Goal: Information Seeking & Learning: Find contact information

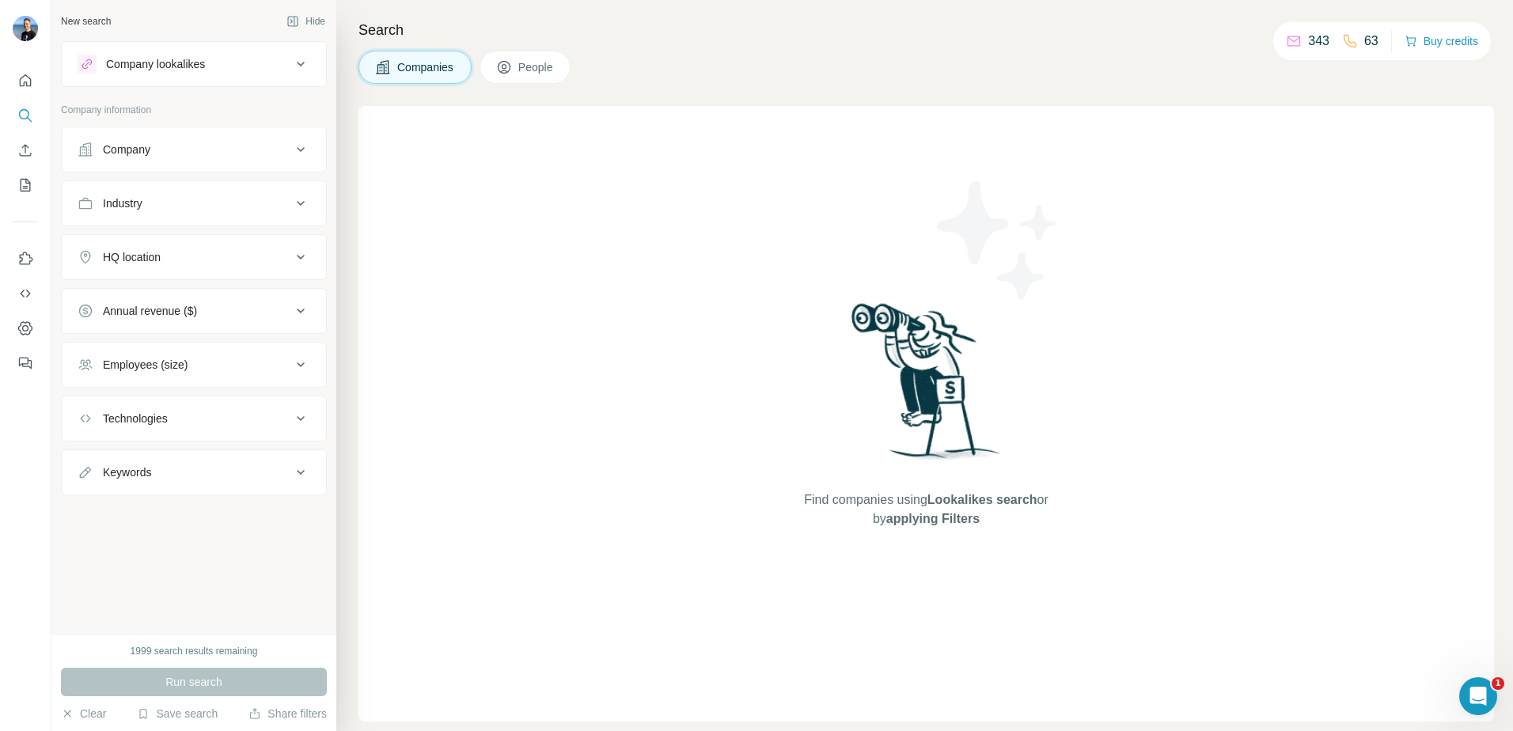
click at [437, 64] on span "Companies" at bounding box center [426, 67] width 58 height 16
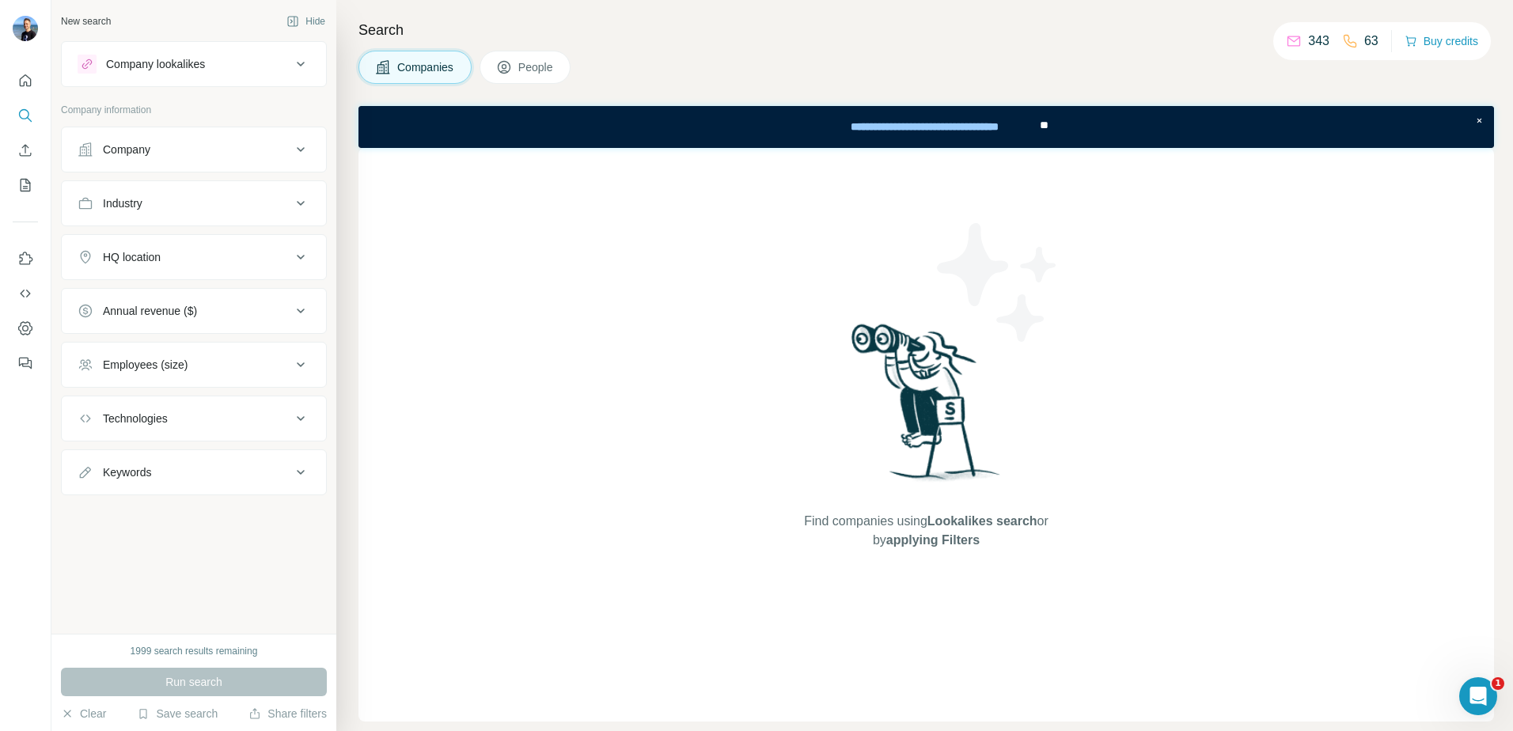
click at [185, 142] on div "Company" at bounding box center [185, 150] width 214 height 16
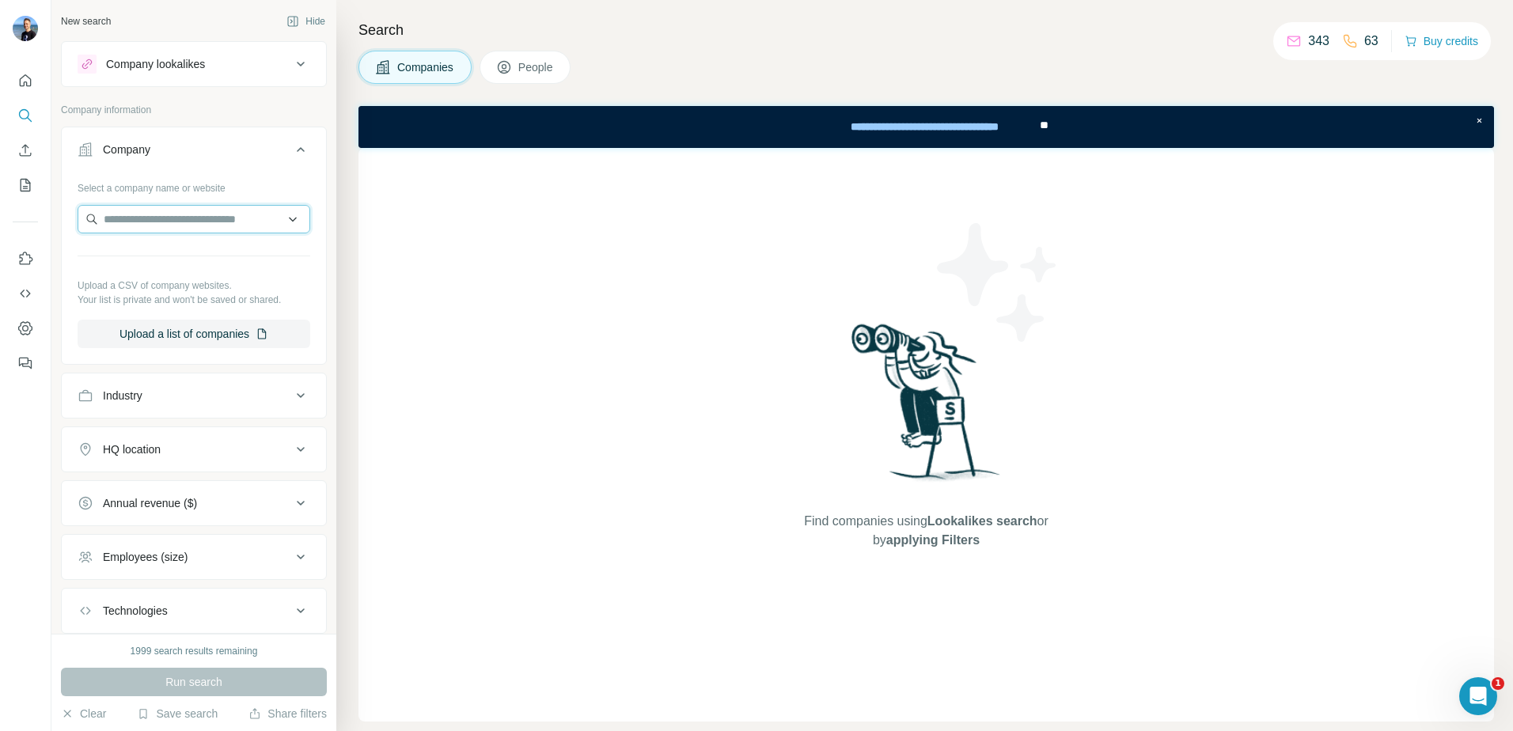
click at [192, 231] on input "text" at bounding box center [194, 219] width 233 height 28
type input "**********"
click at [174, 256] on p "mitrefinch.uk" at bounding box center [167, 255] width 89 height 16
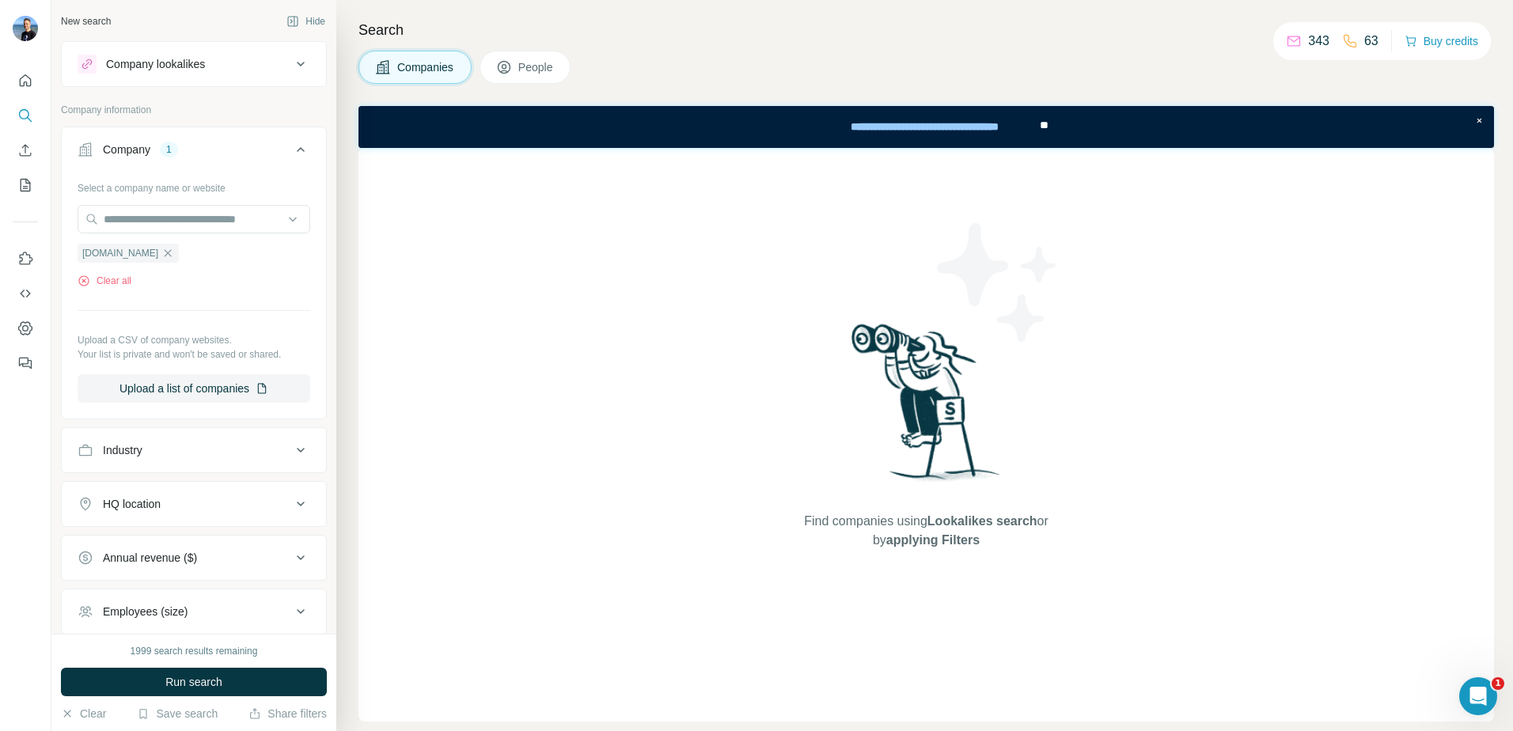
click at [512, 65] on icon at bounding box center [504, 67] width 16 height 16
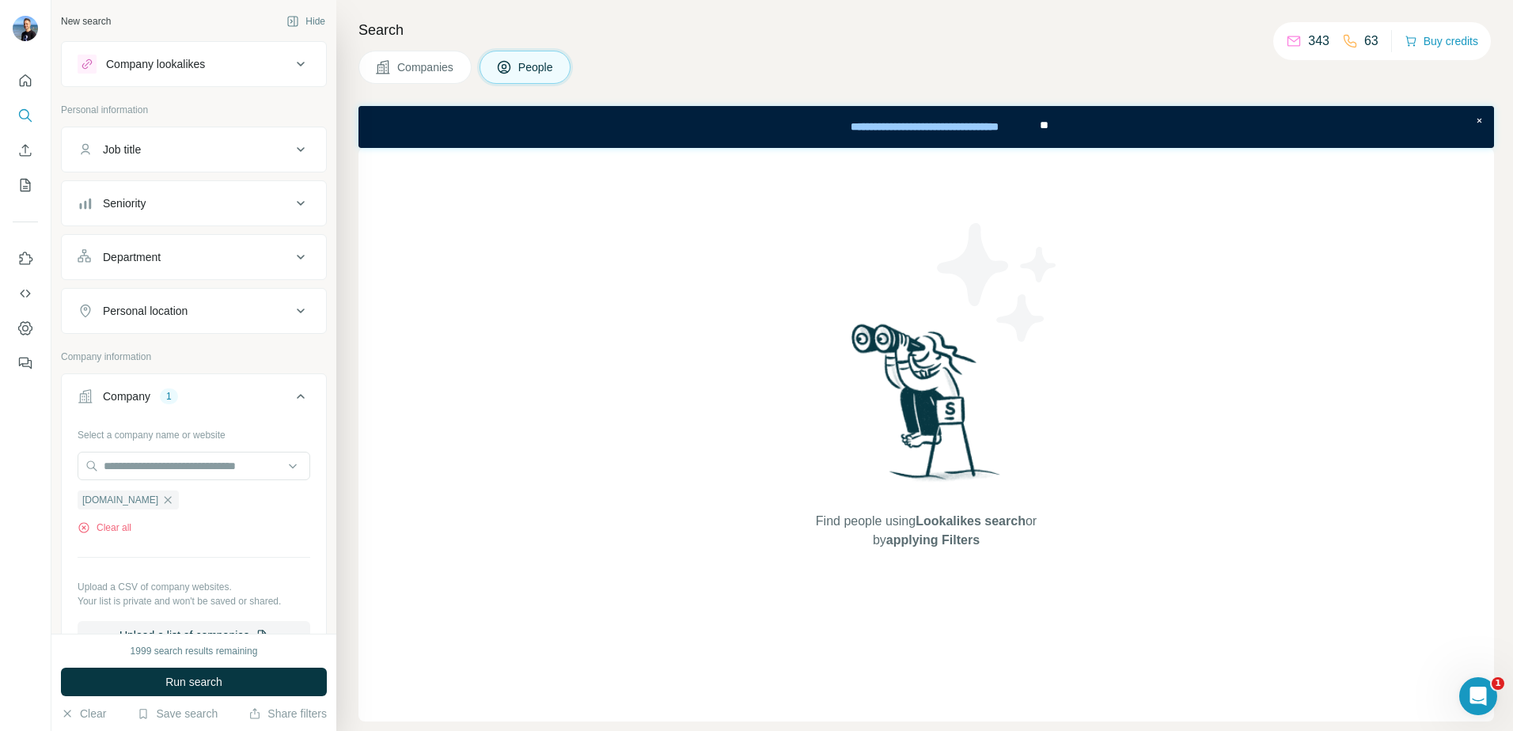
click at [431, 70] on span "Companies" at bounding box center [426, 67] width 58 height 16
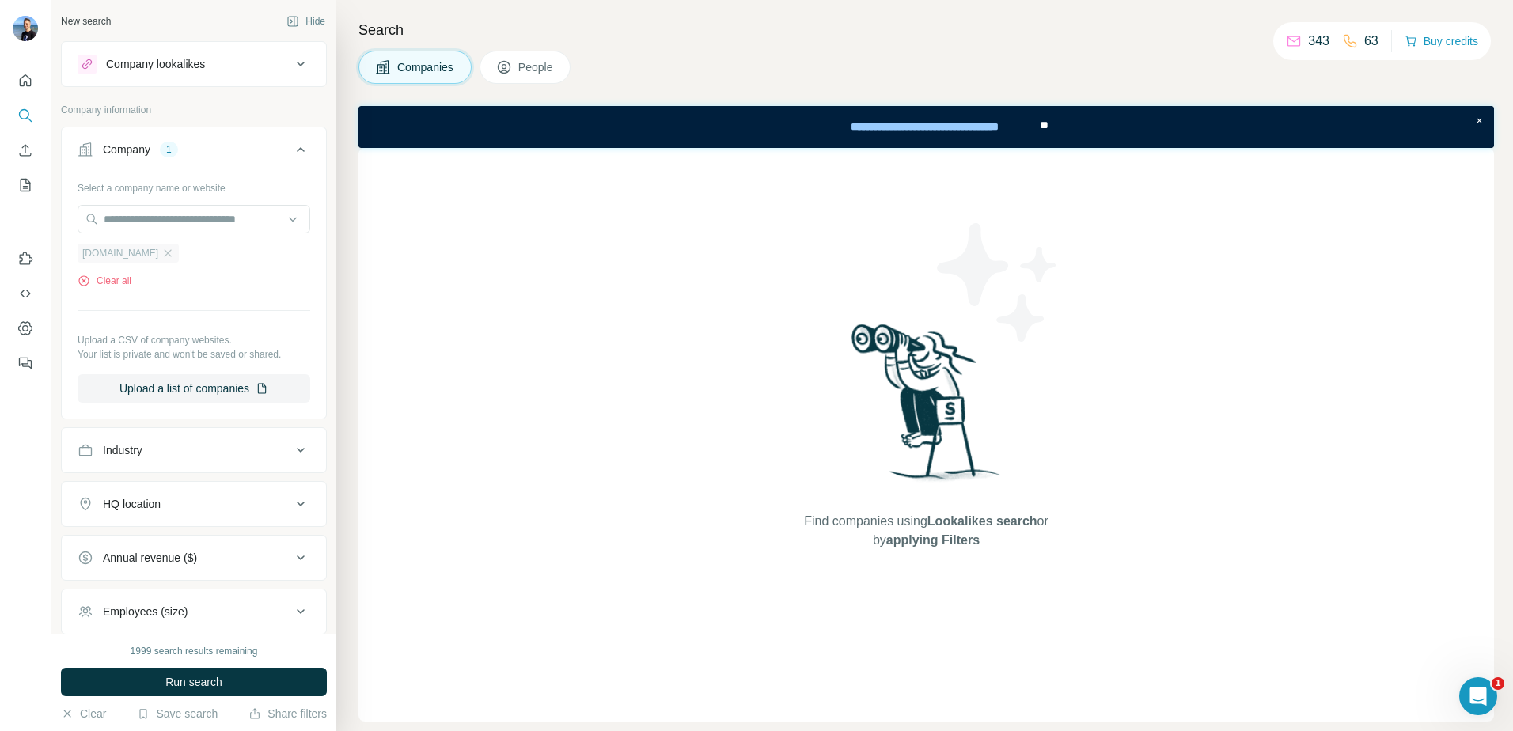
click at [115, 249] on span "mitrefinch.uk" at bounding box center [120, 253] width 76 height 14
click at [78, 279] on icon "button" at bounding box center [84, 281] width 13 height 13
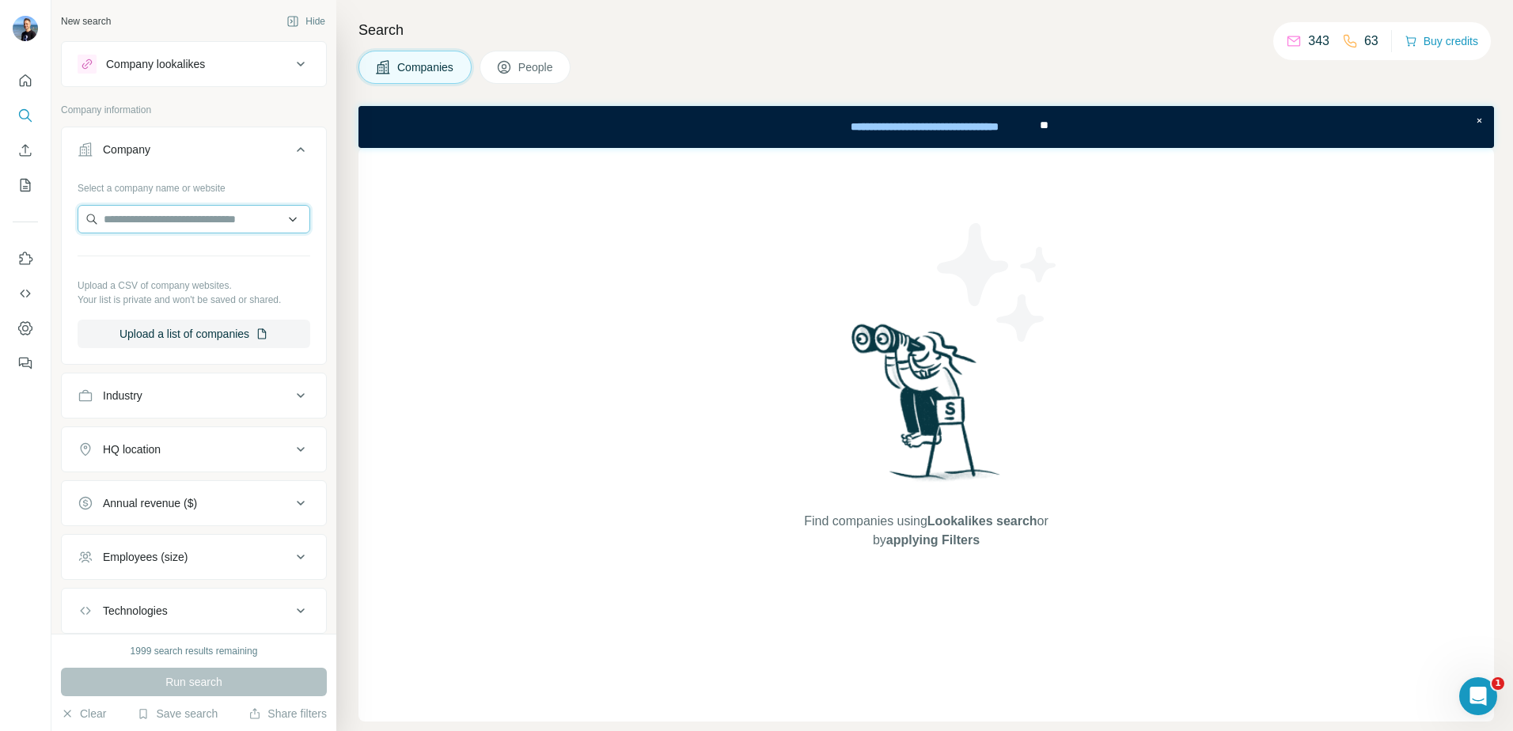
click at [184, 219] on input "text" at bounding box center [194, 219] width 233 height 28
type input "**********"
click at [237, 157] on div "Company" at bounding box center [185, 150] width 214 height 16
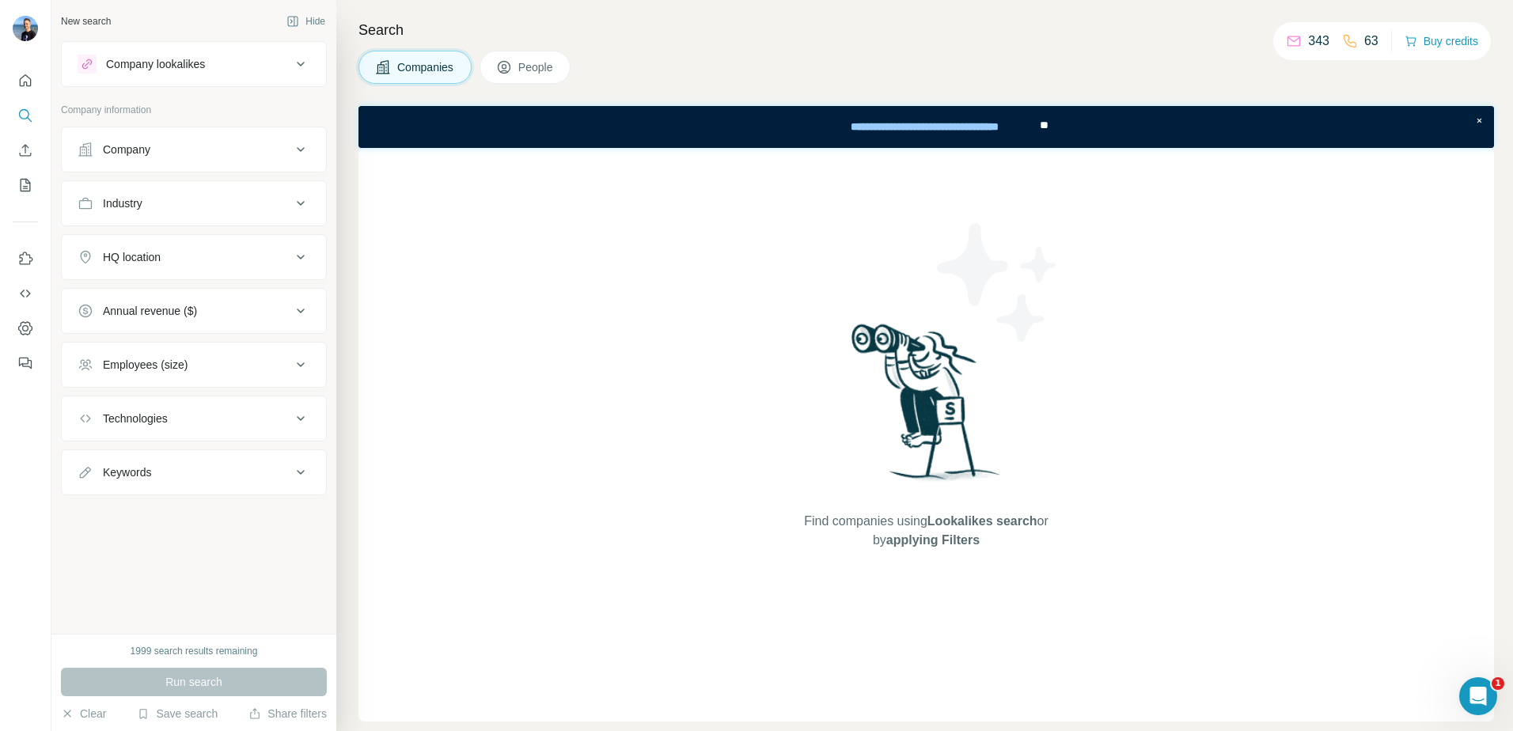
click at [239, 148] on div "Company" at bounding box center [185, 150] width 214 height 16
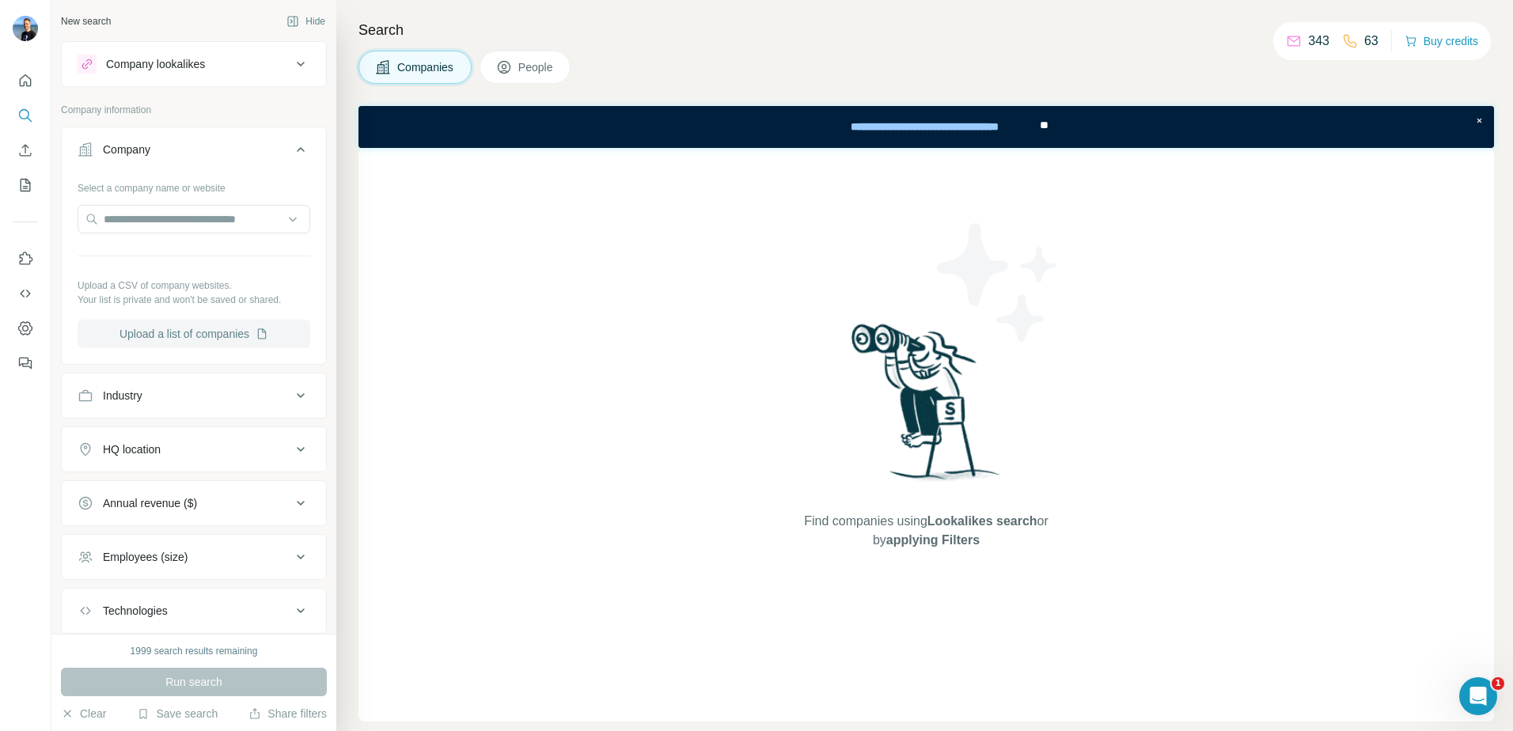
click at [194, 336] on button "Upload a list of companies" at bounding box center [194, 334] width 233 height 28
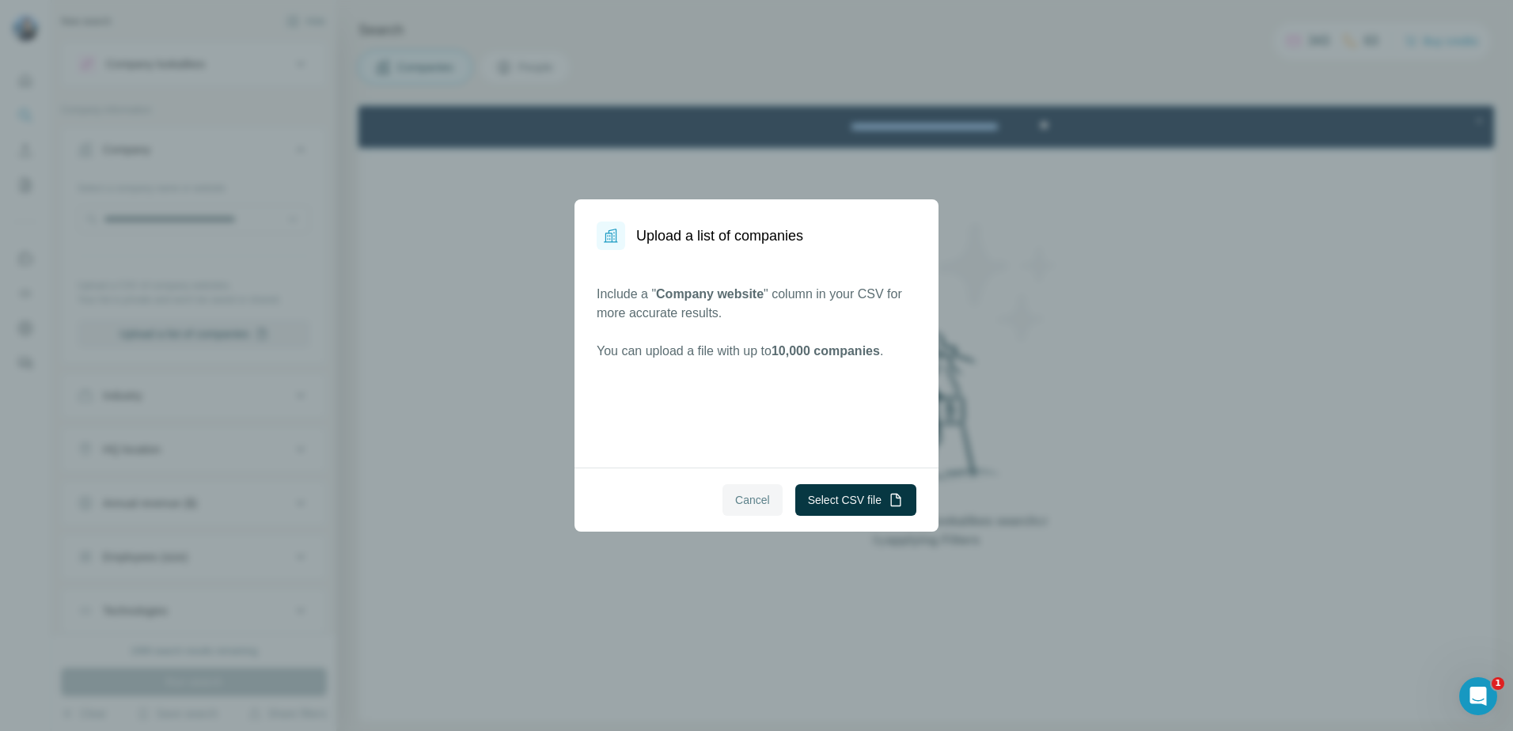
click at [750, 507] on span "Cancel" at bounding box center [752, 500] width 35 height 16
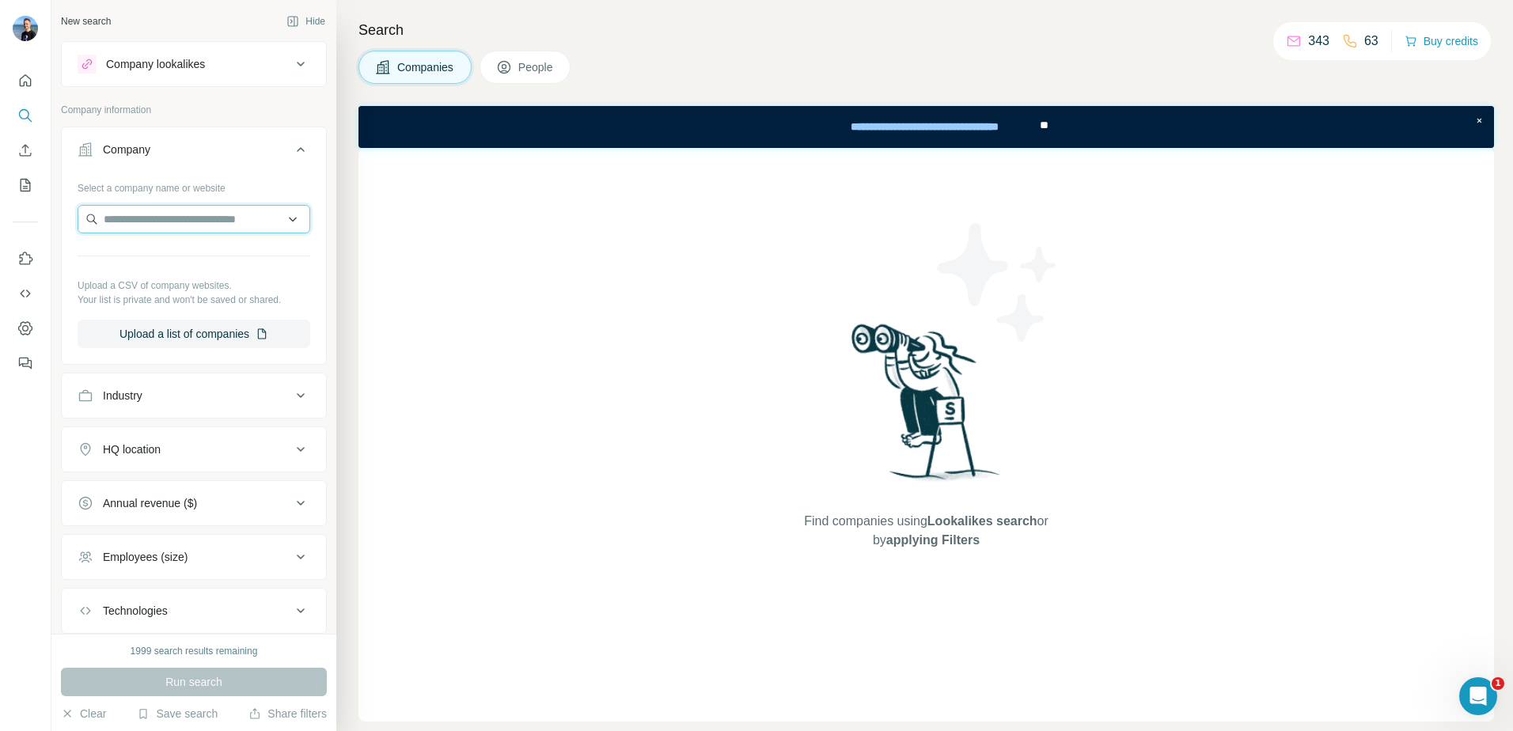
click at [154, 222] on input "text" at bounding box center [194, 219] width 233 height 28
paste input "**********"
drag, startPoint x: 271, startPoint y: 221, endPoint x: 47, endPoint y: 206, distance: 224.5
click at [47, 206] on div "**********" at bounding box center [756, 365] width 1513 height 731
type input "*********"
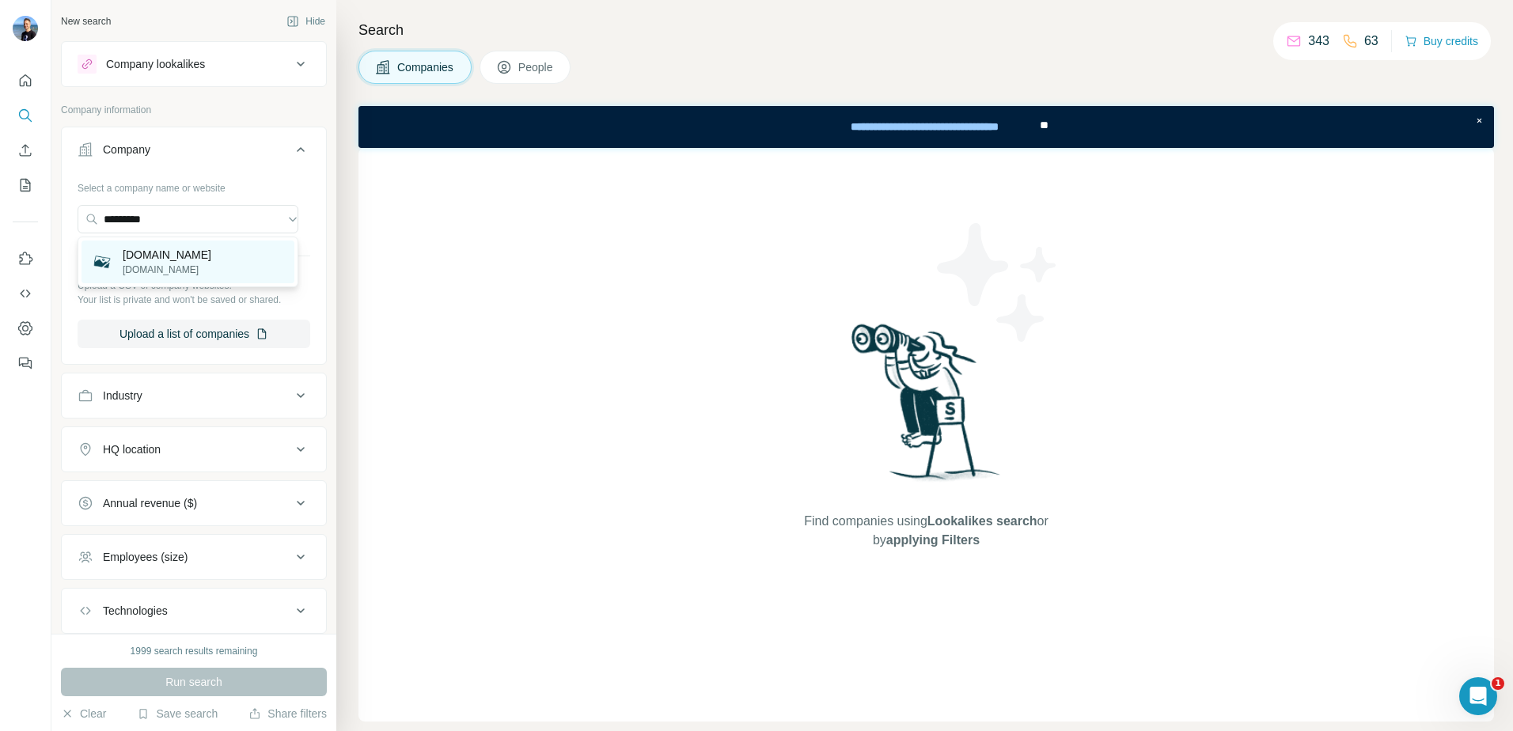
click at [210, 259] on div "mitrefinch.uk mitrefinch.uk" at bounding box center [188, 262] width 213 height 43
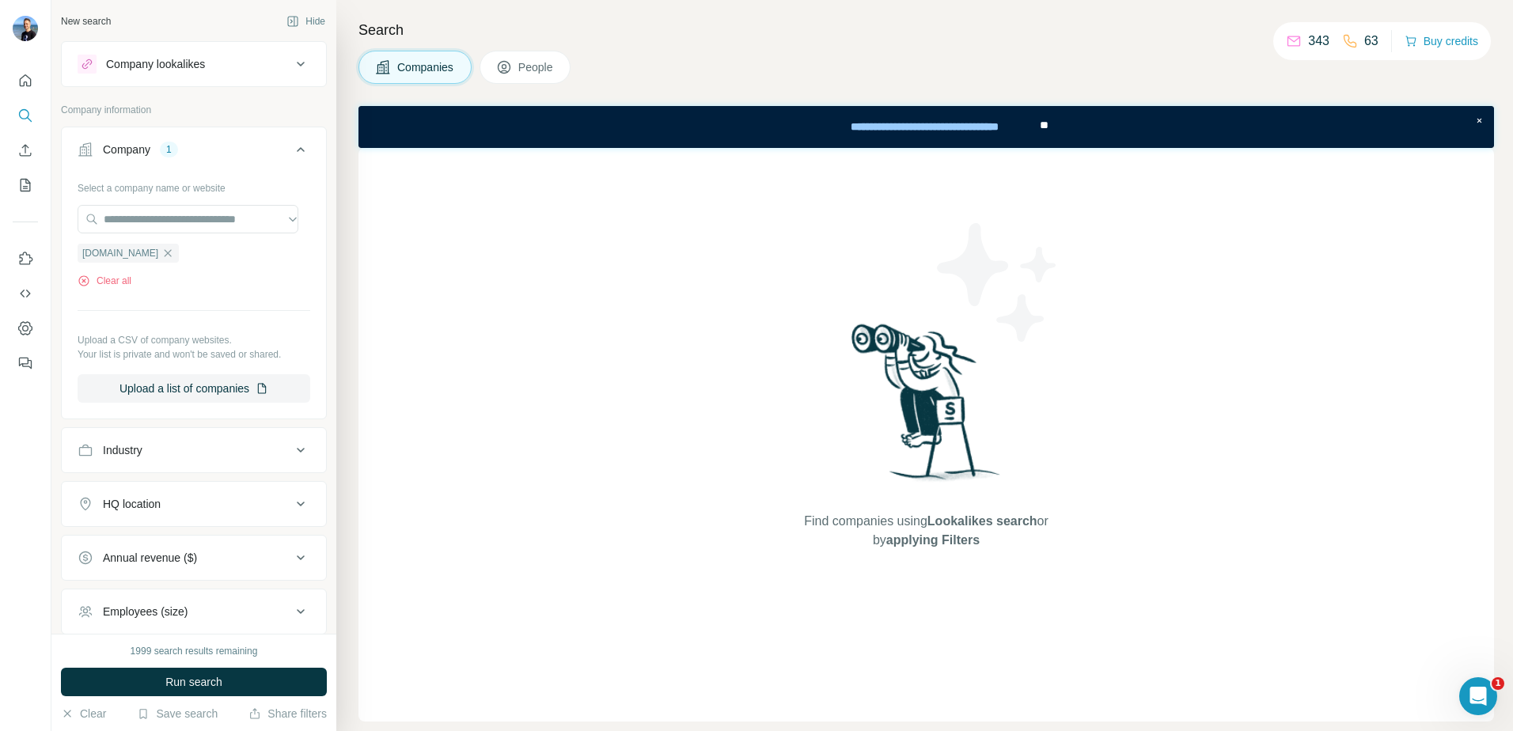
click at [186, 665] on div "1999 search results remaining Run search Clear Save search Share filters" at bounding box center [193, 682] width 285 height 97
click at [187, 673] on button "Run search" at bounding box center [194, 682] width 266 height 28
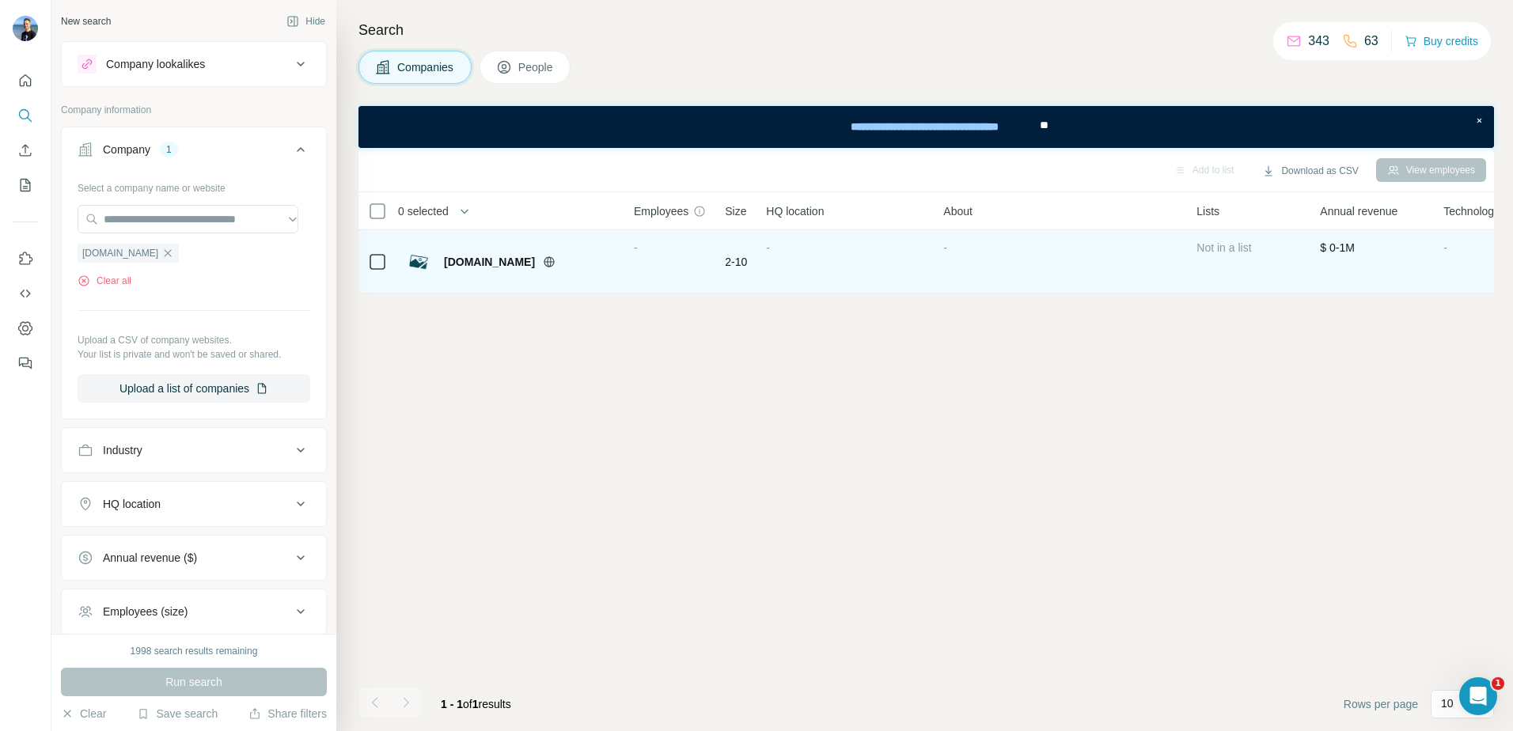
click at [497, 264] on span "mitrefinch.uk" at bounding box center [489, 262] width 91 height 16
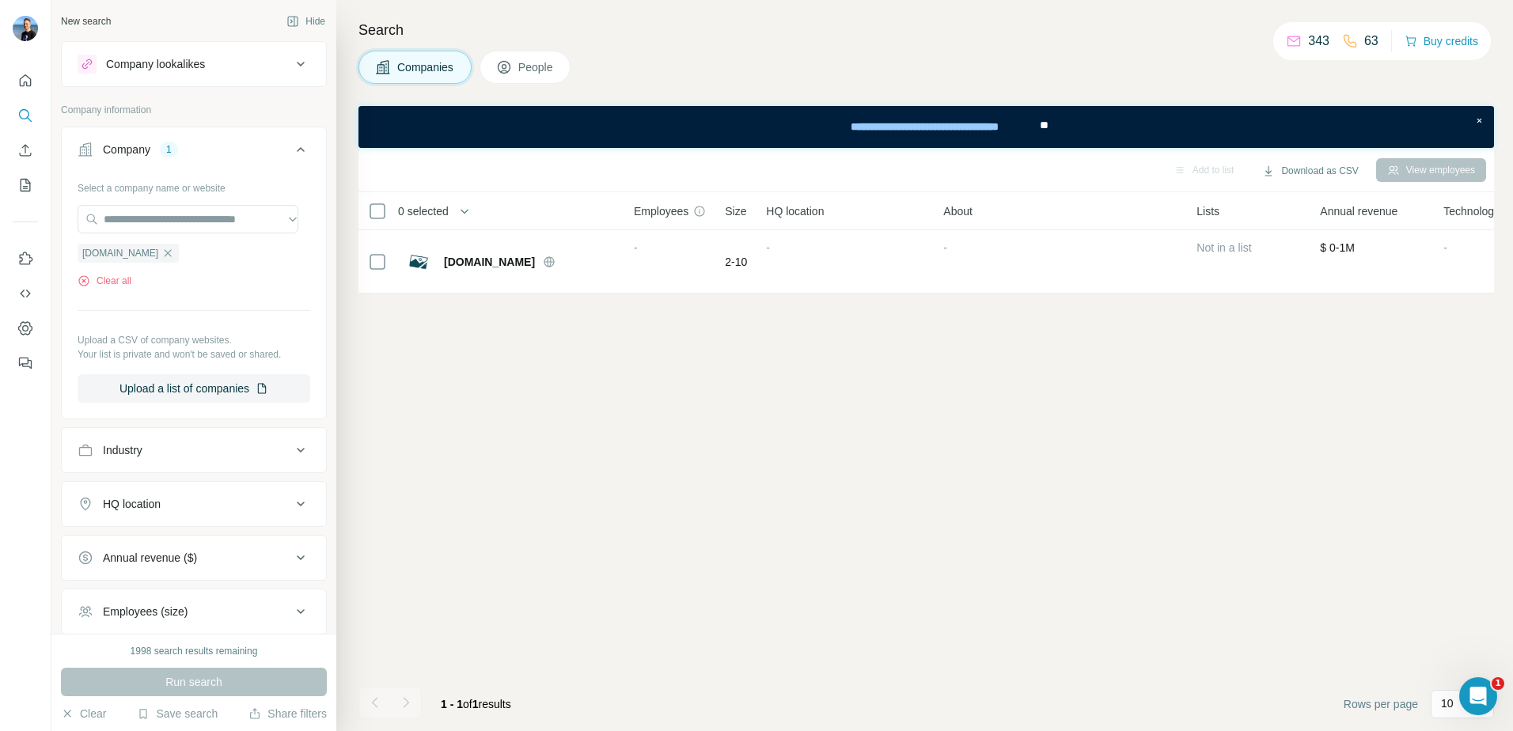
click at [539, 63] on span "People" at bounding box center [536, 67] width 36 height 16
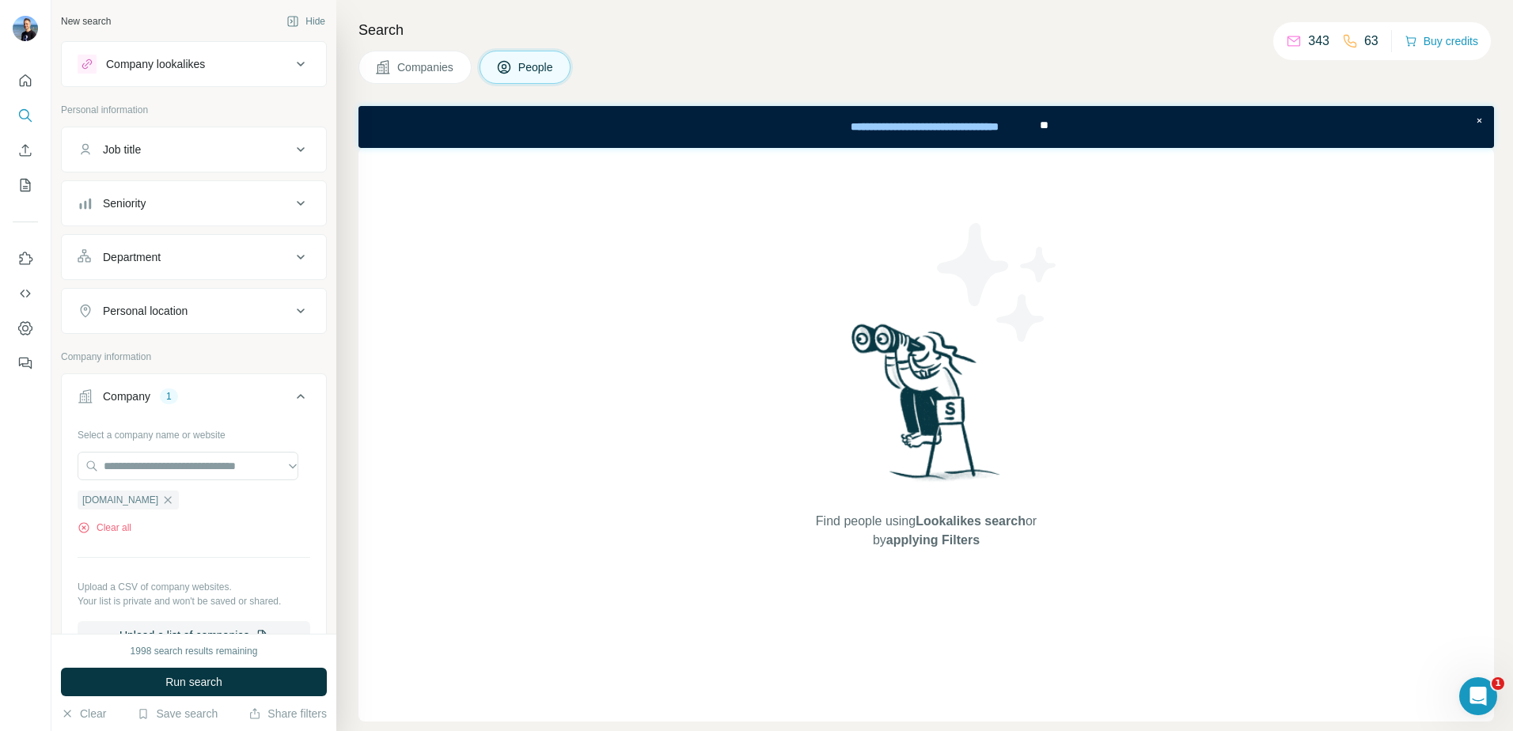
click at [443, 59] on button "Companies" at bounding box center [414, 67] width 113 height 33
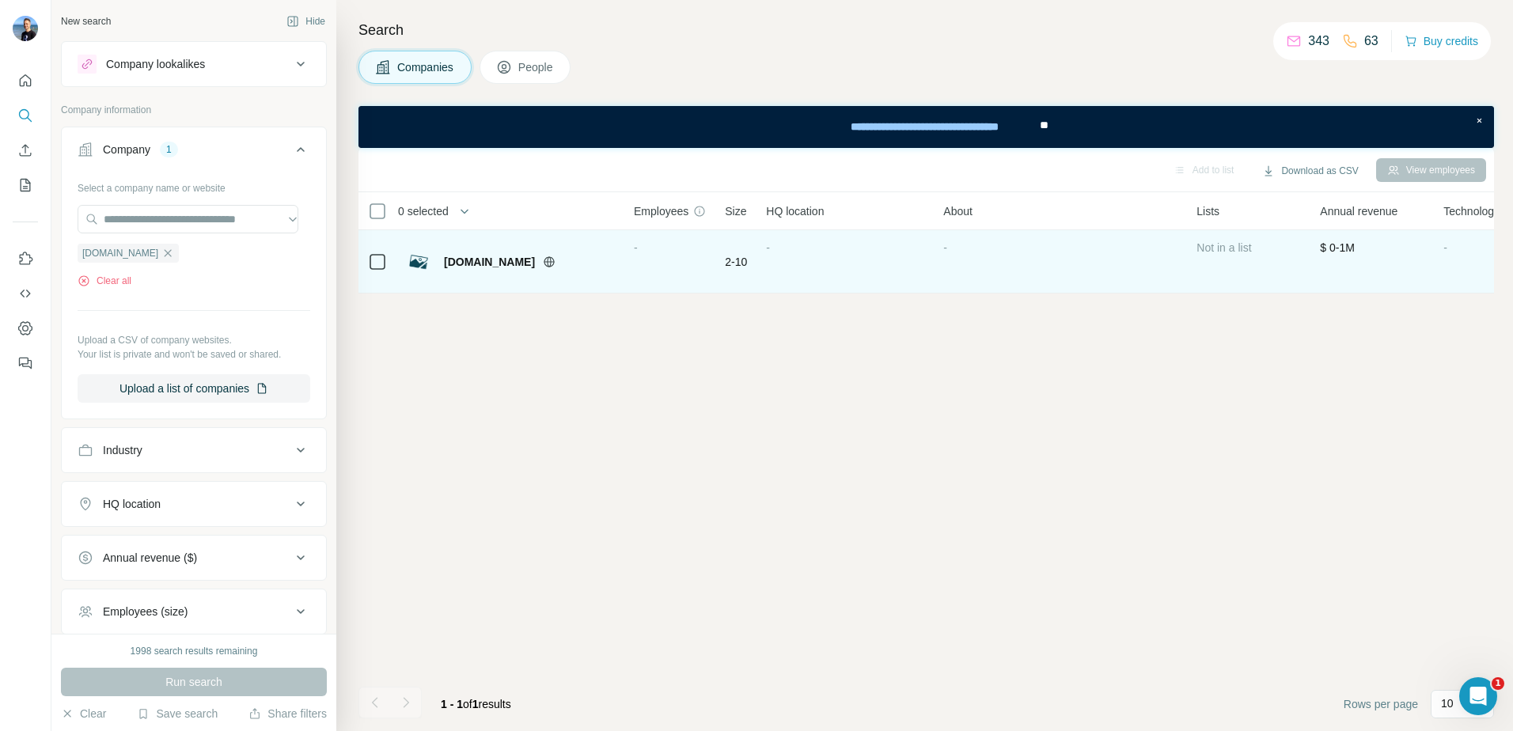
click at [480, 257] on span "mitrefinch.uk" at bounding box center [489, 262] width 91 height 16
click at [517, 264] on div "mitrefinch.uk" at bounding box center [529, 262] width 171 height 16
click at [519, 264] on div "mitrefinch.uk" at bounding box center [529, 262] width 171 height 16
click at [499, 260] on span "mitrefinch.uk" at bounding box center [489, 262] width 91 height 16
click at [543, 260] on div at bounding box center [568, 262] width 51 height 13
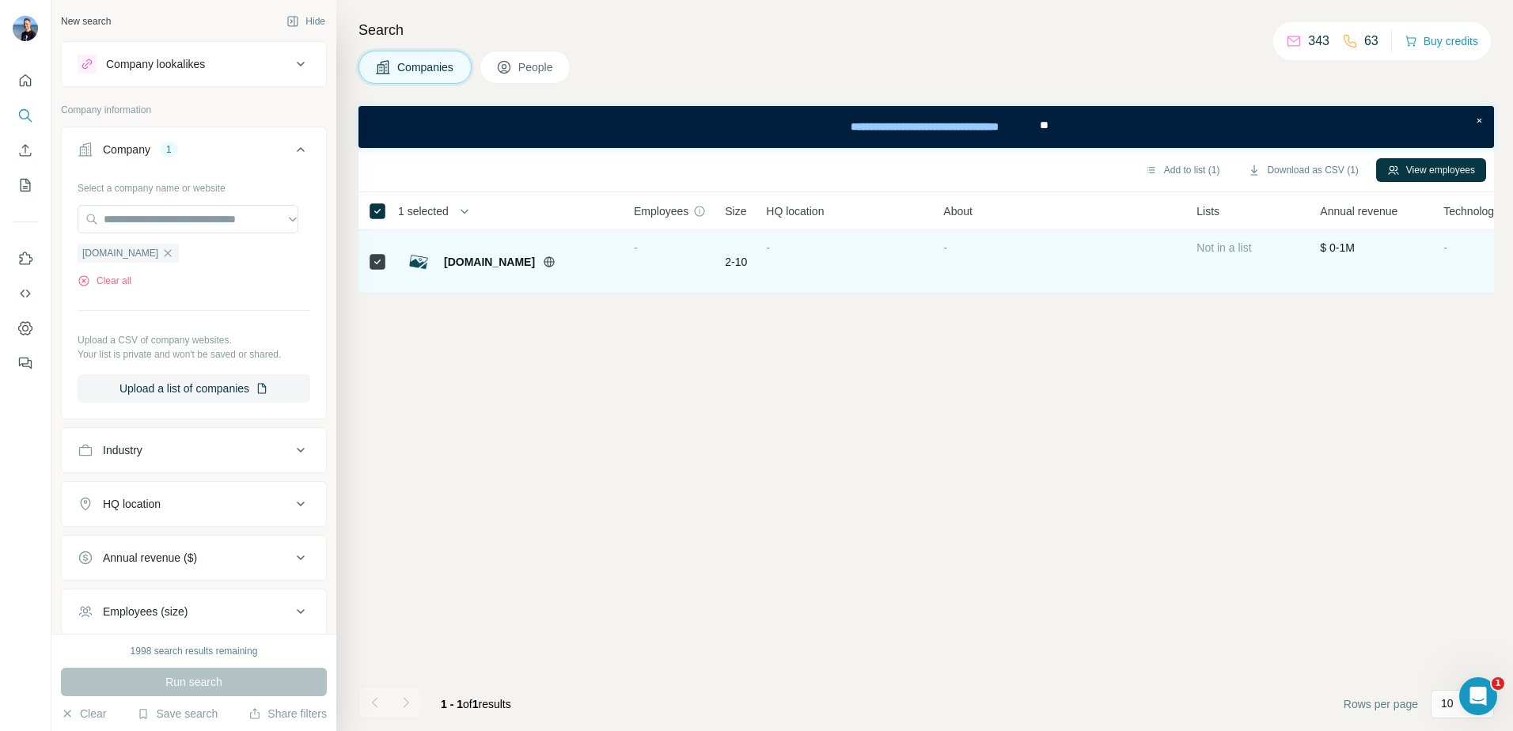
click at [543, 260] on div at bounding box center [568, 262] width 51 height 13
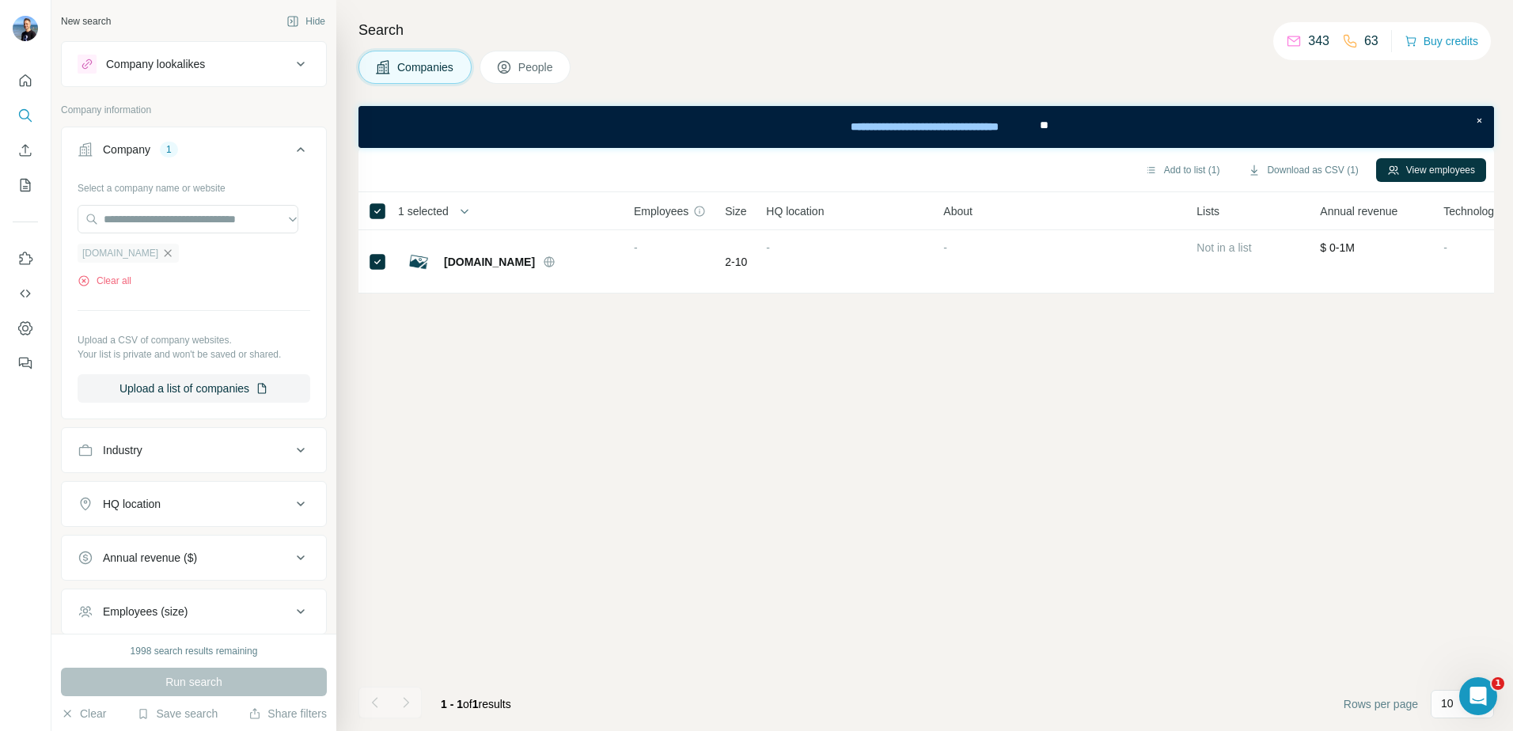
click at [165, 252] on icon "button" at bounding box center [168, 252] width 7 height 7
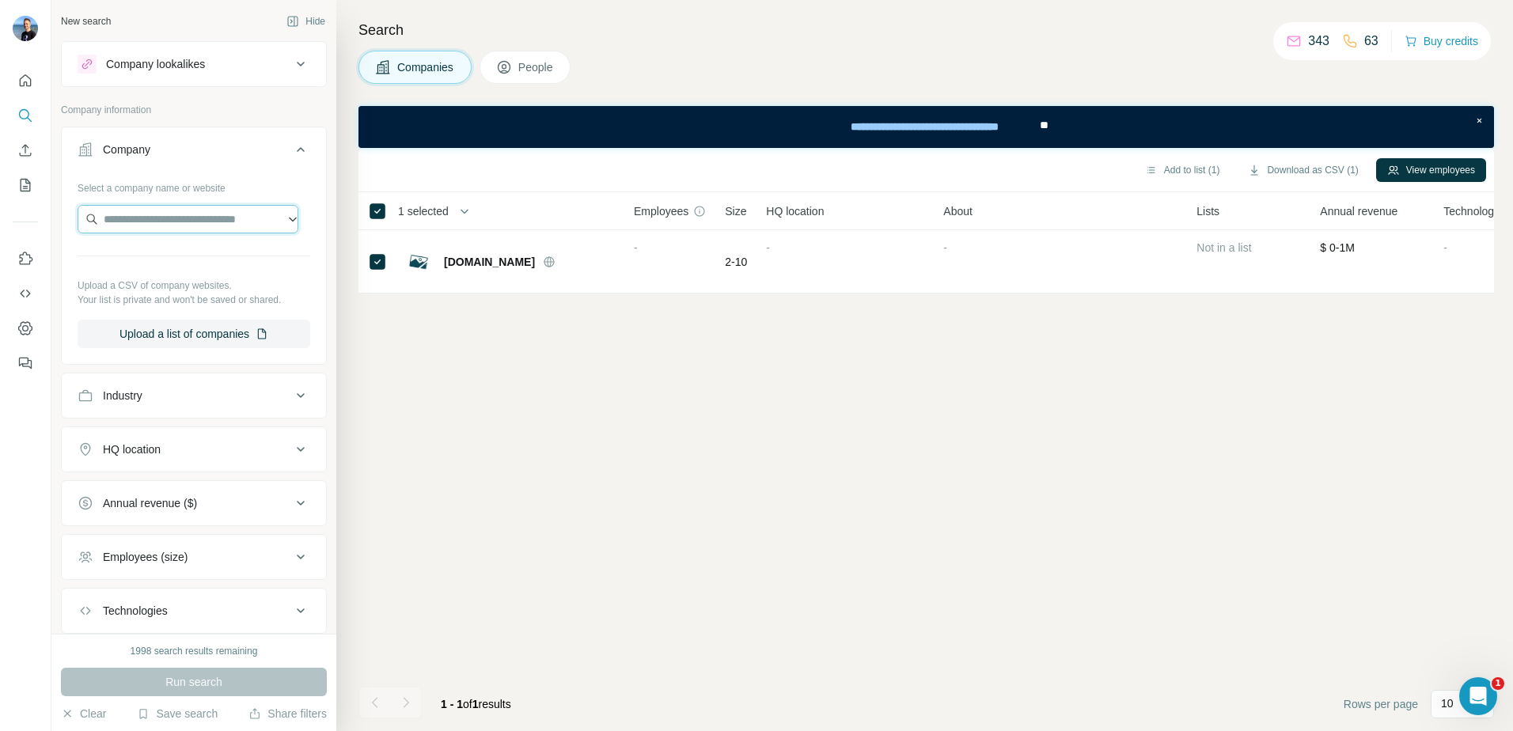
click at [131, 218] on input "text" at bounding box center [188, 219] width 221 height 28
paste input "**********"
type input "**********"
click at [175, 256] on p "Advanced Computer Software Group Ltd." at bounding box center [202, 263] width 166 height 32
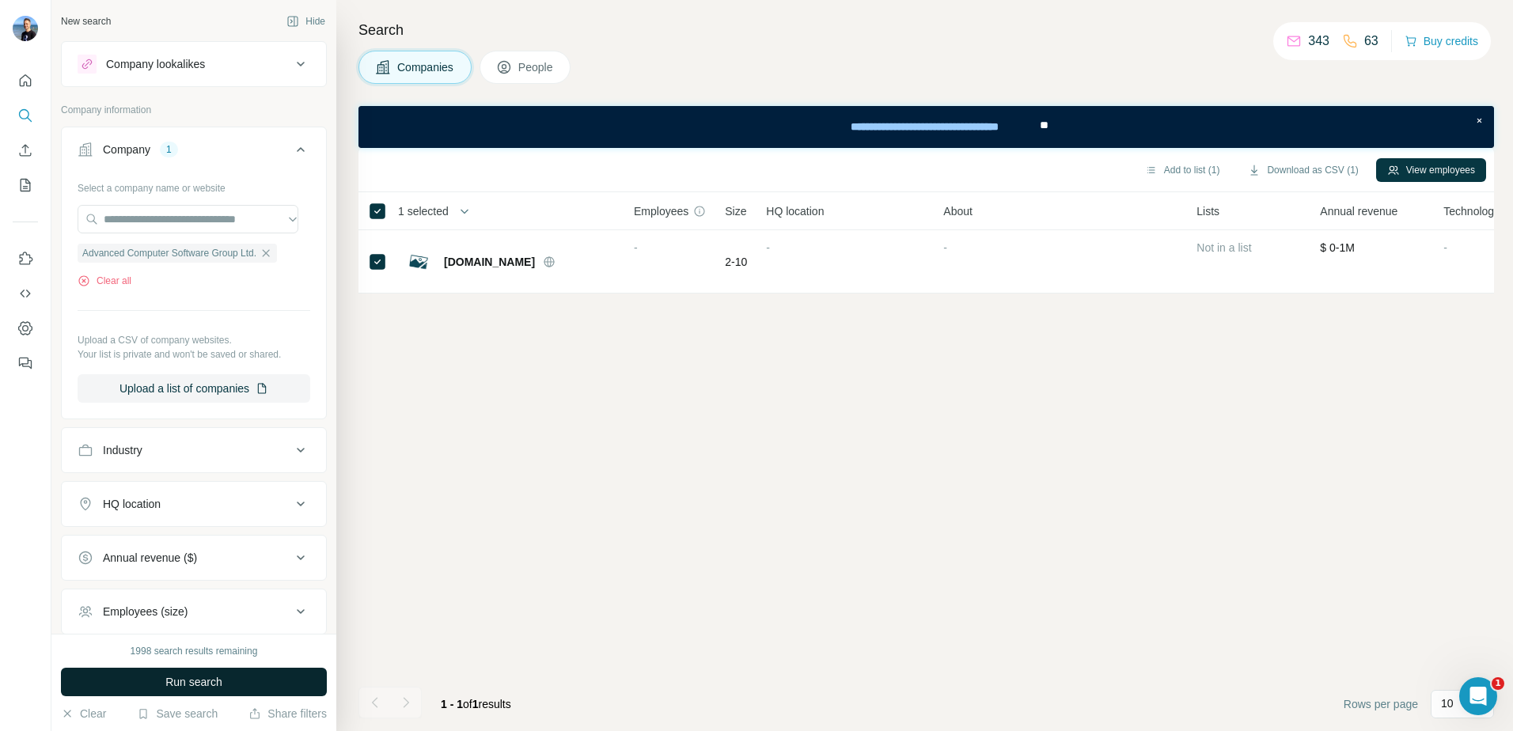
click at [179, 677] on span "Run search" at bounding box center [193, 682] width 57 height 16
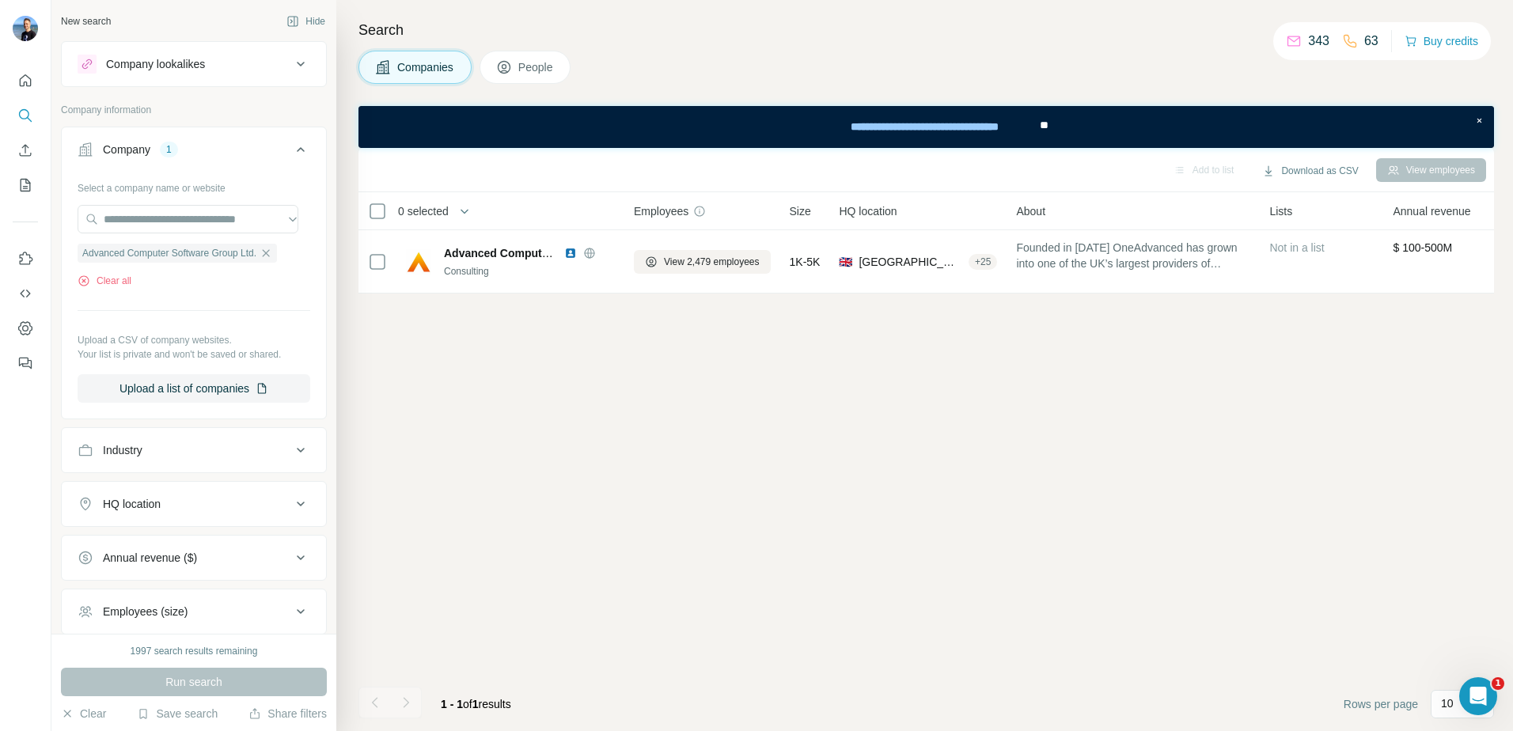
click at [564, 55] on button "People" at bounding box center [526, 67] width 92 height 33
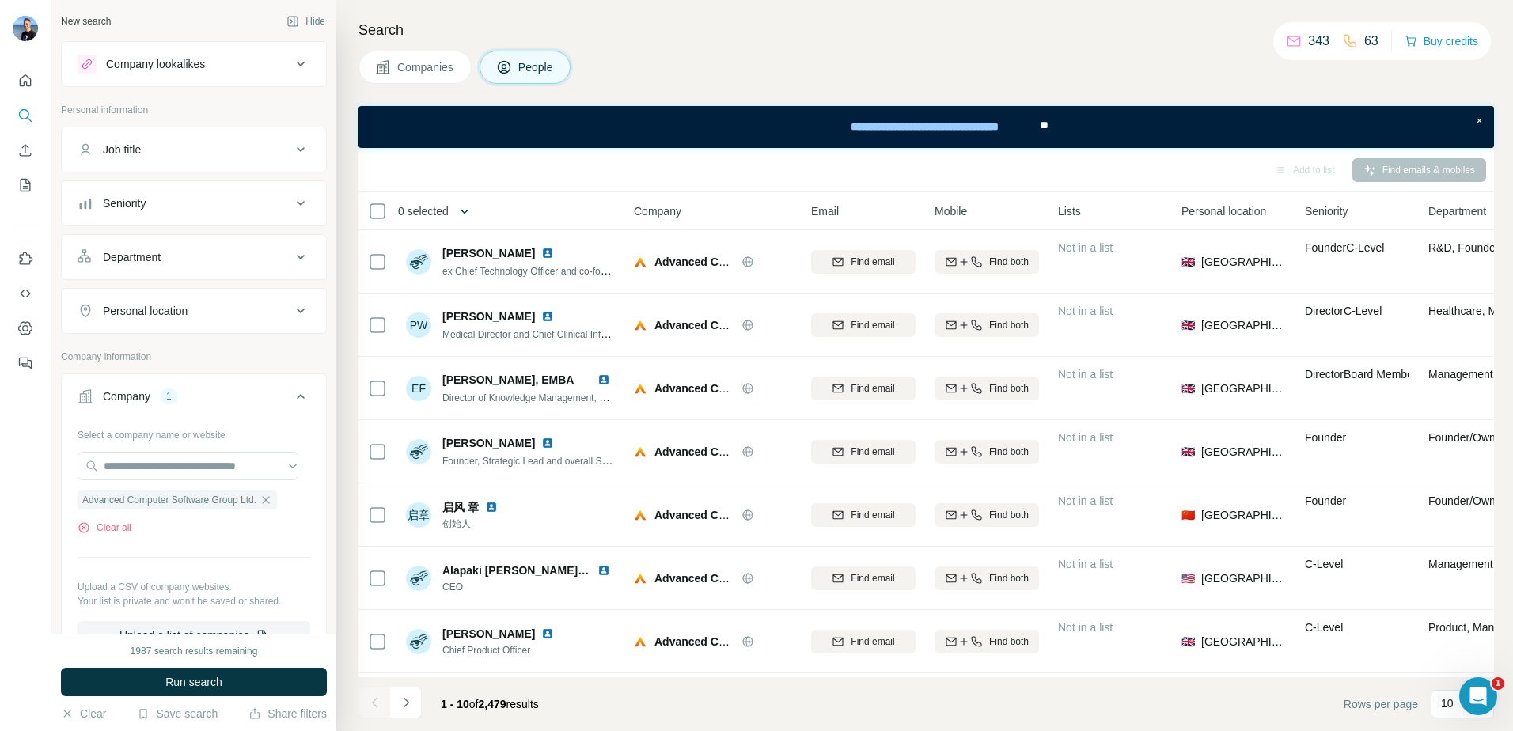
click at [469, 208] on icon "button" at bounding box center [465, 211] width 16 height 16
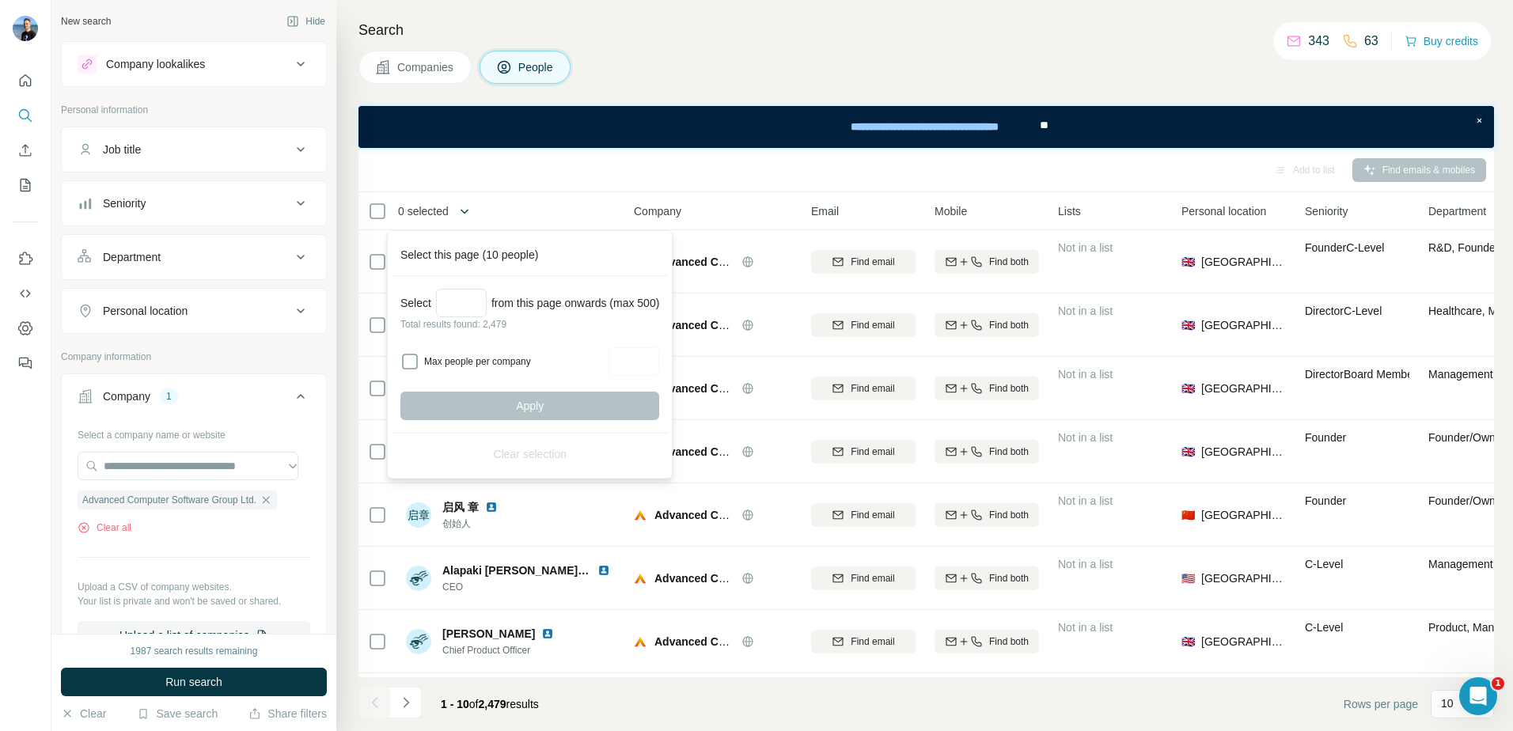
click at [469, 208] on icon "button" at bounding box center [465, 211] width 16 height 16
click at [886, 171] on div "Add to list Find emails & mobiles" at bounding box center [926, 170] width 1120 height 28
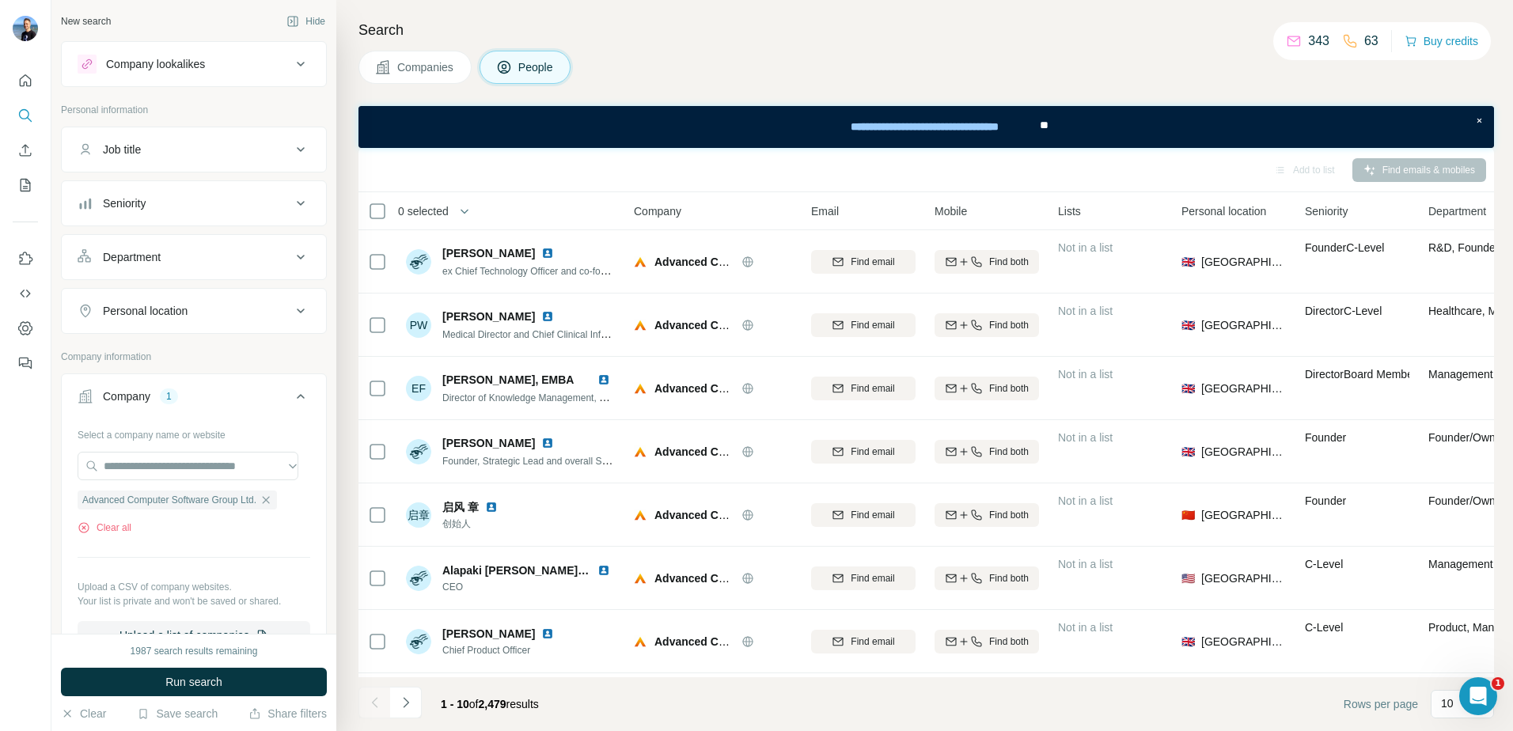
click at [1226, 215] on span "Personal location" at bounding box center [1223, 211] width 85 height 16
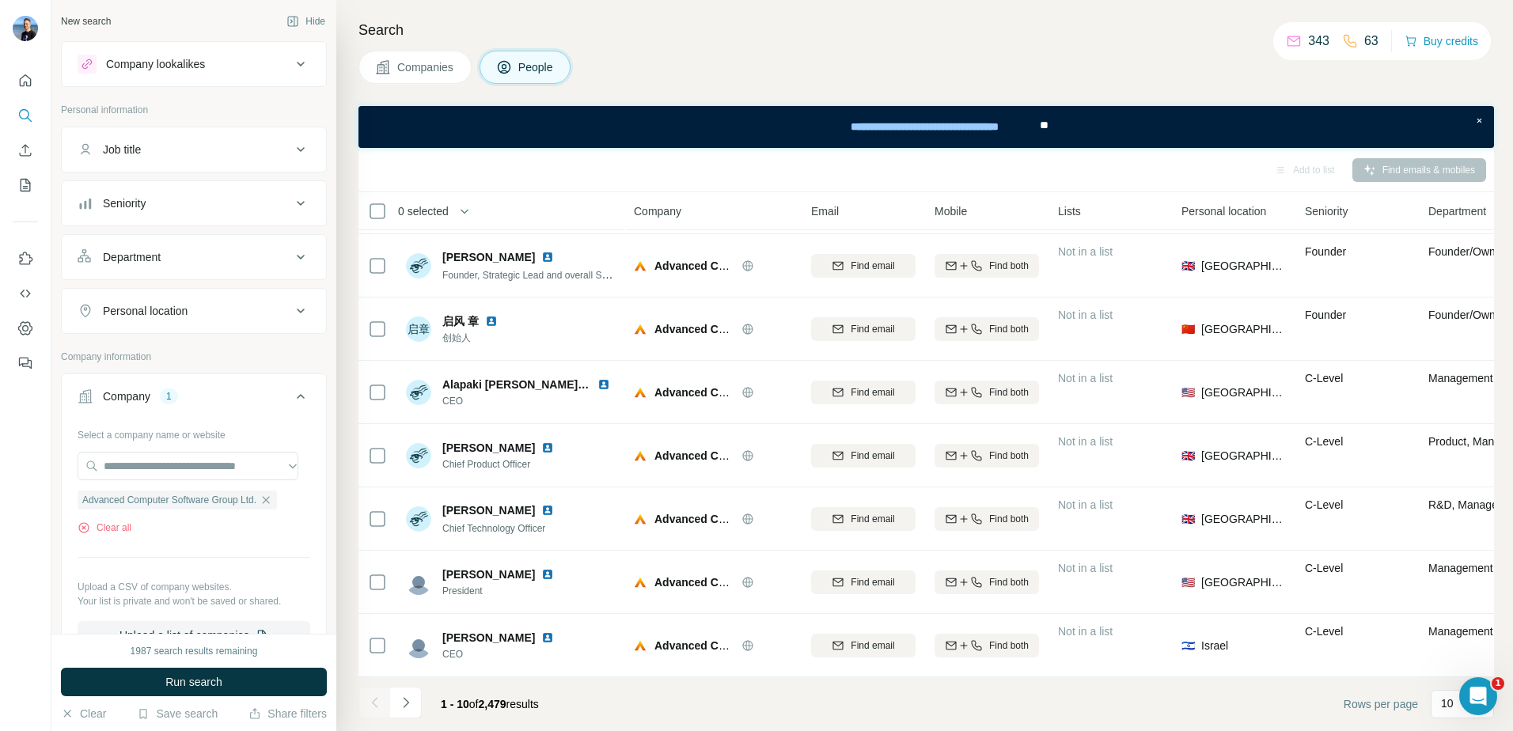
click at [291, 256] on icon at bounding box center [300, 257] width 19 height 19
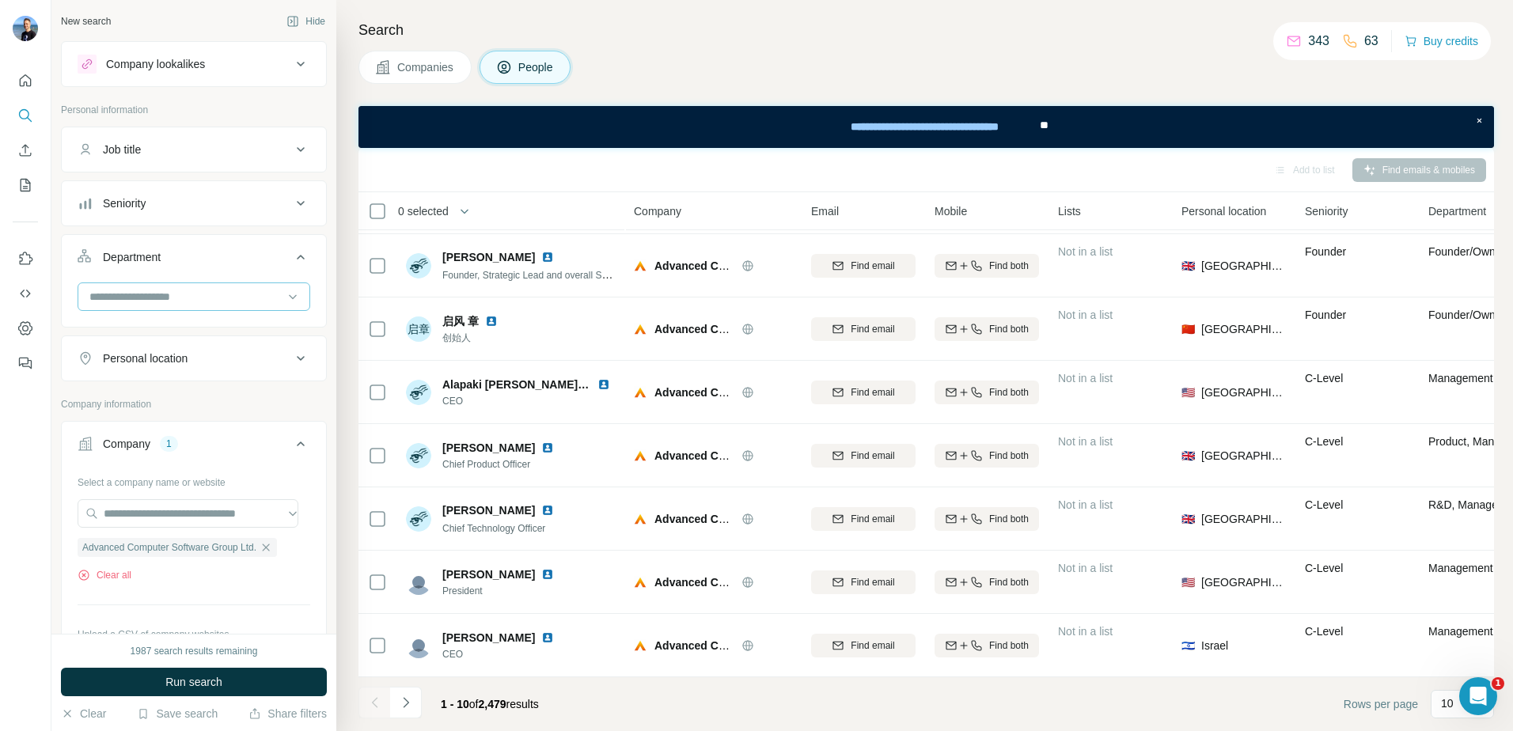
click at [202, 288] on input at bounding box center [185, 296] width 195 height 17
type input "**********"
click at [169, 298] on input "**********" at bounding box center [185, 296] width 195 height 17
click at [195, 293] on input at bounding box center [185, 296] width 195 height 17
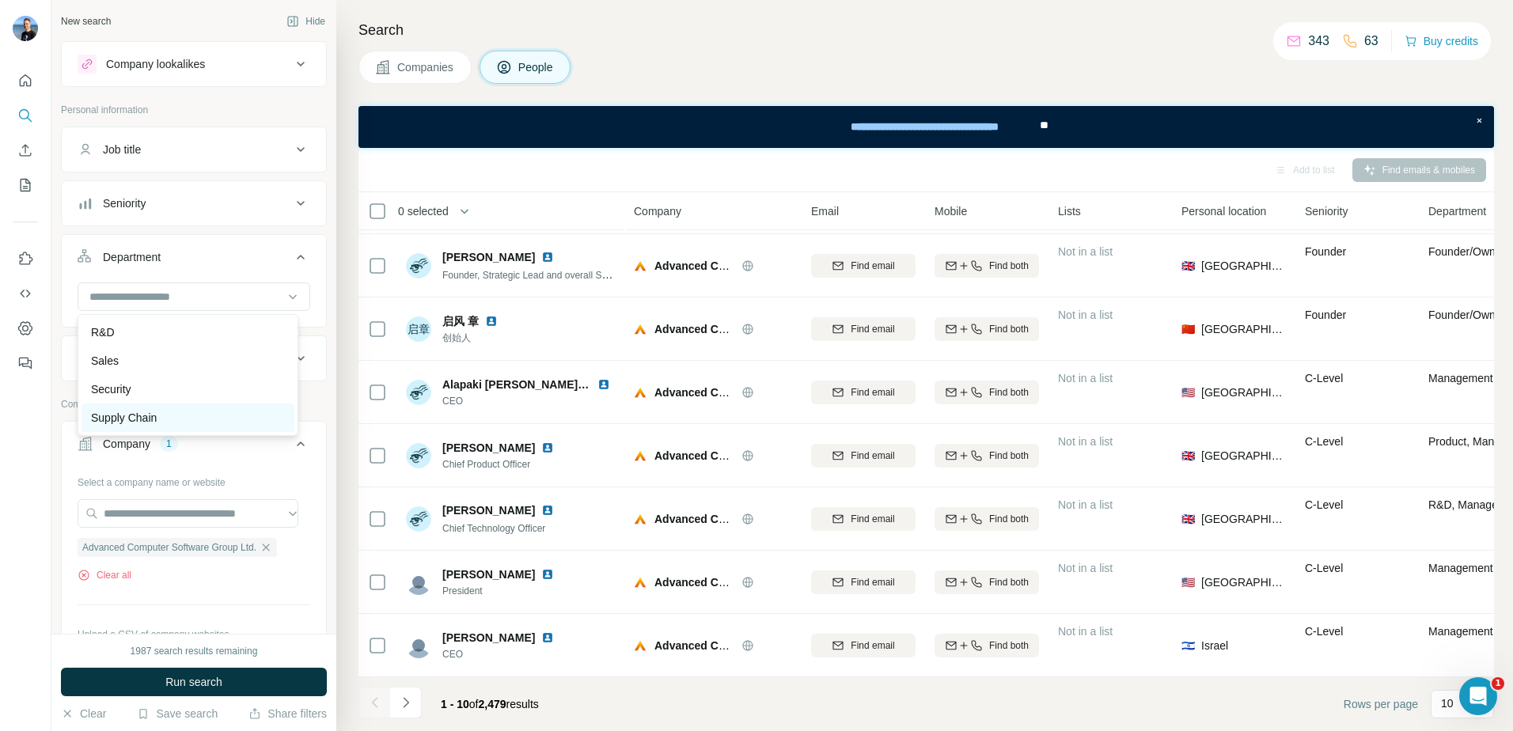
click at [168, 418] on div "Supply Chain" at bounding box center [188, 418] width 194 height 16
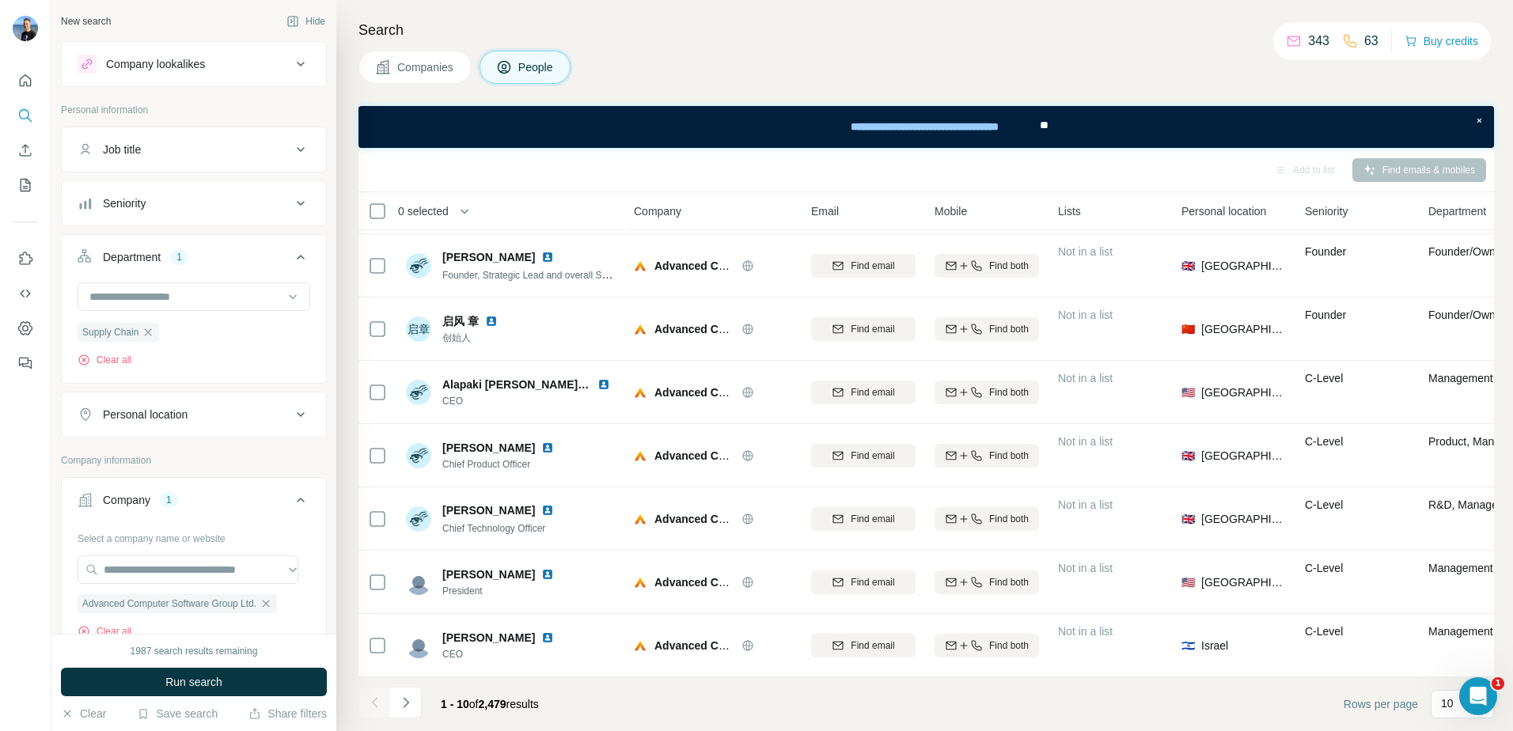
click at [261, 412] on div "Personal location" at bounding box center [185, 415] width 214 height 16
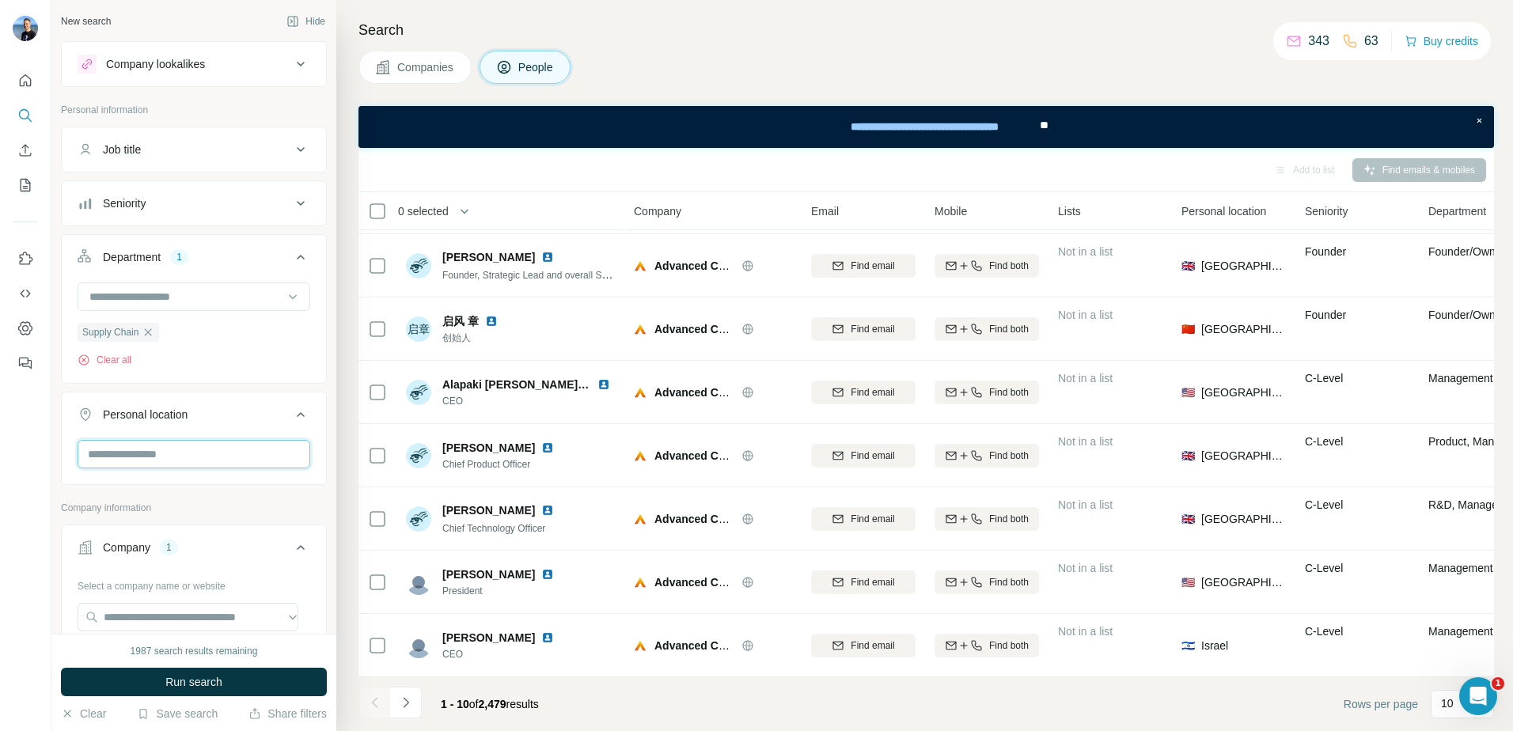
click at [225, 460] on input "text" at bounding box center [194, 454] width 233 height 28
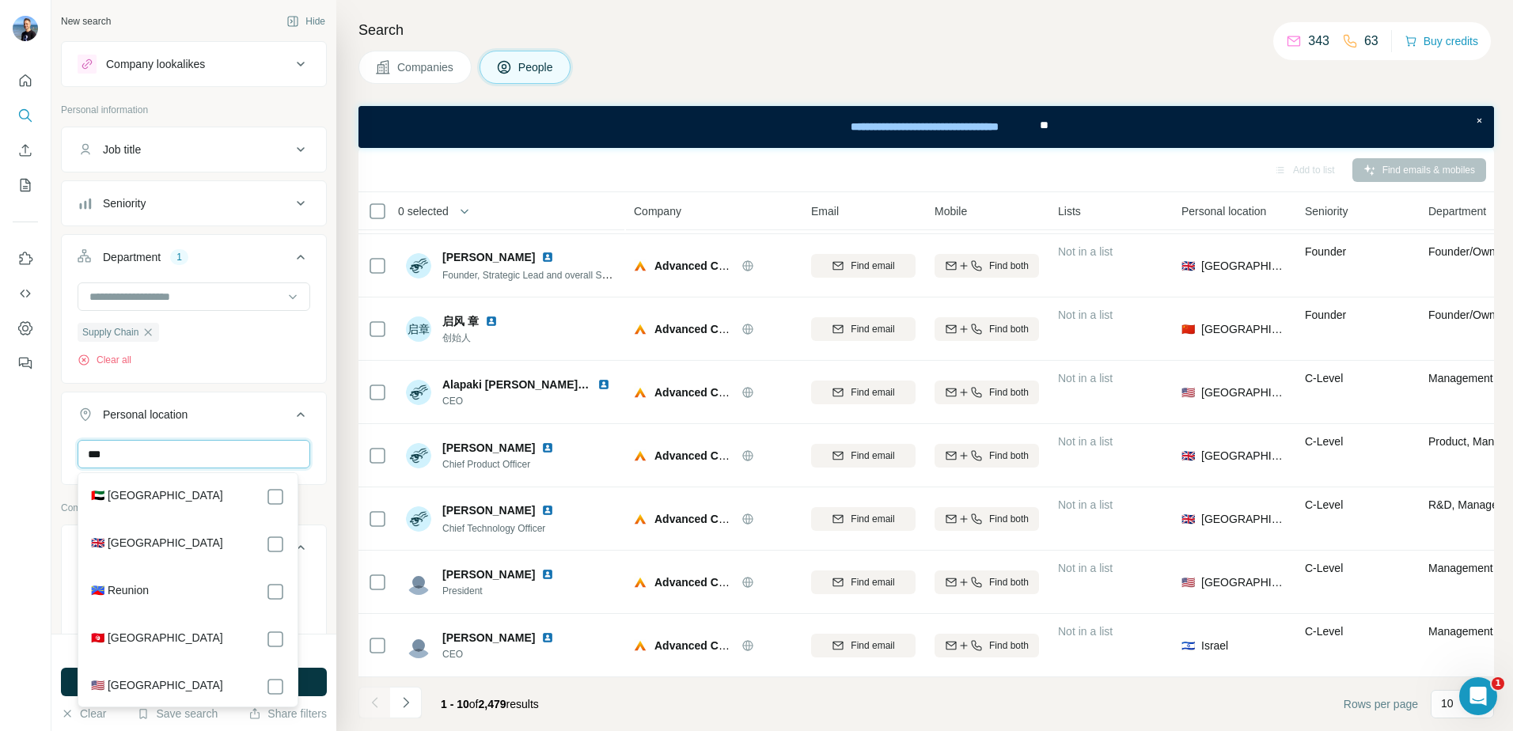
type input "***"
click at [145, 548] on label "🇬🇧 United Kingdom" at bounding box center [157, 544] width 132 height 19
click at [24, 445] on div at bounding box center [25, 365] width 51 height 731
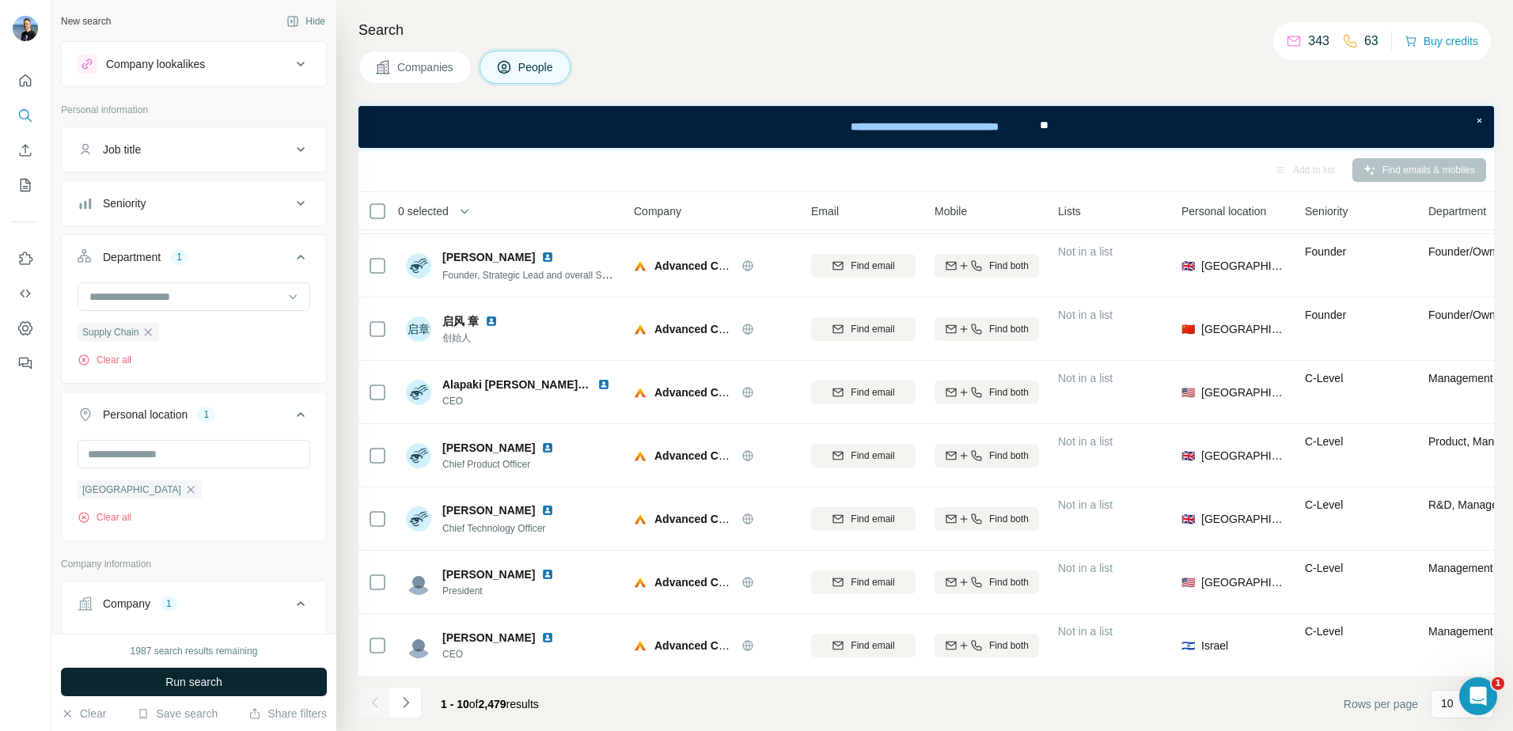
click at [231, 690] on button "Run search" at bounding box center [194, 682] width 266 height 28
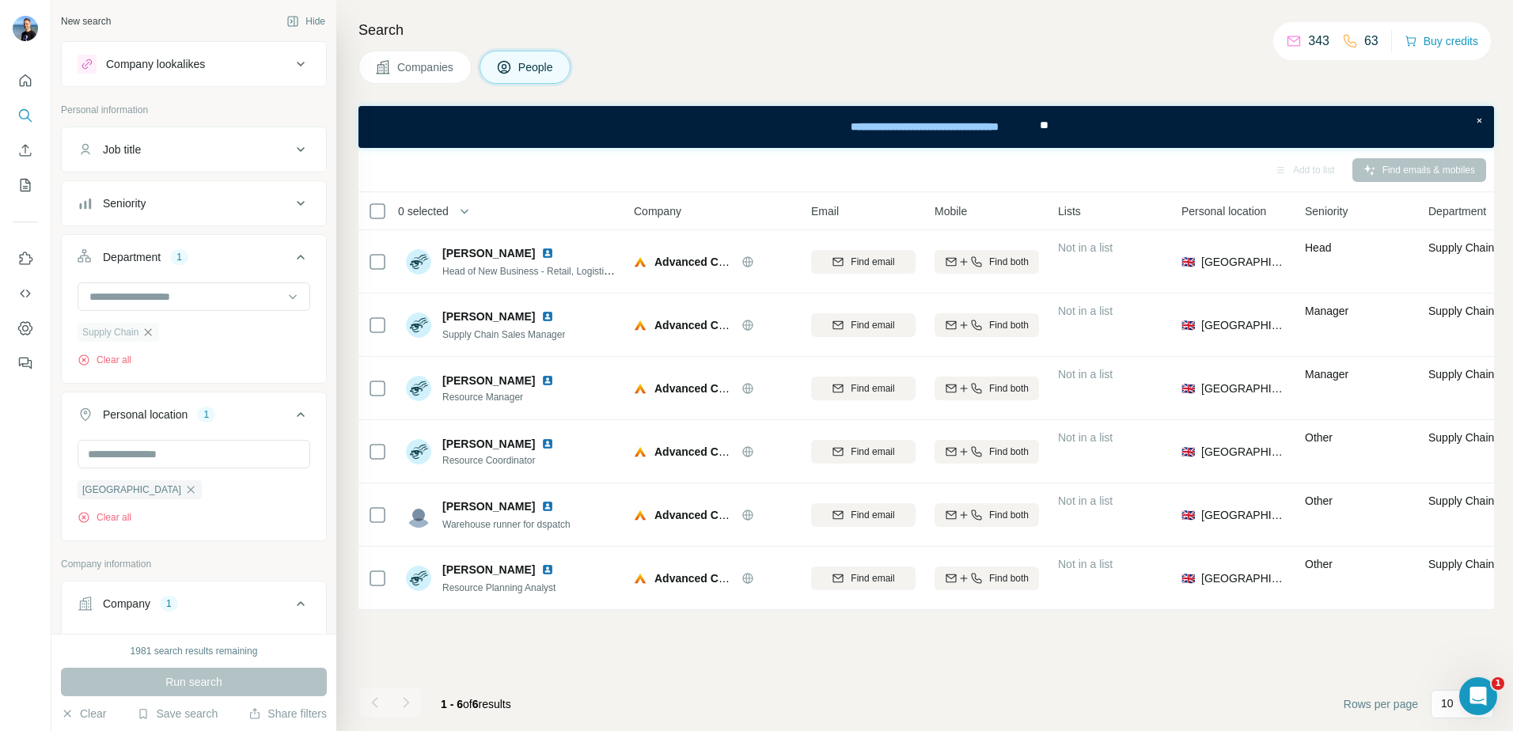
click at [153, 338] on icon "button" at bounding box center [148, 332] width 13 height 13
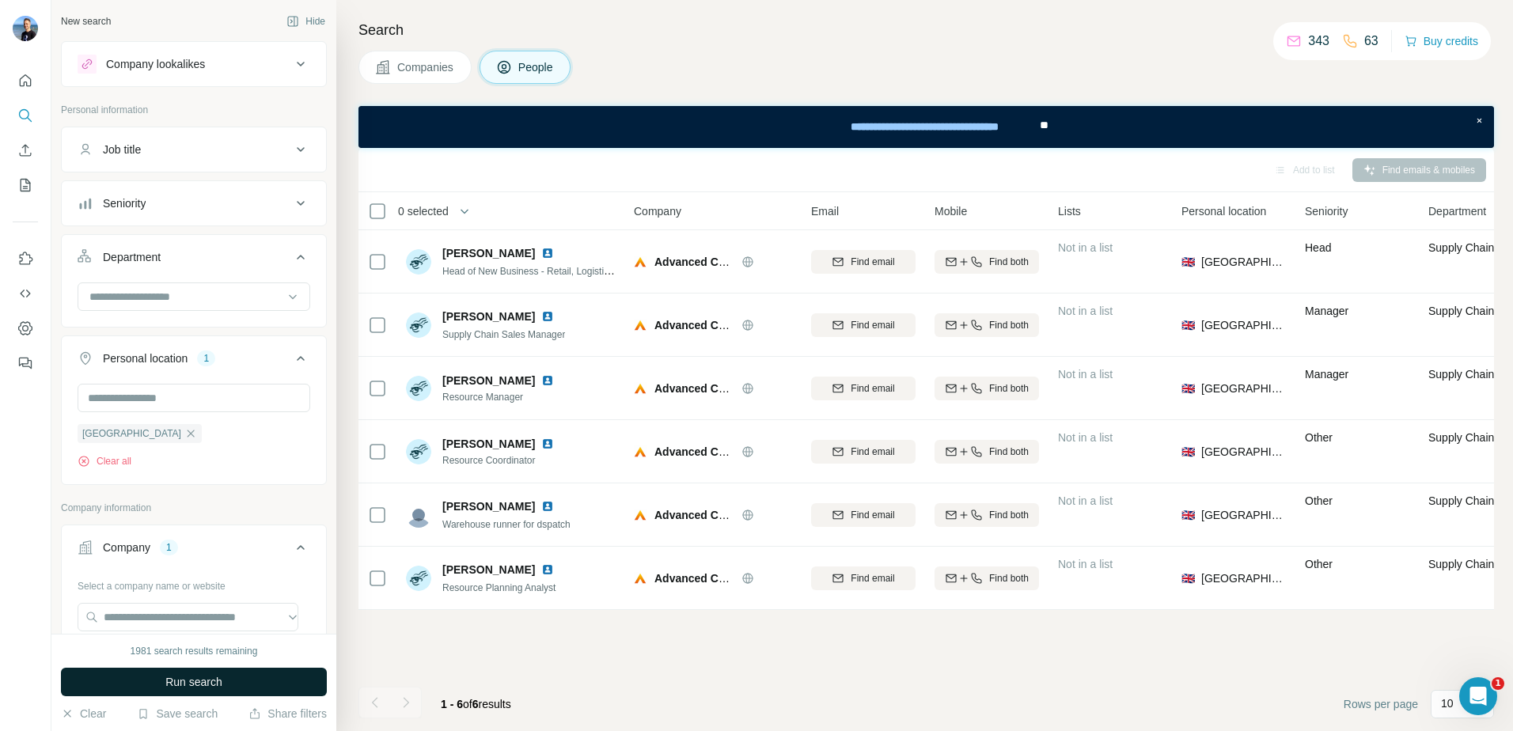
click at [211, 687] on span "Run search" at bounding box center [193, 682] width 57 height 16
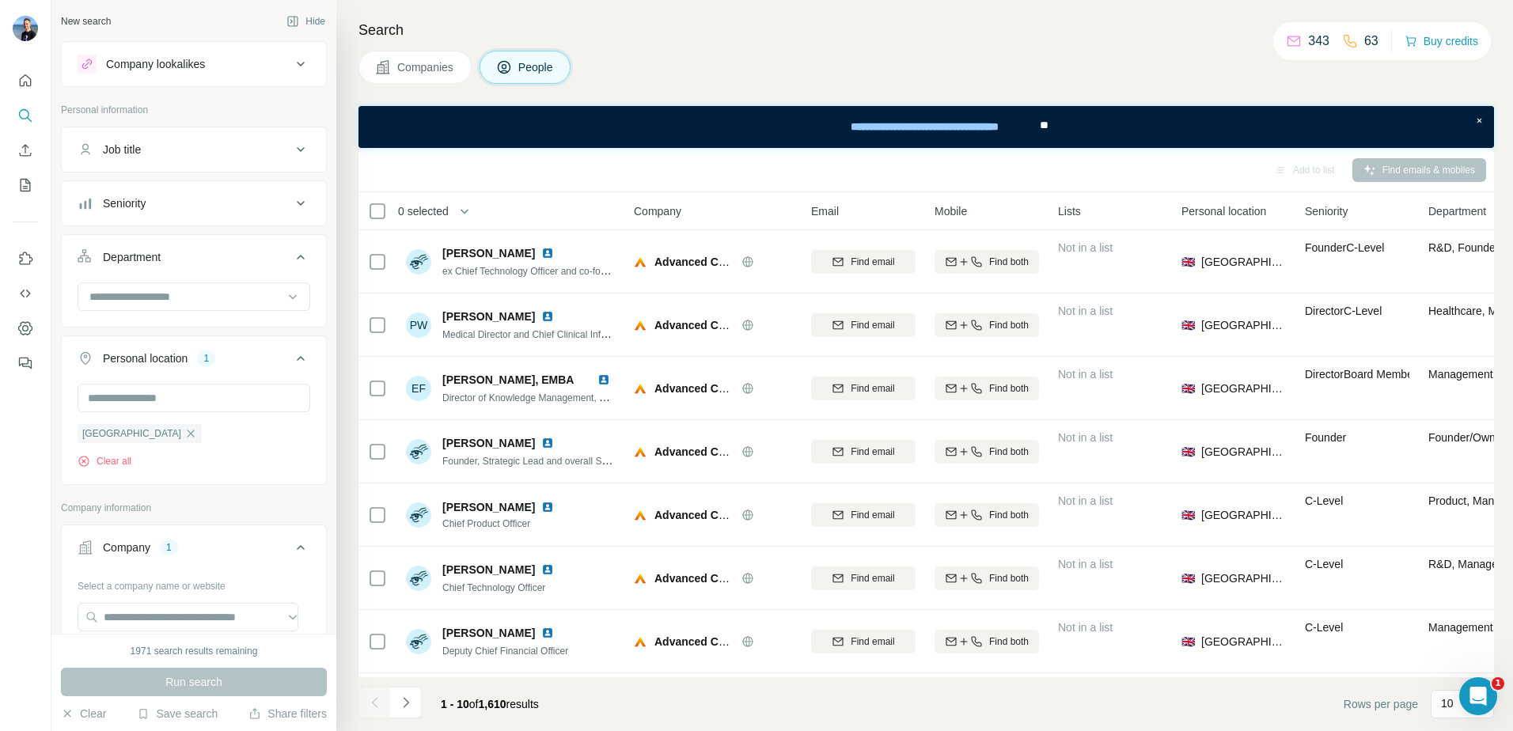
click at [213, 144] on div "Job title" at bounding box center [185, 150] width 214 height 16
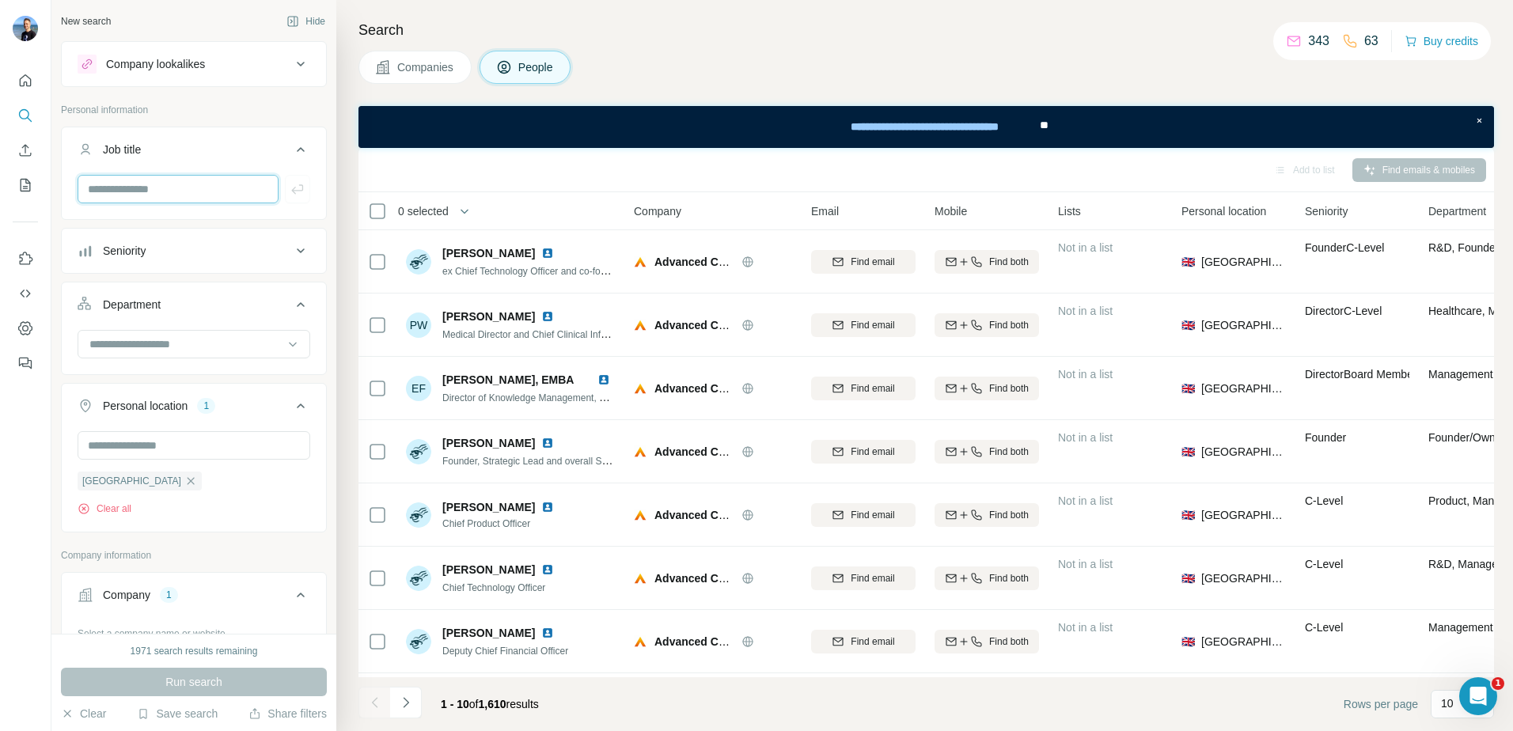
click at [191, 187] on input "text" at bounding box center [178, 189] width 201 height 28
type input "**********"
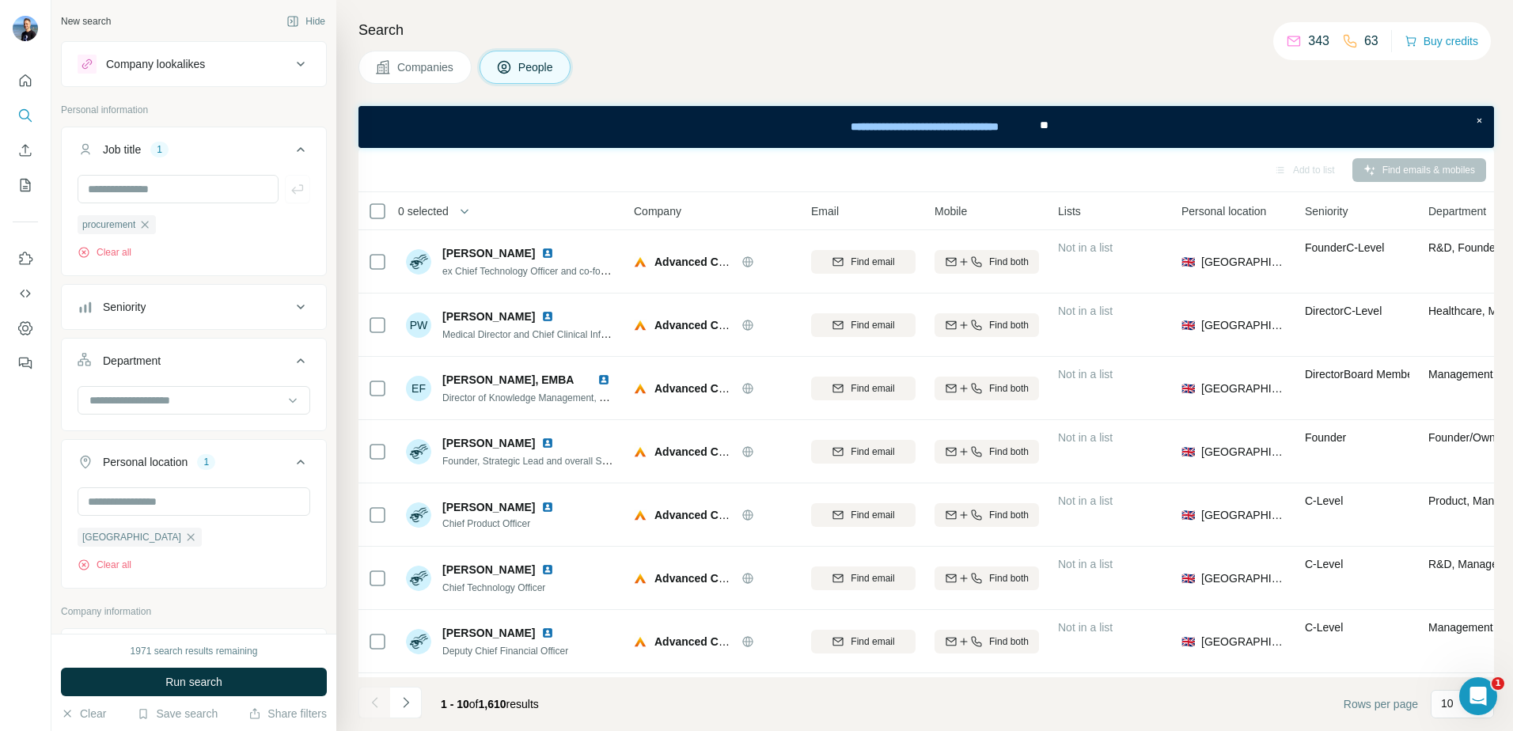
click at [200, 671] on button "Run search" at bounding box center [194, 682] width 266 height 28
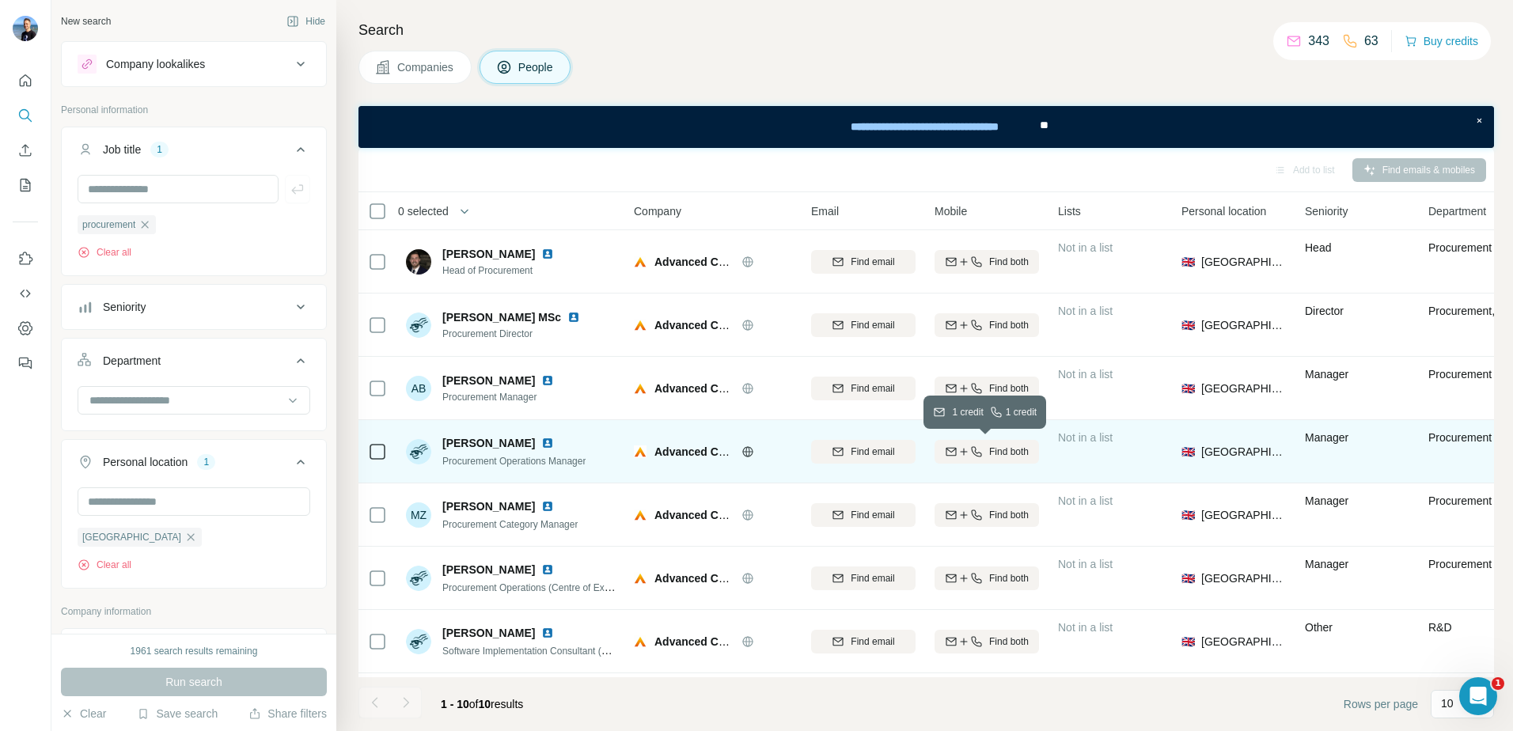
click at [970, 453] on icon "button" at bounding box center [976, 452] width 13 height 13
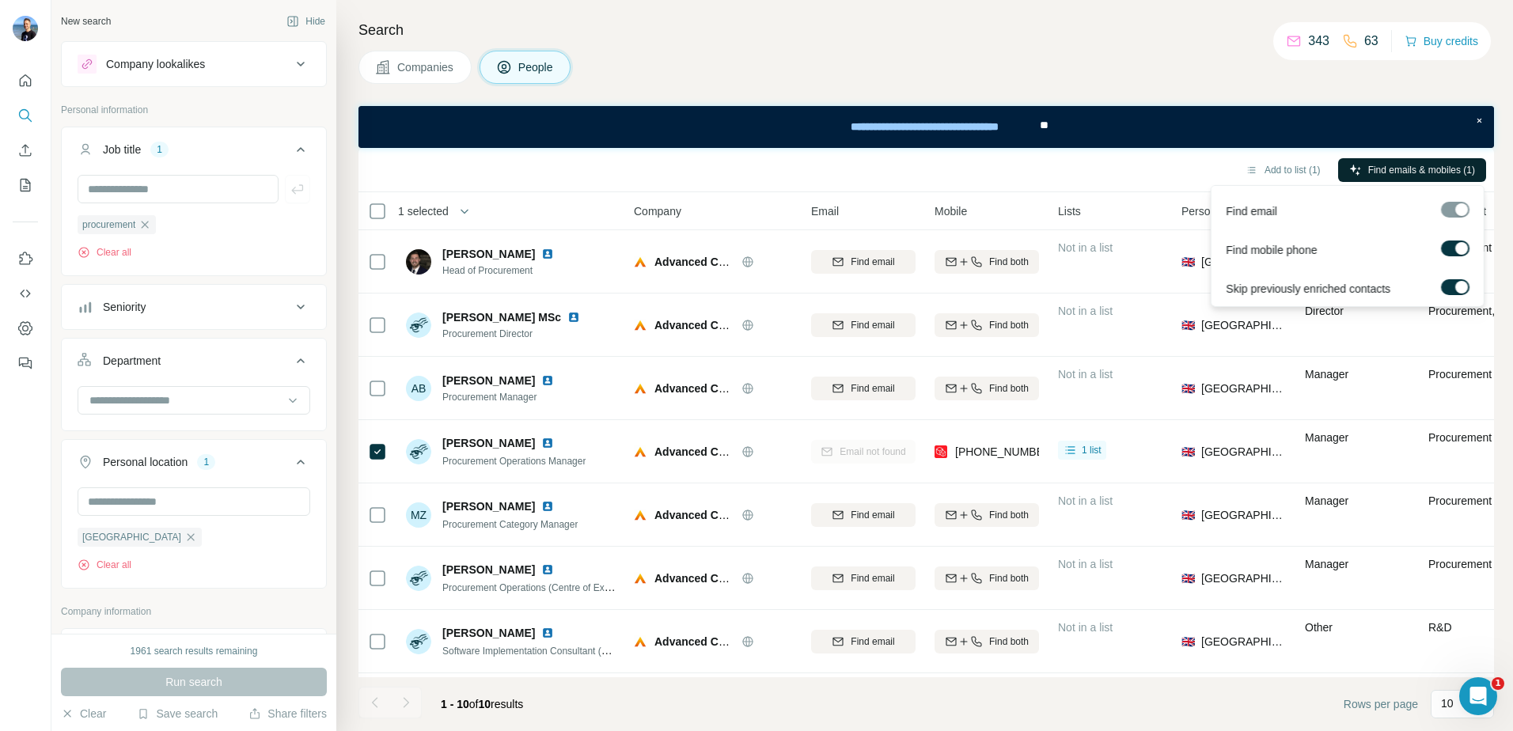
click at [1403, 169] on span "Find emails & mobiles (1)" at bounding box center [1421, 170] width 107 height 14
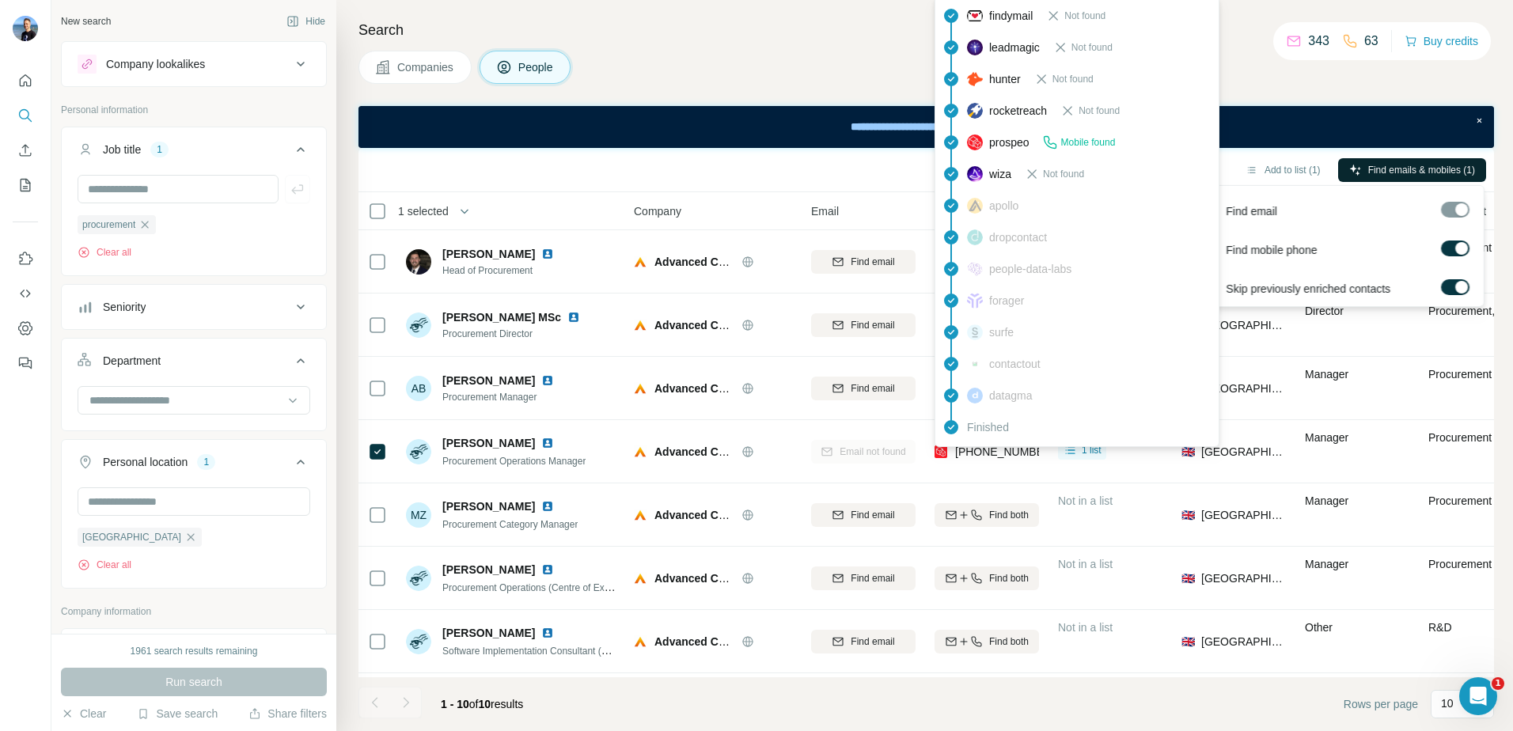
click at [1007, 449] on span "[PHONE_NUMBER]" at bounding box center [1005, 452] width 100 height 13
click at [500, 457] on span "Procurement Operations Manager" at bounding box center [513, 461] width 143 height 11
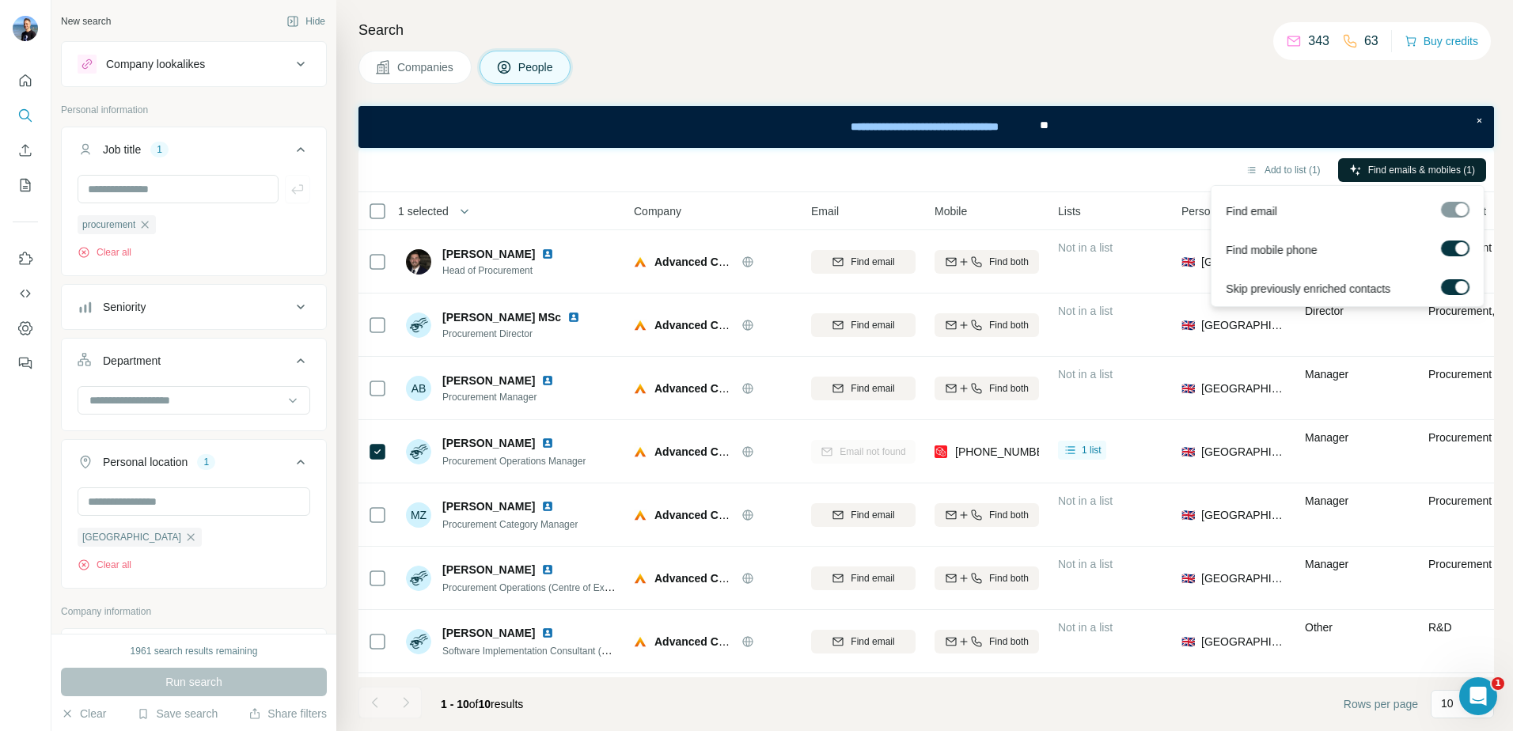
click at [1405, 170] on span "Find emails & mobiles (1)" at bounding box center [1421, 170] width 107 height 14
click at [1272, 165] on button "Add to list (1)" at bounding box center [1283, 170] width 97 height 24
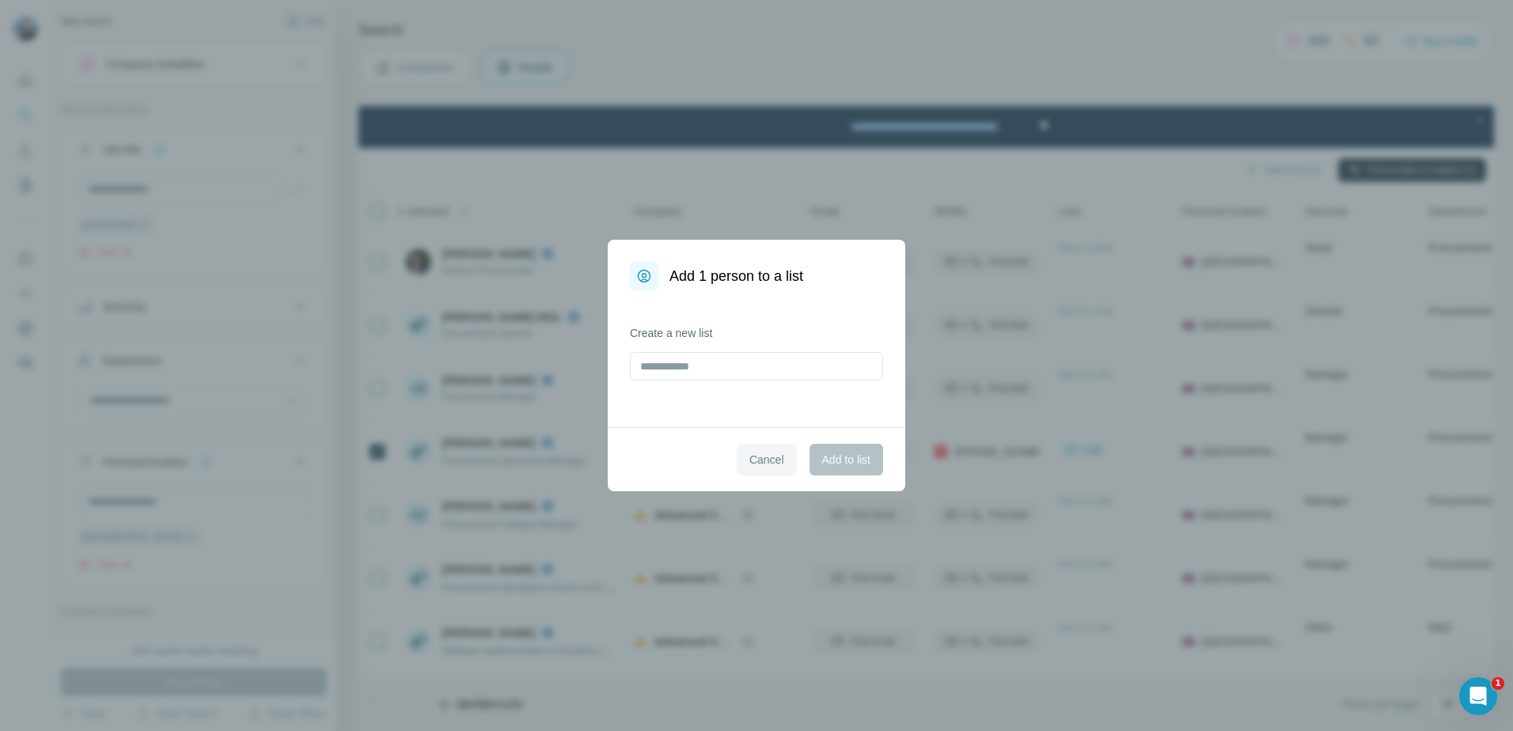
click at [760, 465] on span "Cancel" at bounding box center [766, 460] width 35 height 16
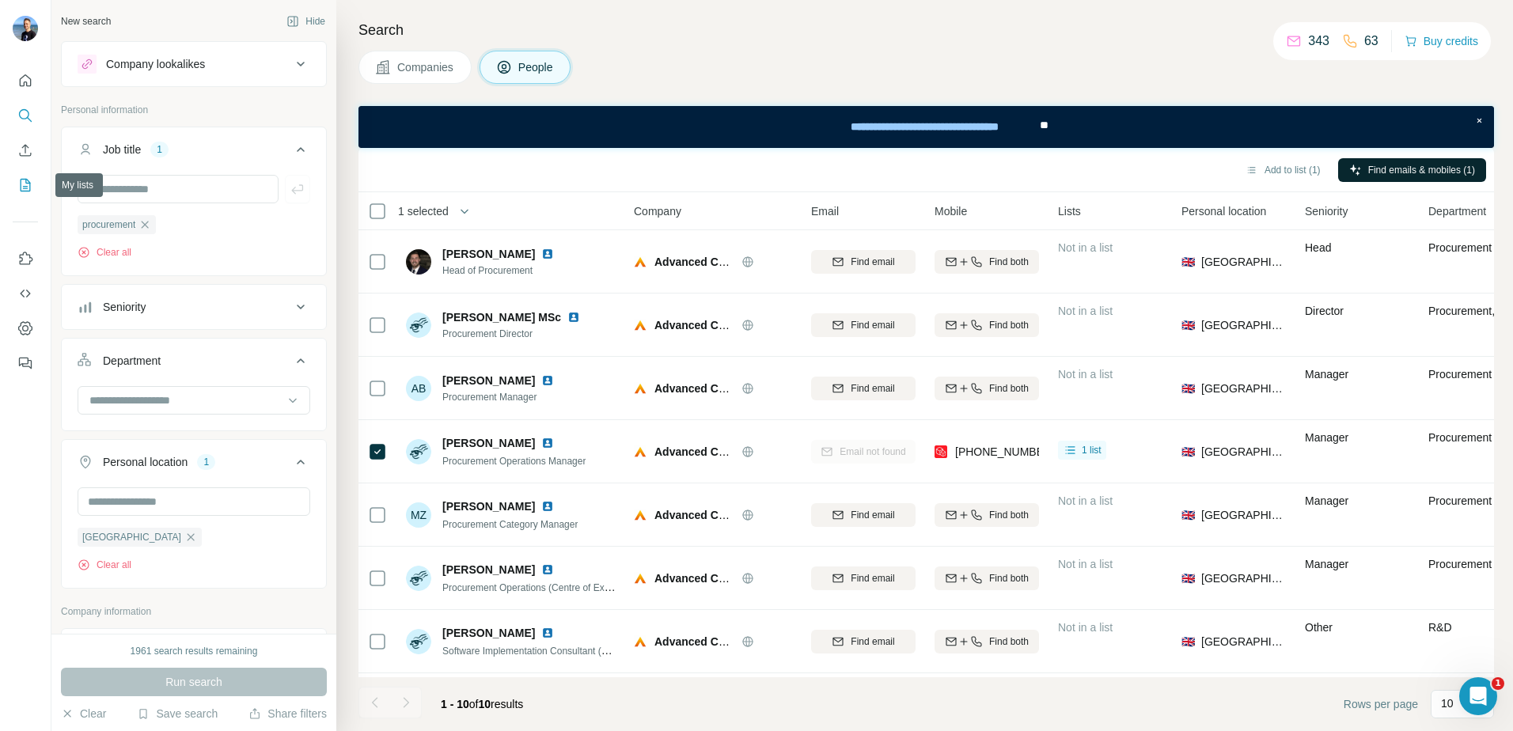
click at [23, 184] on icon "My lists" at bounding box center [25, 185] width 16 height 16
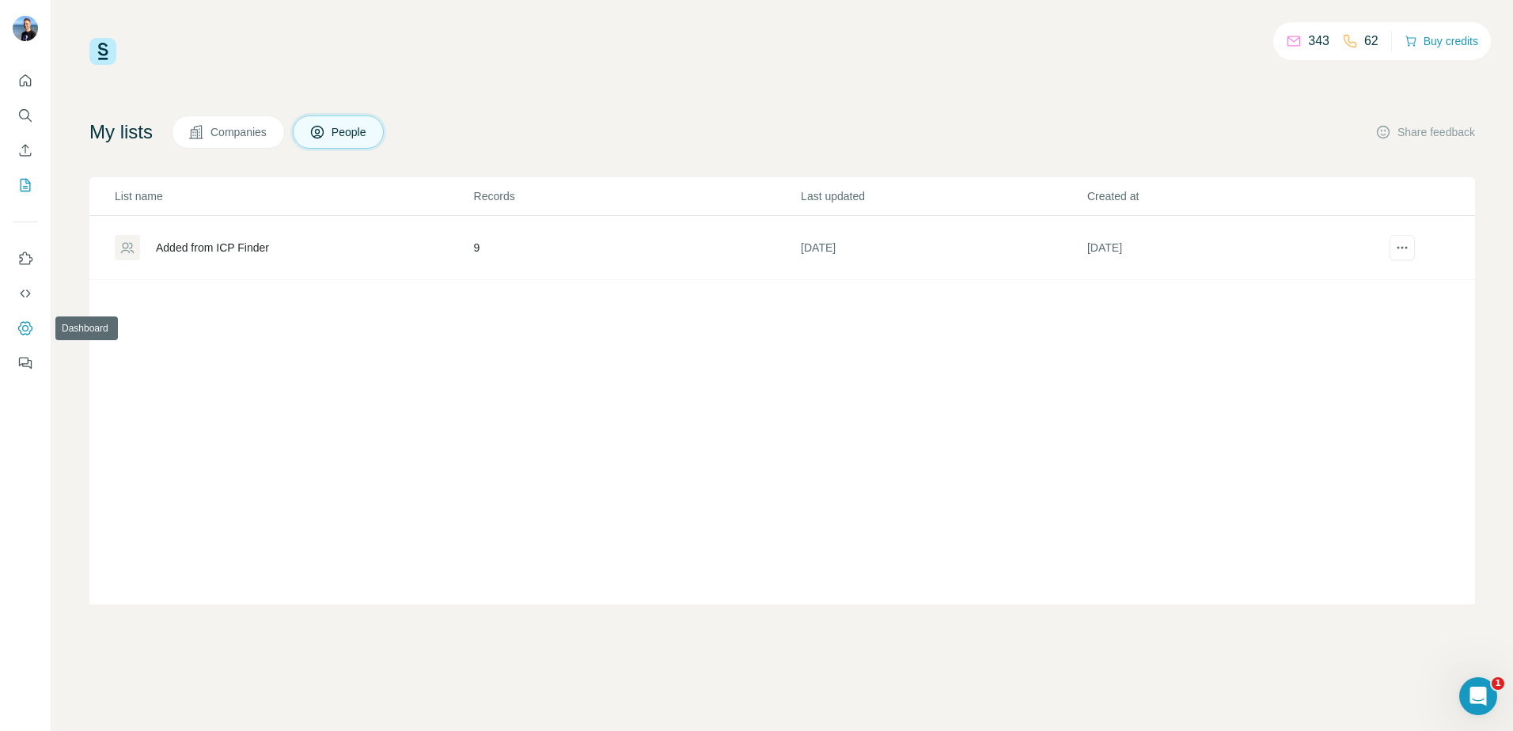
click at [25, 314] on button "Dashboard" at bounding box center [25, 328] width 25 height 28
click at [35, 95] on nav at bounding box center [25, 132] width 25 height 133
click at [31, 86] on icon "Quick start" at bounding box center [25, 81] width 16 height 16
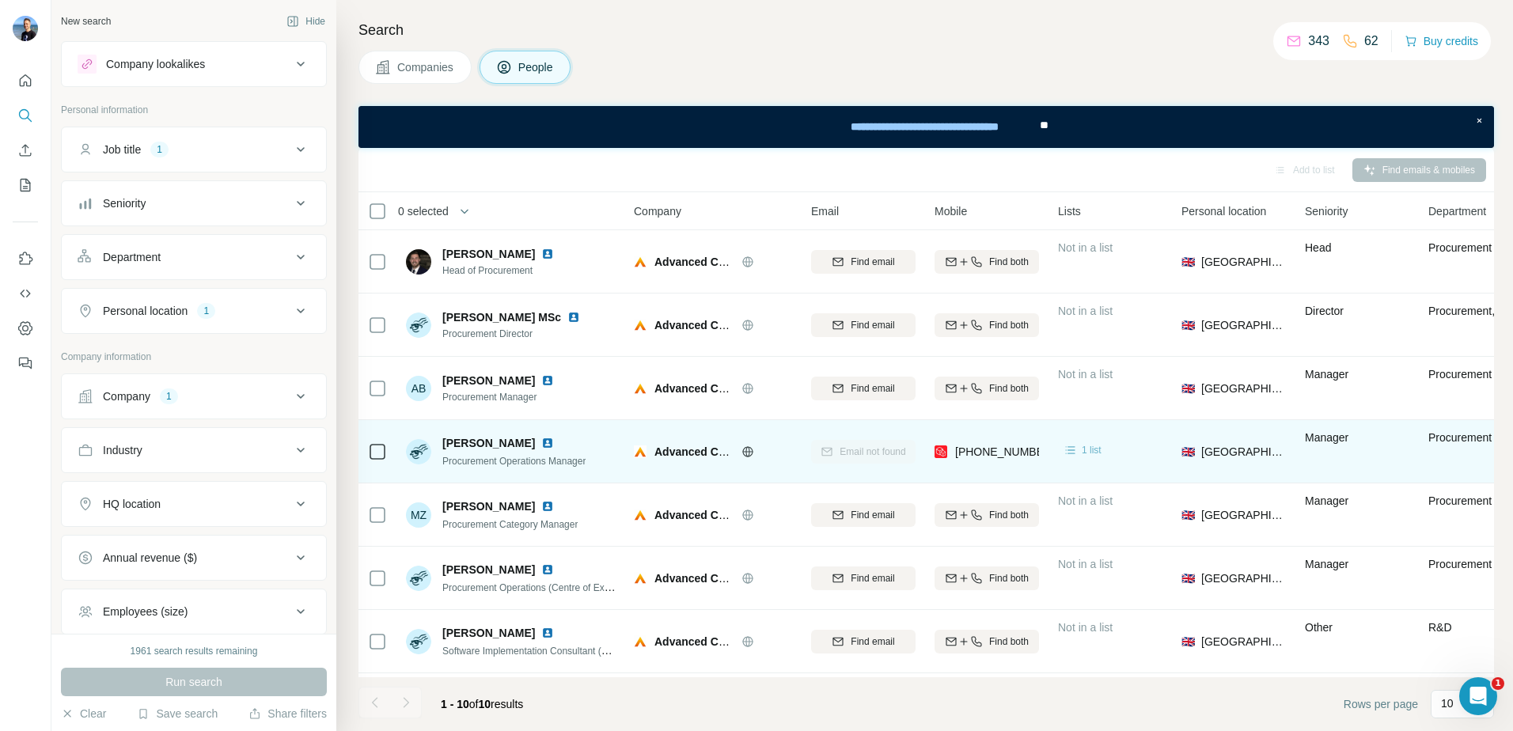
click at [1075, 448] on icon at bounding box center [1071, 450] width 16 height 16
click at [1083, 448] on span "1 list" at bounding box center [1092, 450] width 20 height 14
copy span "1 list"
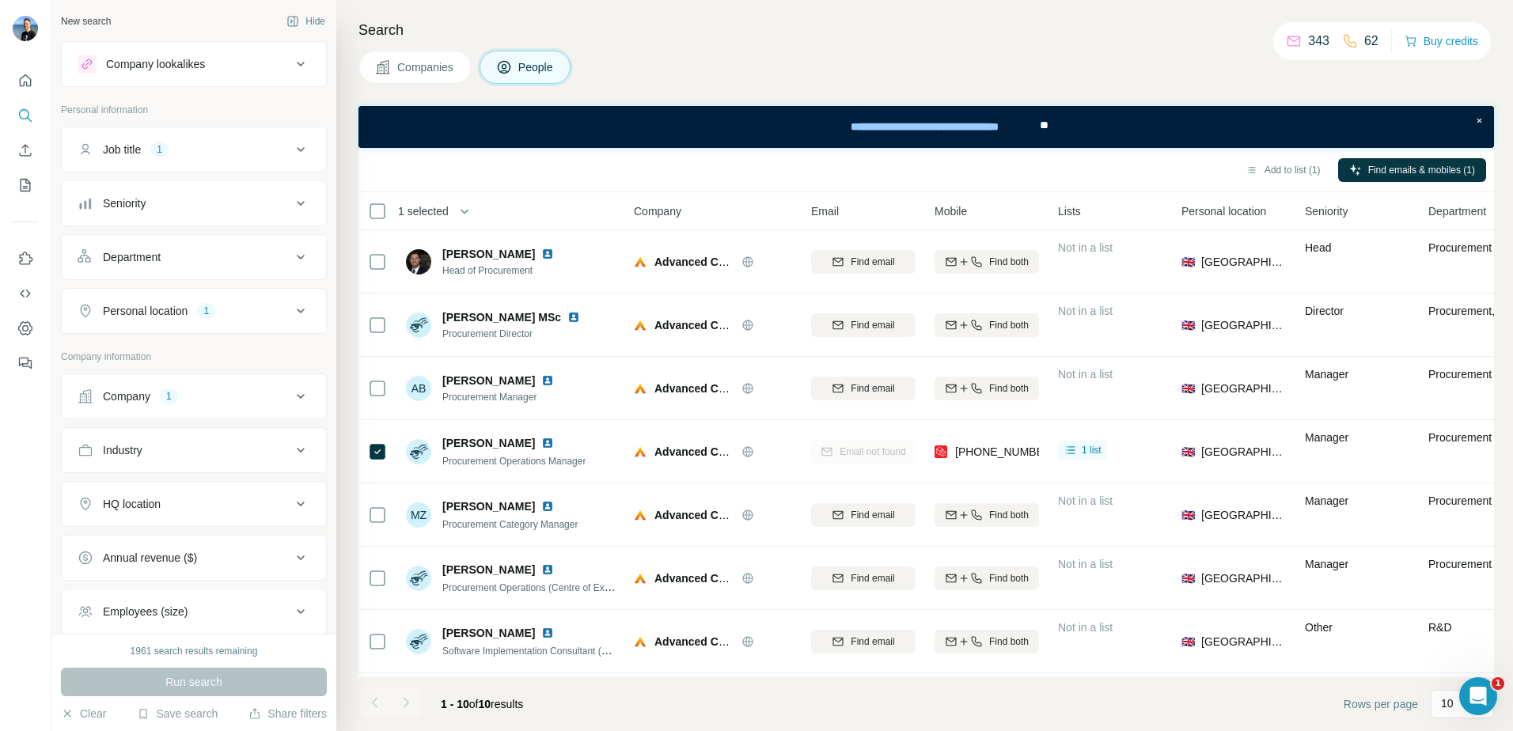
drag, startPoint x: 430, startPoint y: 208, endPoint x: 499, endPoint y: 212, distance: 69.8
click at [430, 208] on span "1 selected" at bounding box center [423, 211] width 51 height 16
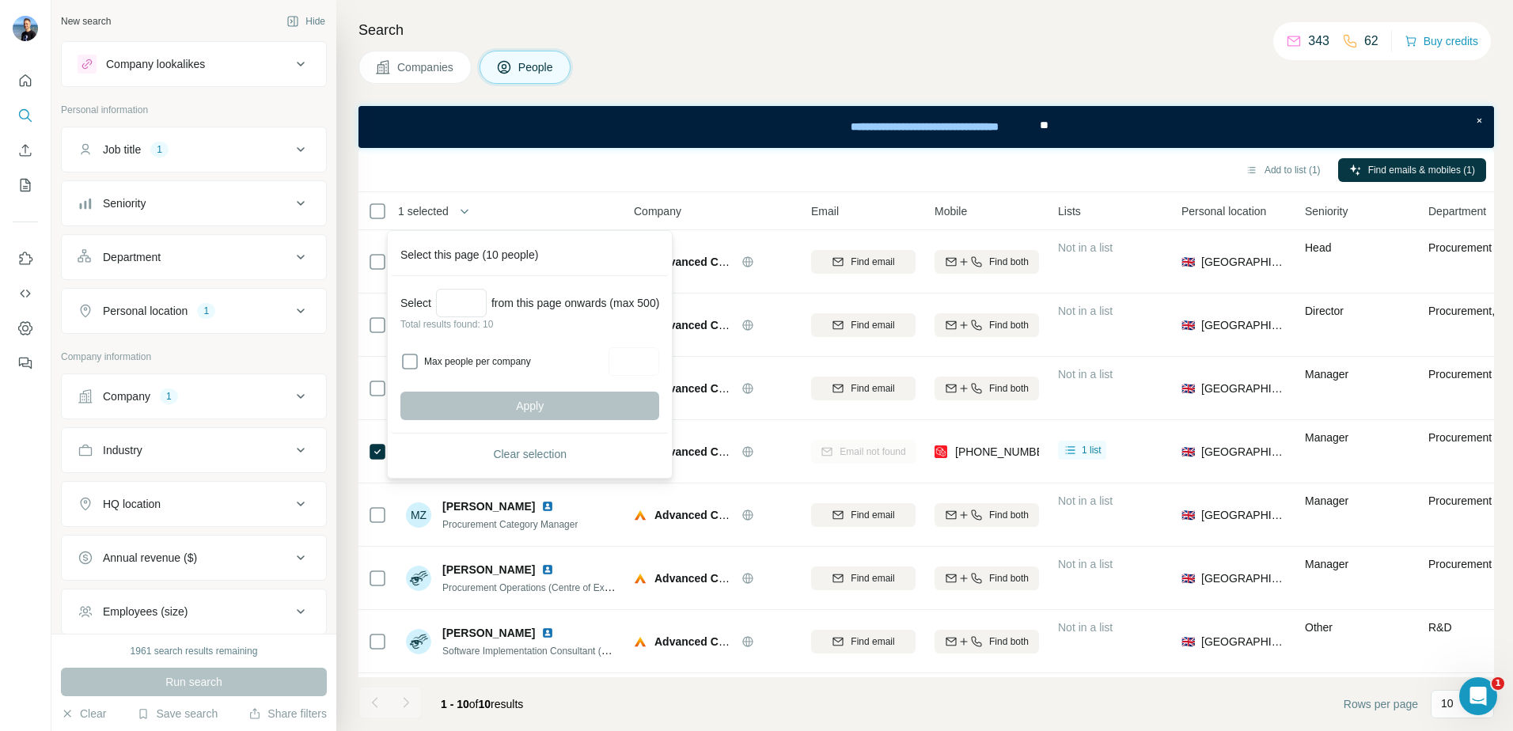
click at [529, 408] on div "Apply" at bounding box center [529, 406] width 259 height 28
click at [562, 147] on div "**********" at bounding box center [926, 127] width 1136 height 42
click at [540, 209] on div "1 selected" at bounding box center [485, 211] width 234 height 18
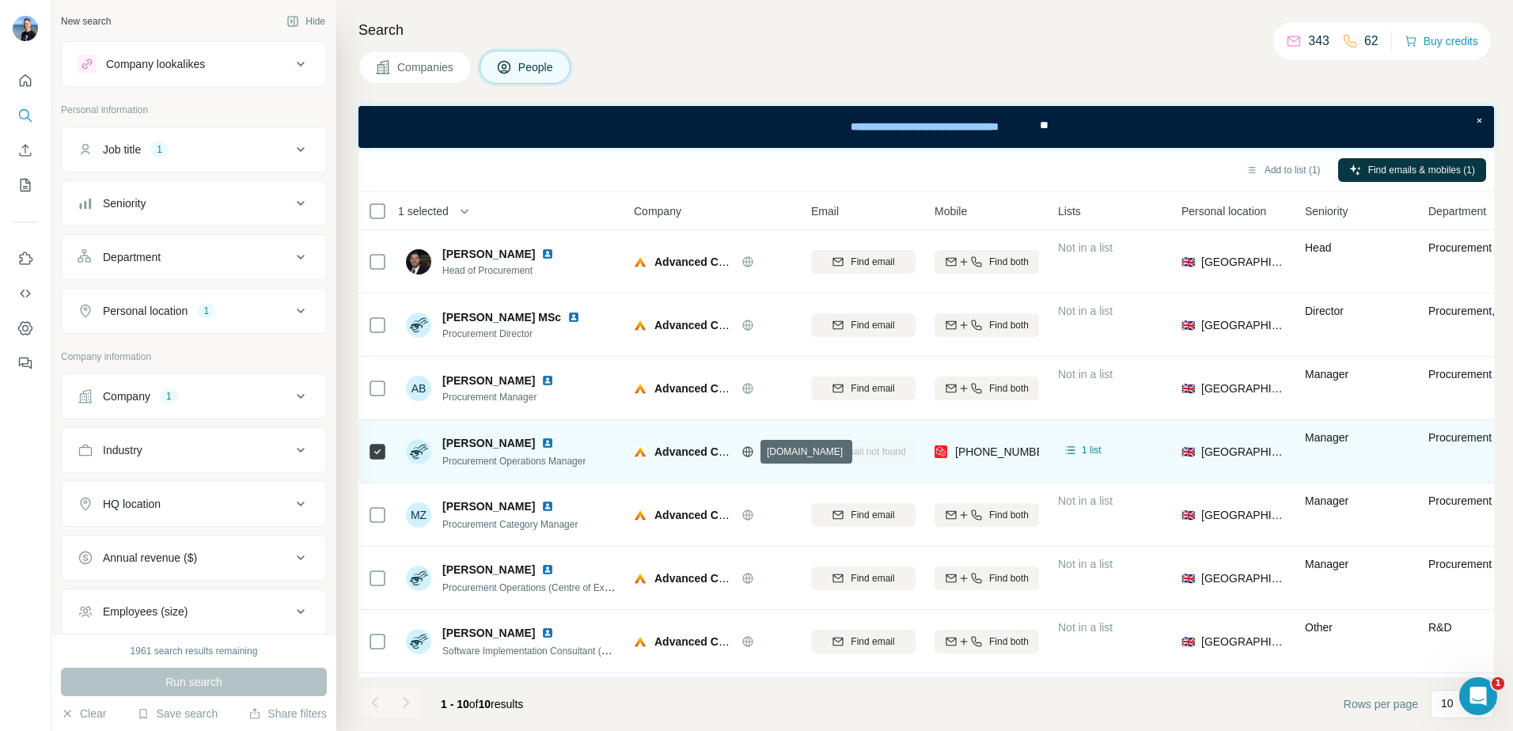
click at [749, 449] on icon at bounding box center [748, 452] width 13 height 13
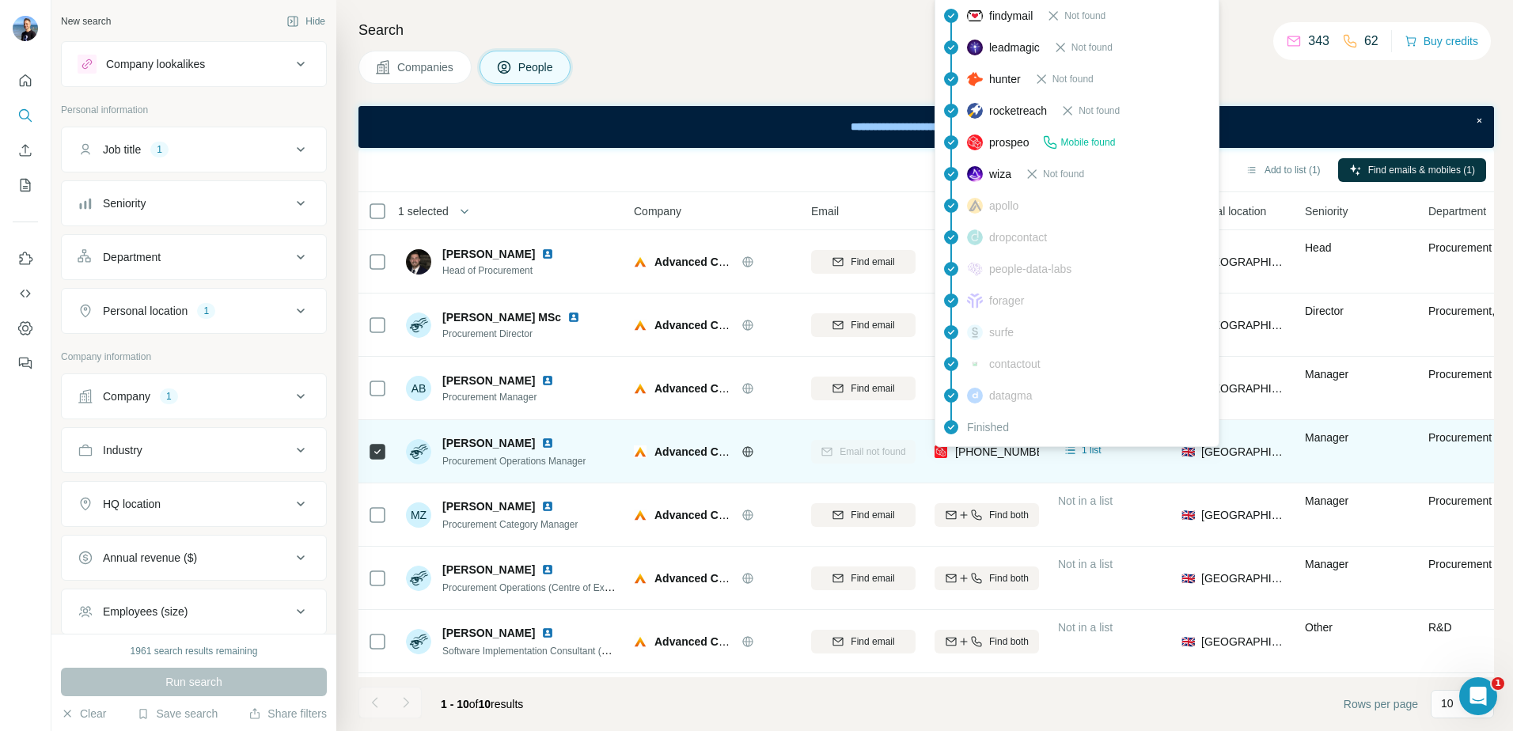
click at [1026, 452] on span "[PHONE_NUMBER]" at bounding box center [1005, 452] width 100 height 13
click at [1013, 472] on div "[PHONE_NUMBER]" at bounding box center [987, 452] width 104 height 44
click at [961, 454] on span "[PHONE_NUMBER]" at bounding box center [1005, 452] width 100 height 13
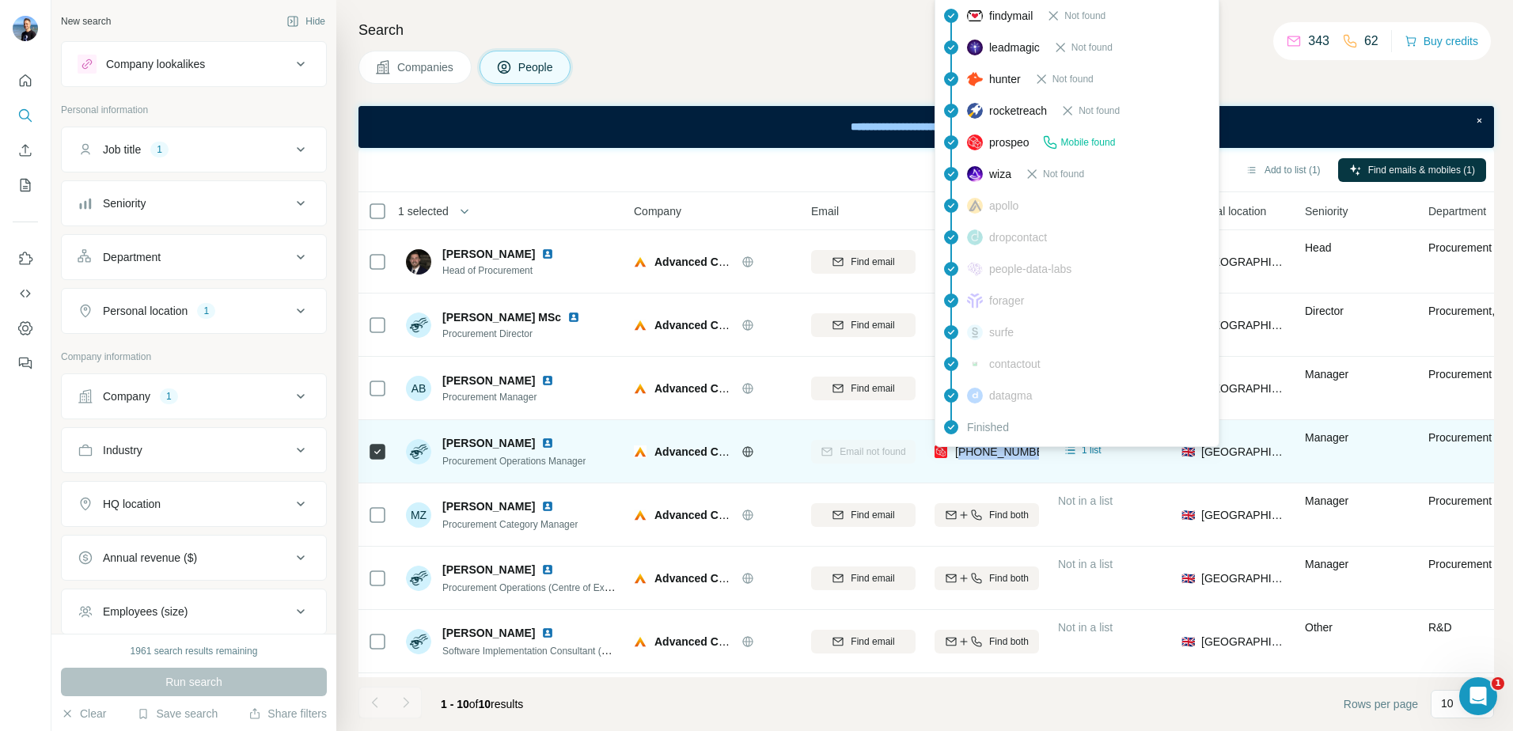
copy span "447957250002"
click at [488, 449] on span "[PERSON_NAME]" at bounding box center [488, 443] width 93 height 16
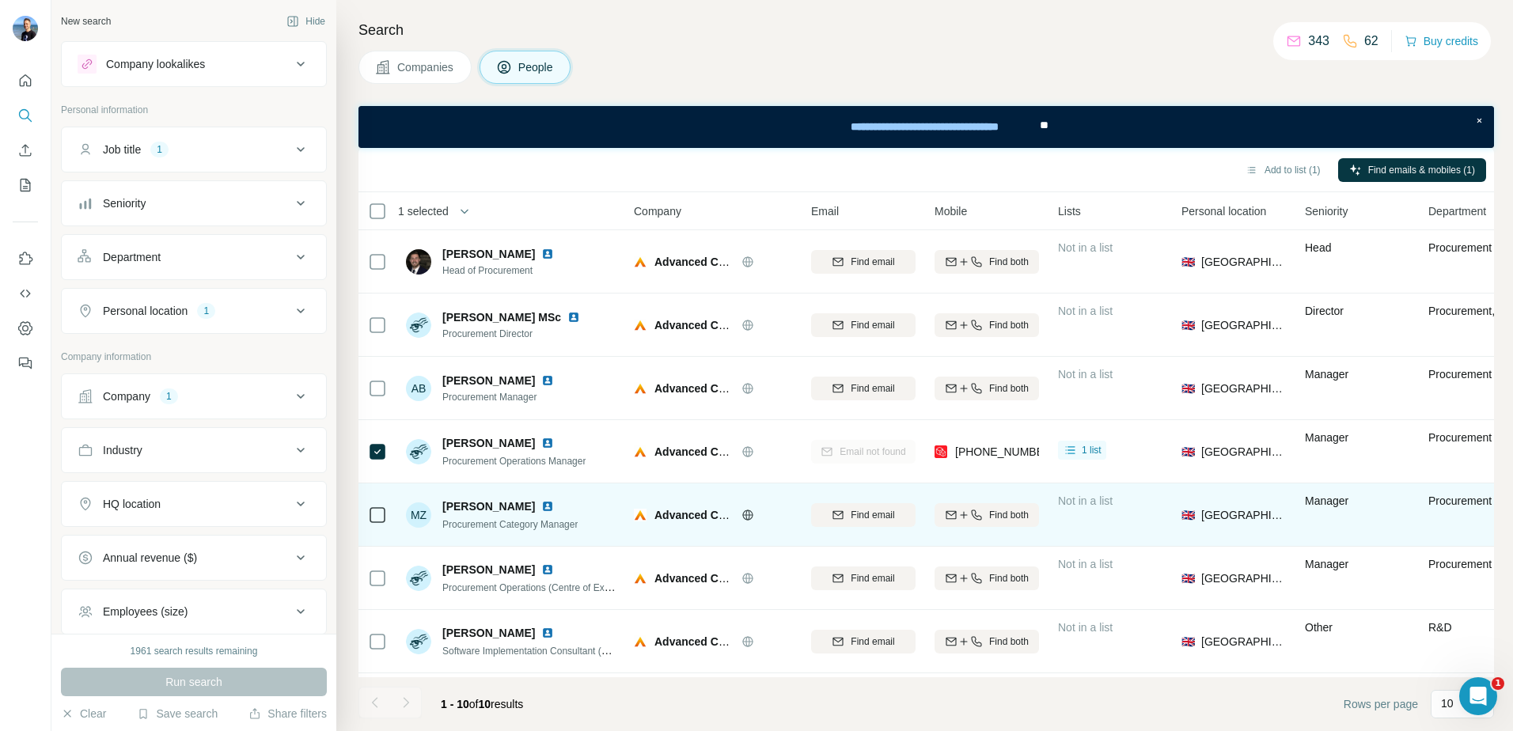
click at [1106, 506] on span "Not in a list" at bounding box center [1085, 501] width 55 height 13
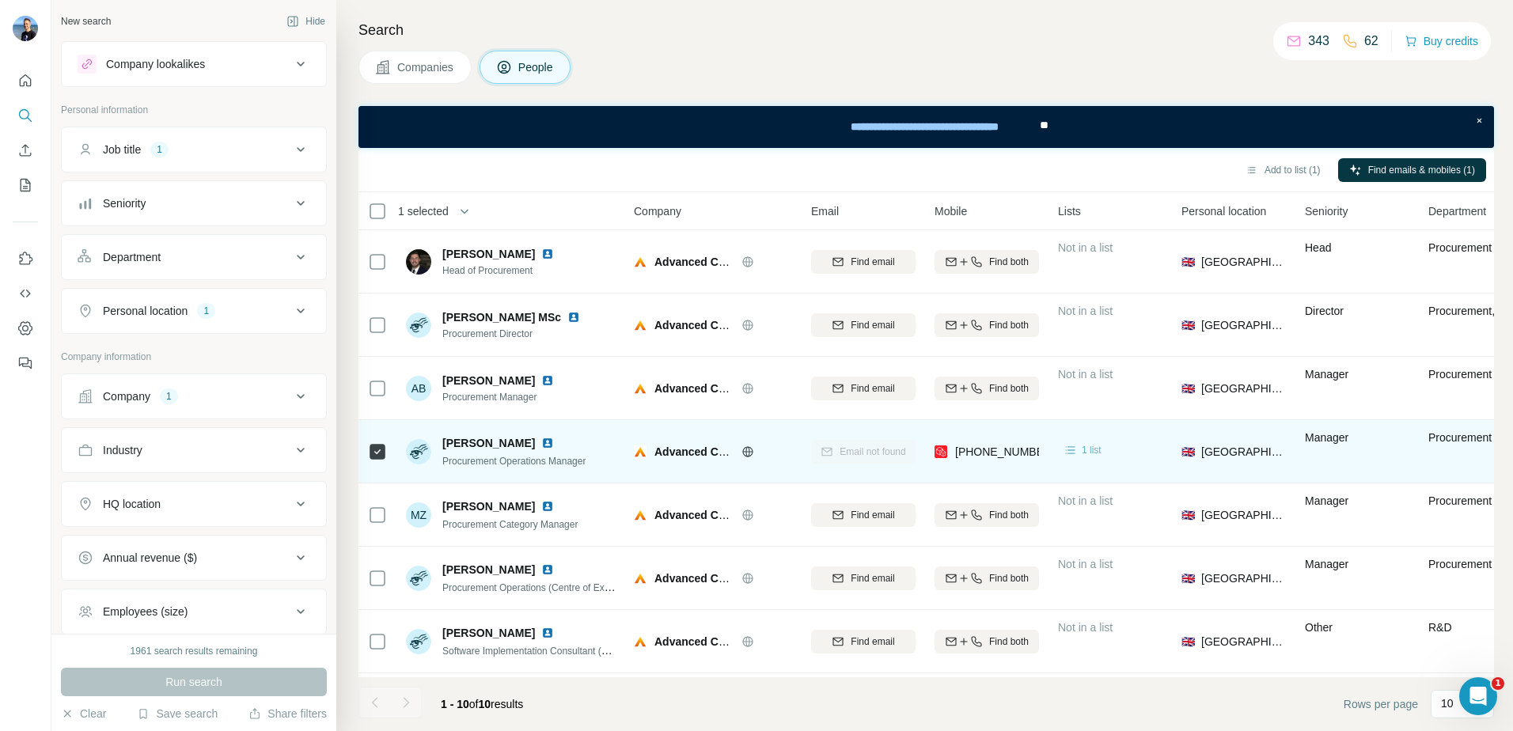
click at [1096, 454] on span "1 list" at bounding box center [1092, 450] width 20 height 14
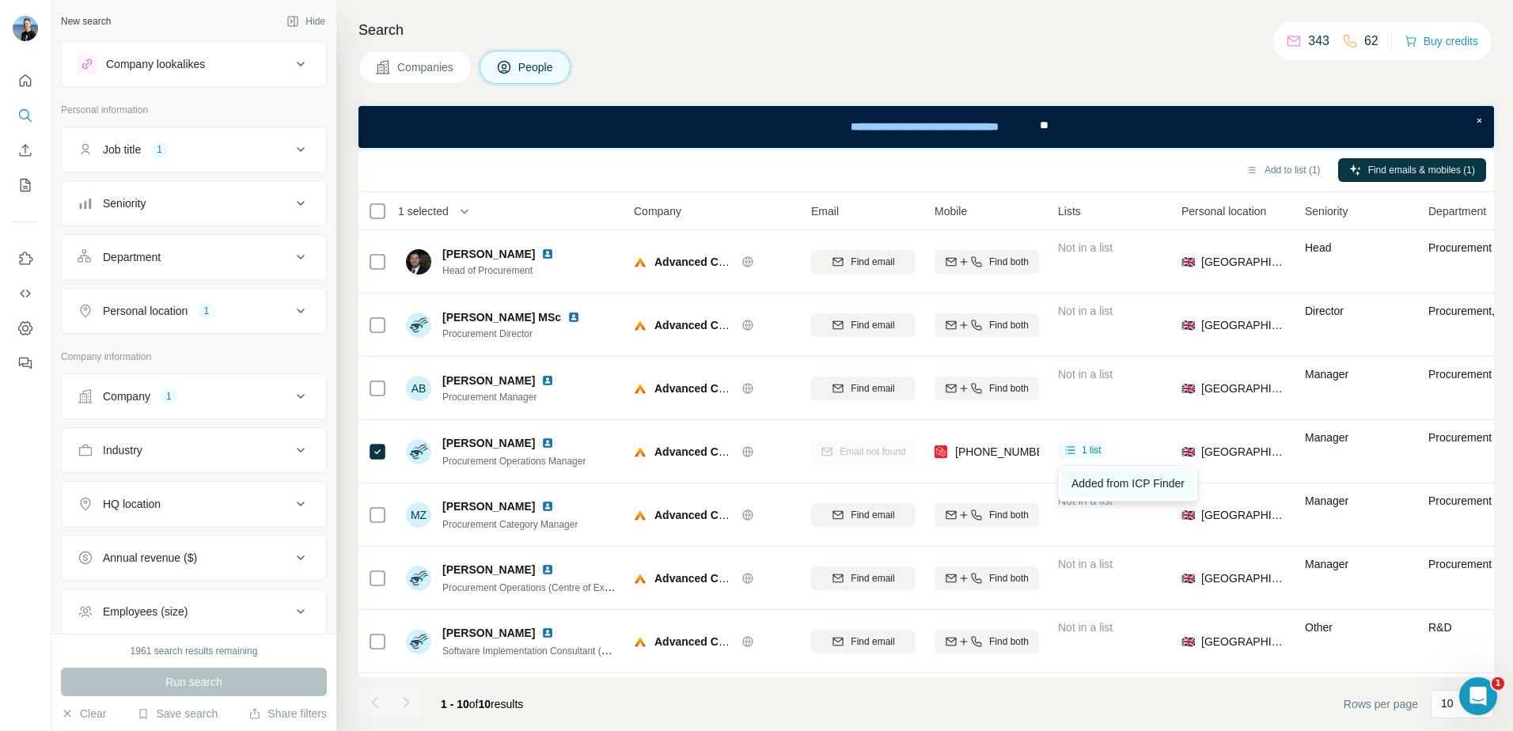
click at [1097, 484] on span "Added from ICP Finder" at bounding box center [1127, 483] width 113 height 13
click at [291, 315] on icon at bounding box center [300, 311] width 19 height 19
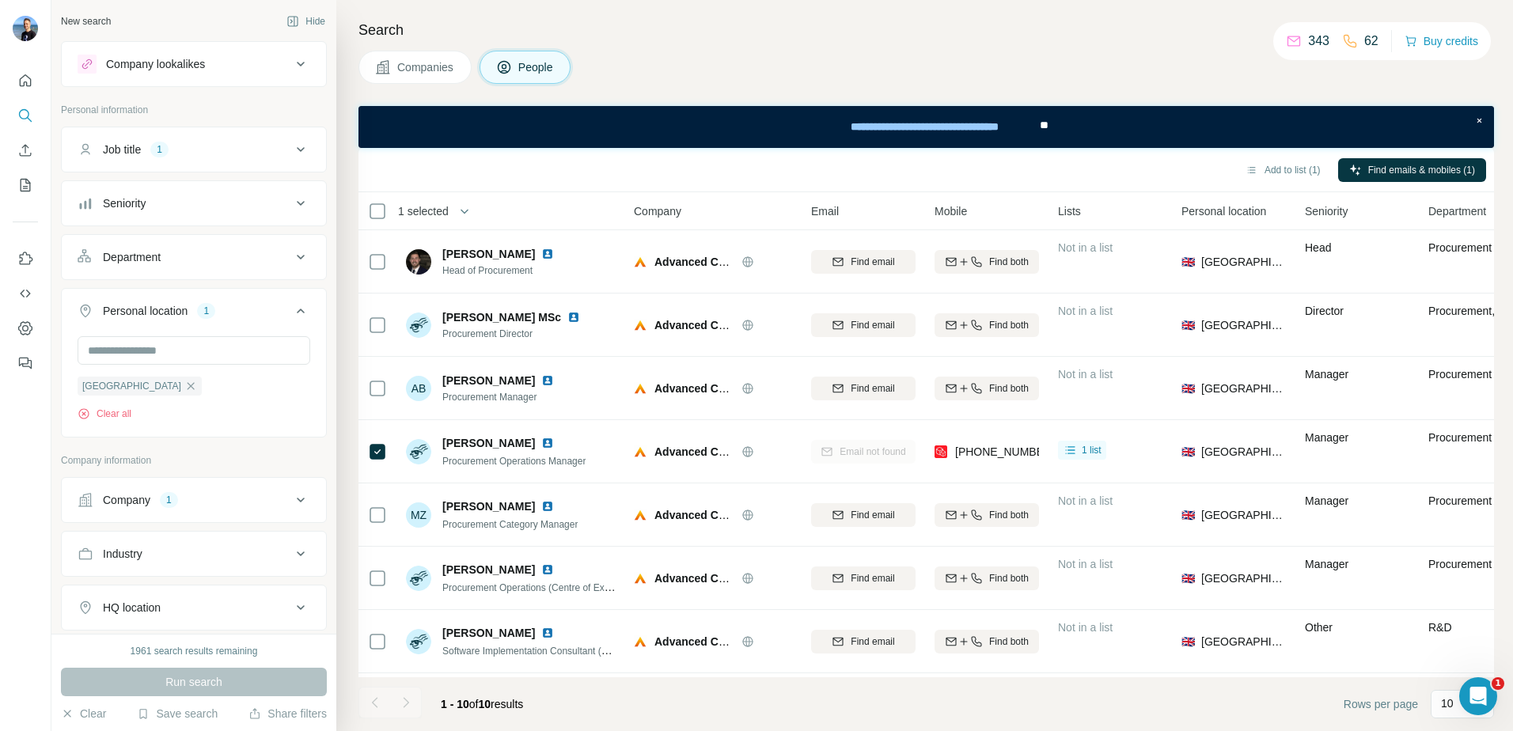
click at [297, 150] on icon at bounding box center [301, 149] width 8 height 5
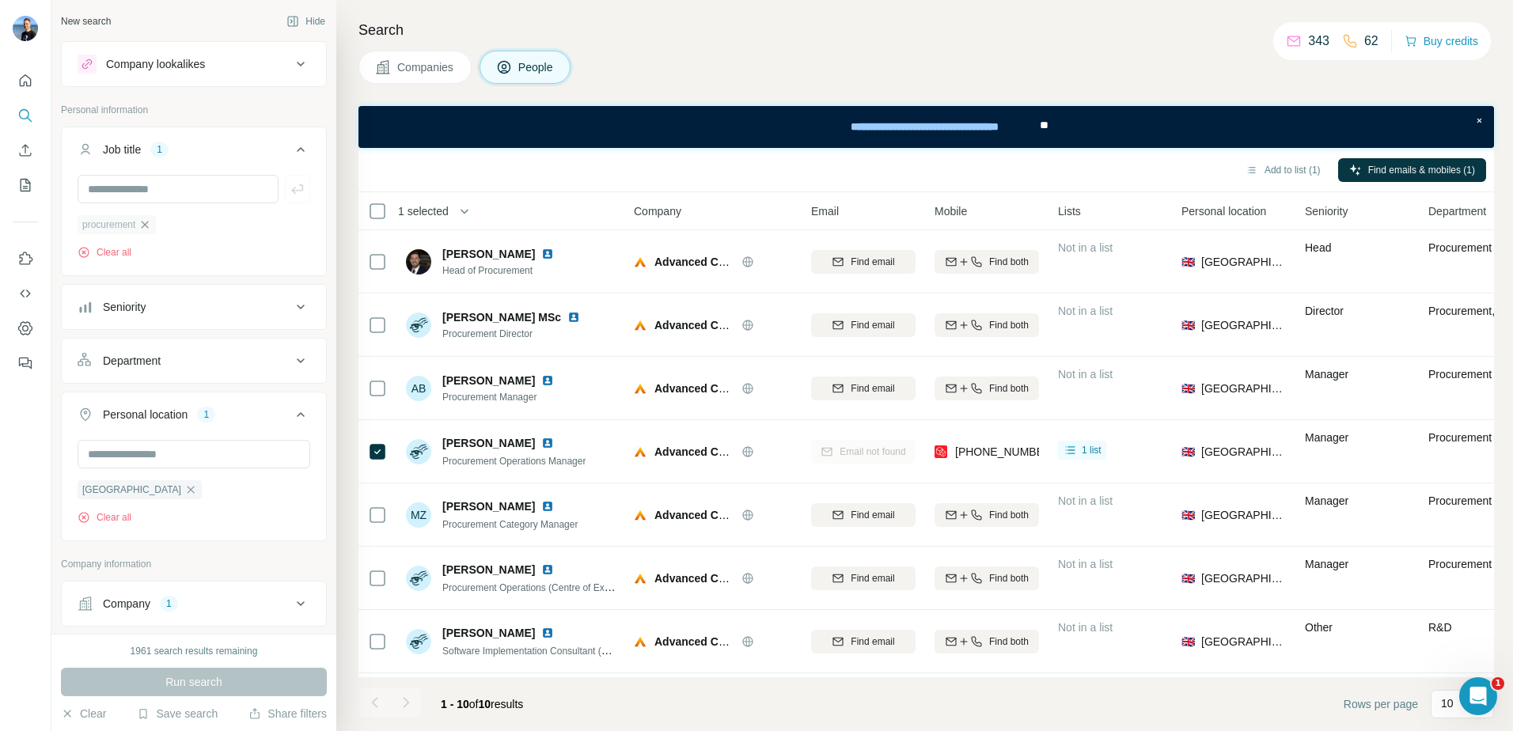
click at [149, 226] on icon "button" at bounding box center [145, 224] width 7 height 7
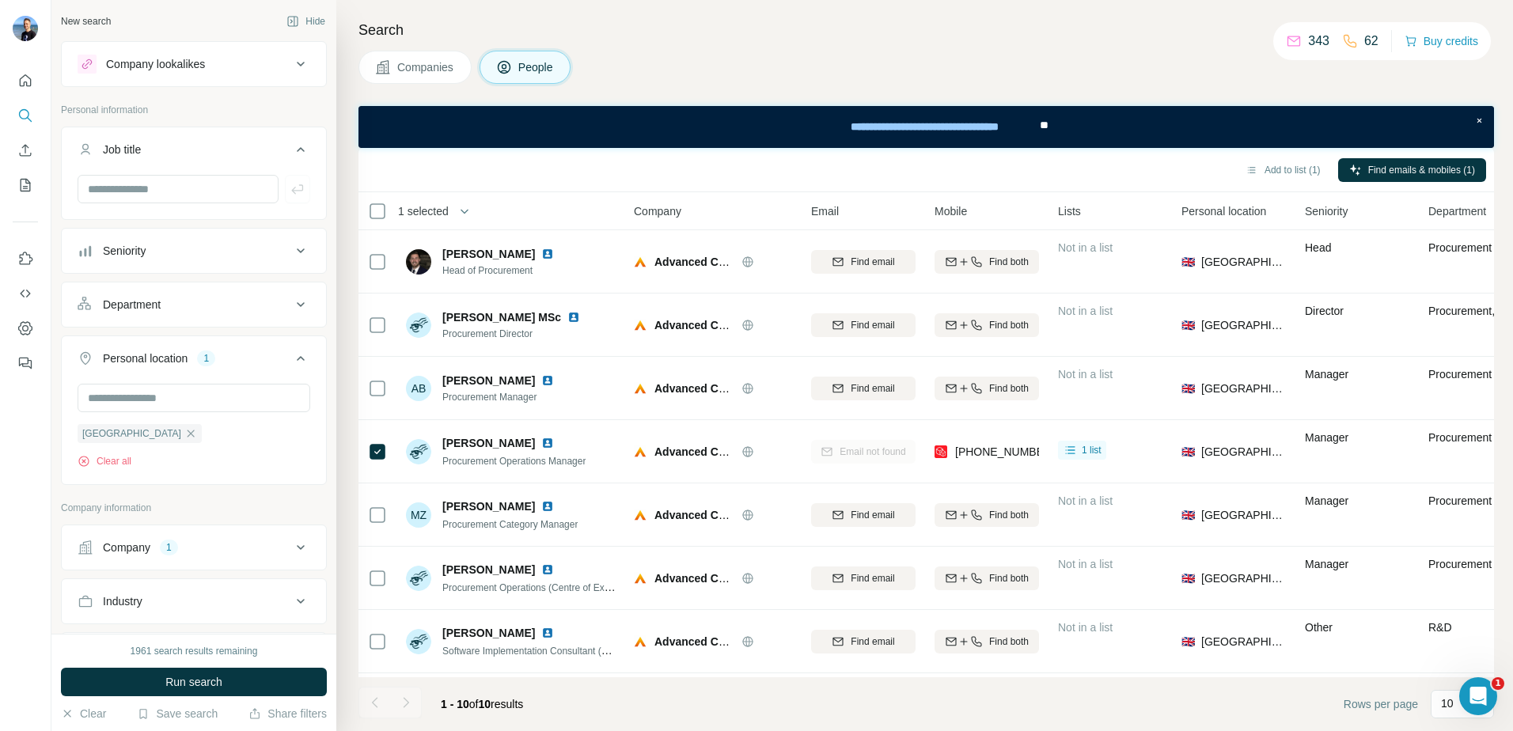
click at [291, 546] on icon at bounding box center [300, 547] width 19 height 19
click at [193, 621] on input "text" at bounding box center [194, 617] width 233 height 28
paste input "**********"
type input "**********"
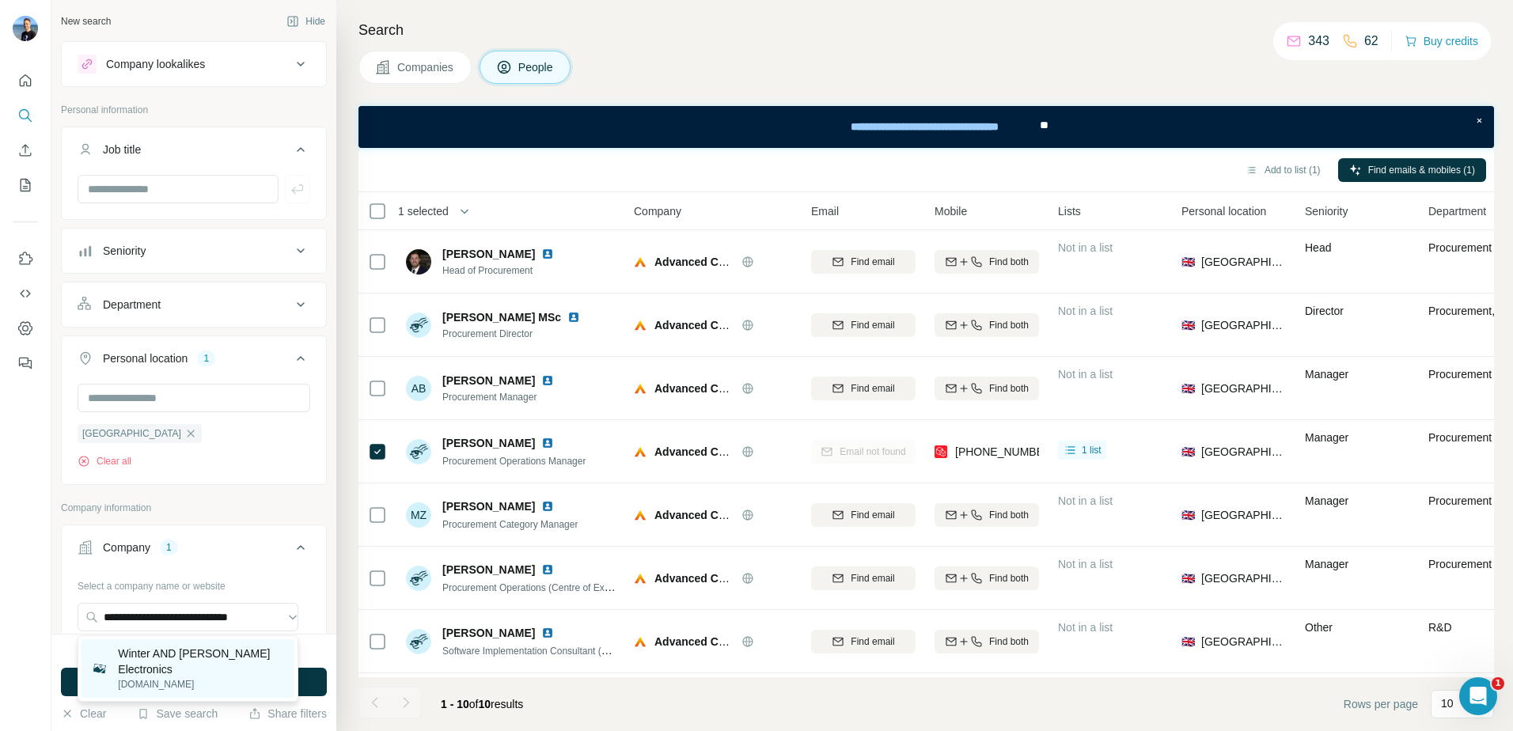
click at [215, 654] on p "Winter AND Smith Electronics" at bounding box center [201, 662] width 167 height 32
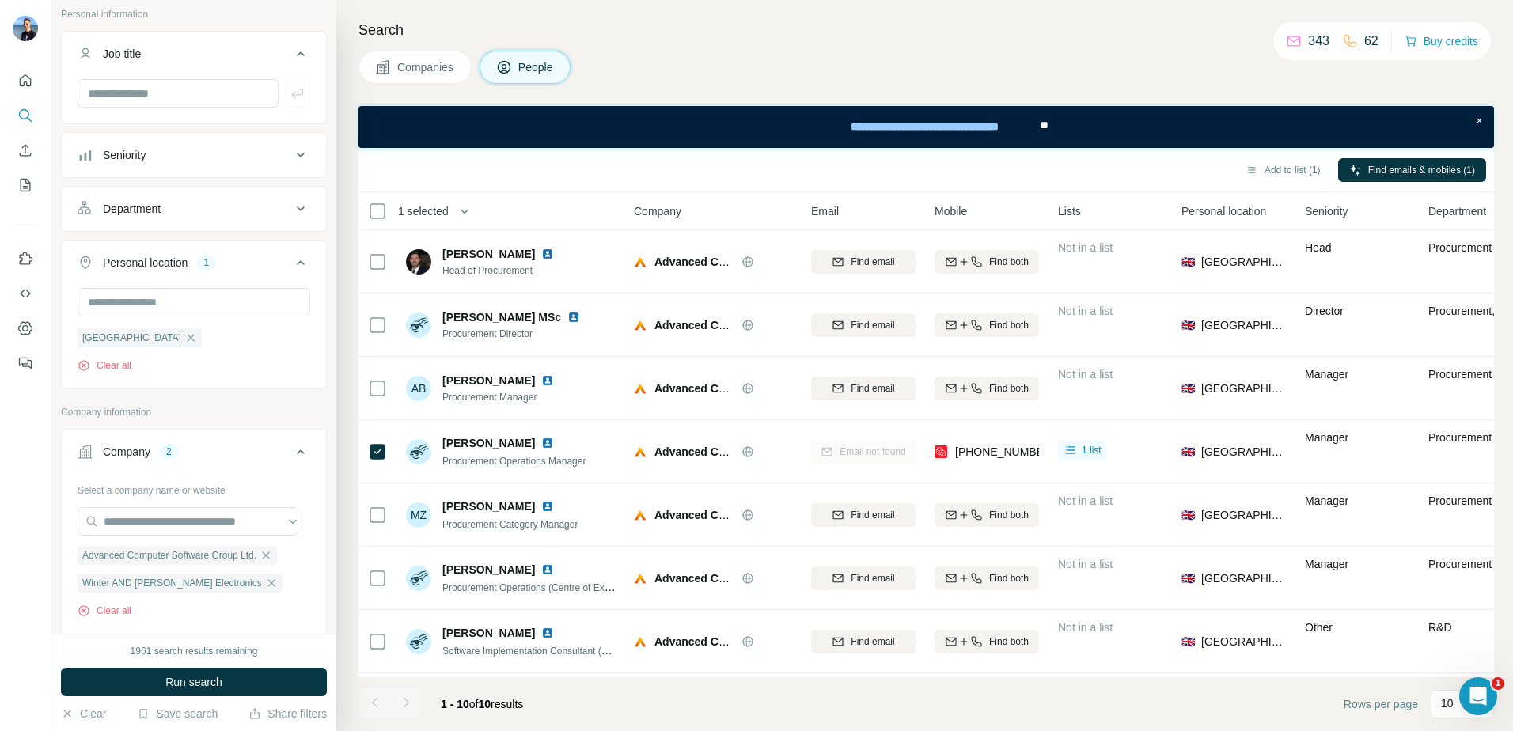
scroll to position [237, 0]
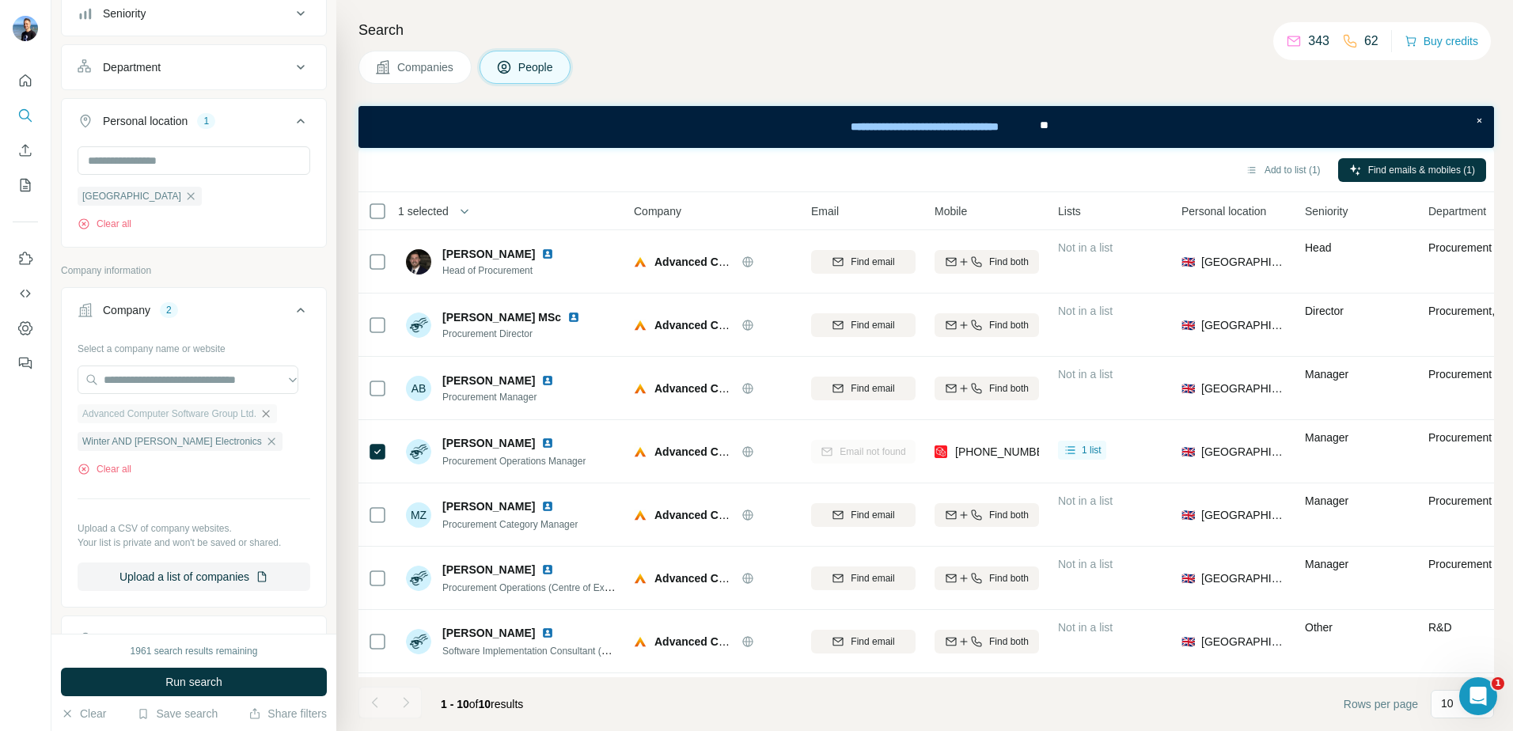
click at [272, 415] on icon "button" at bounding box center [266, 414] width 13 height 13
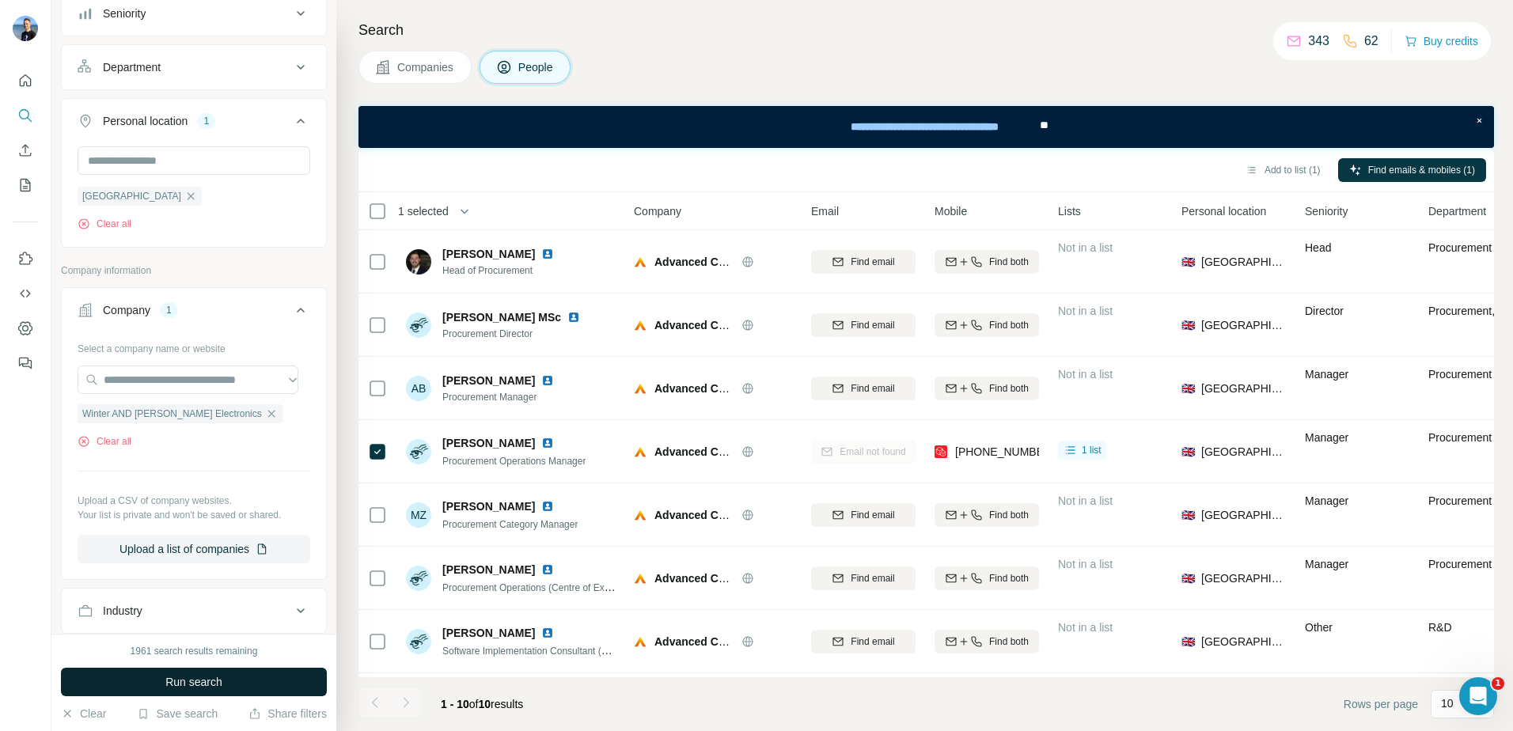
click at [245, 681] on button "Run search" at bounding box center [194, 682] width 266 height 28
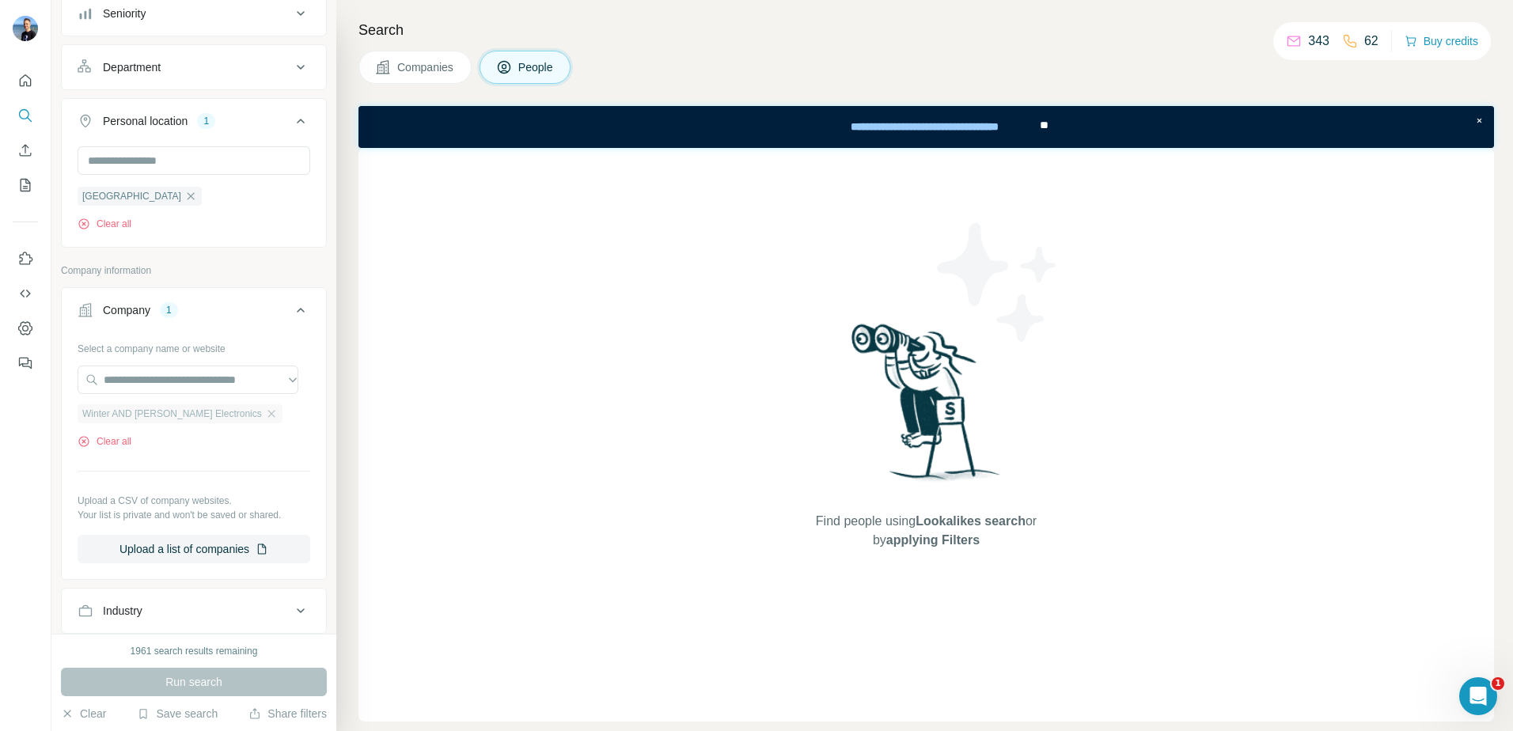
click at [183, 415] on span "Winter AND Smith Electronics" at bounding box center [172, 414] width 180 height 14
click at [119, 442] on button "Clear all" at bounding box center [105, 441] width 54 height 14
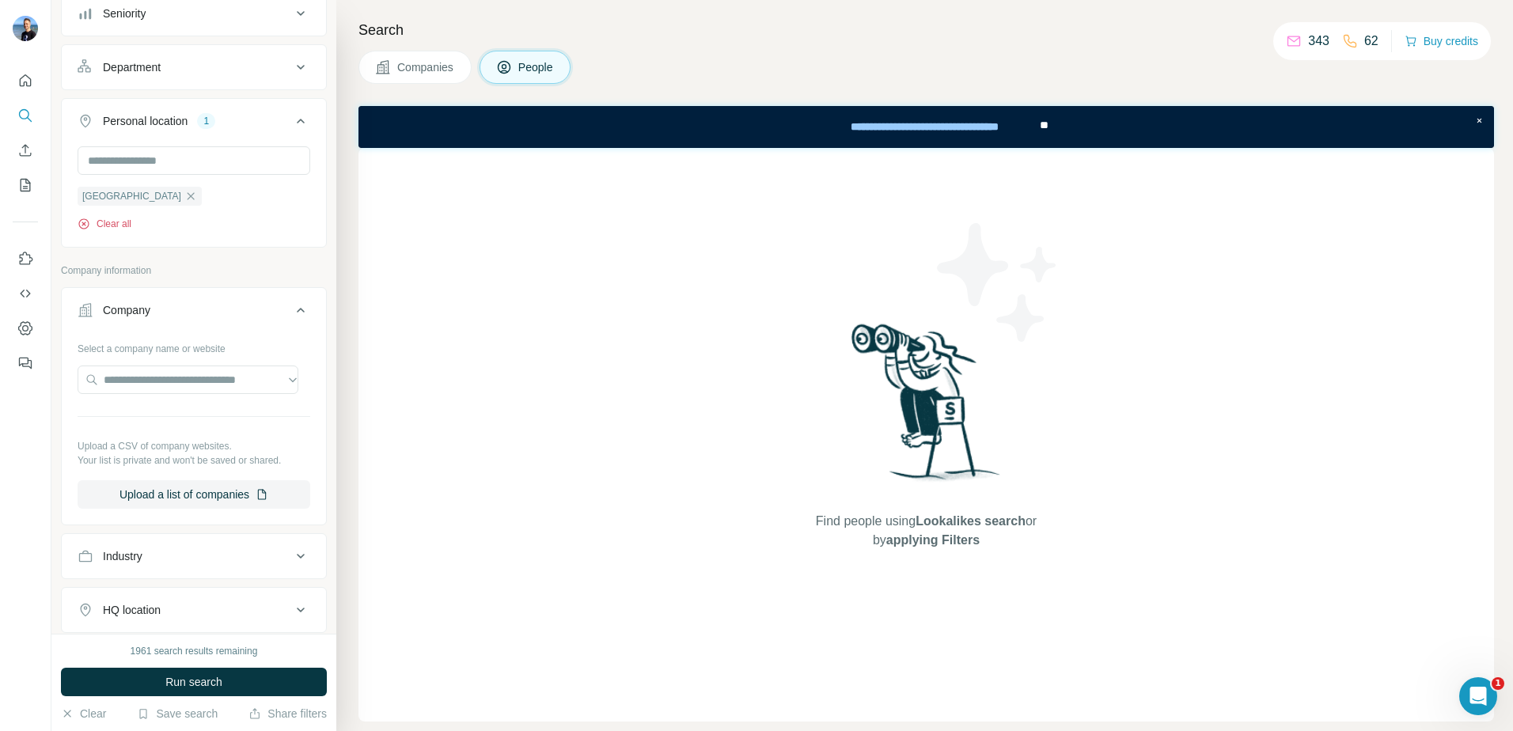
click at [110, 218] on button "Clear all" at bounding box center [105, 224] width 54 height 14
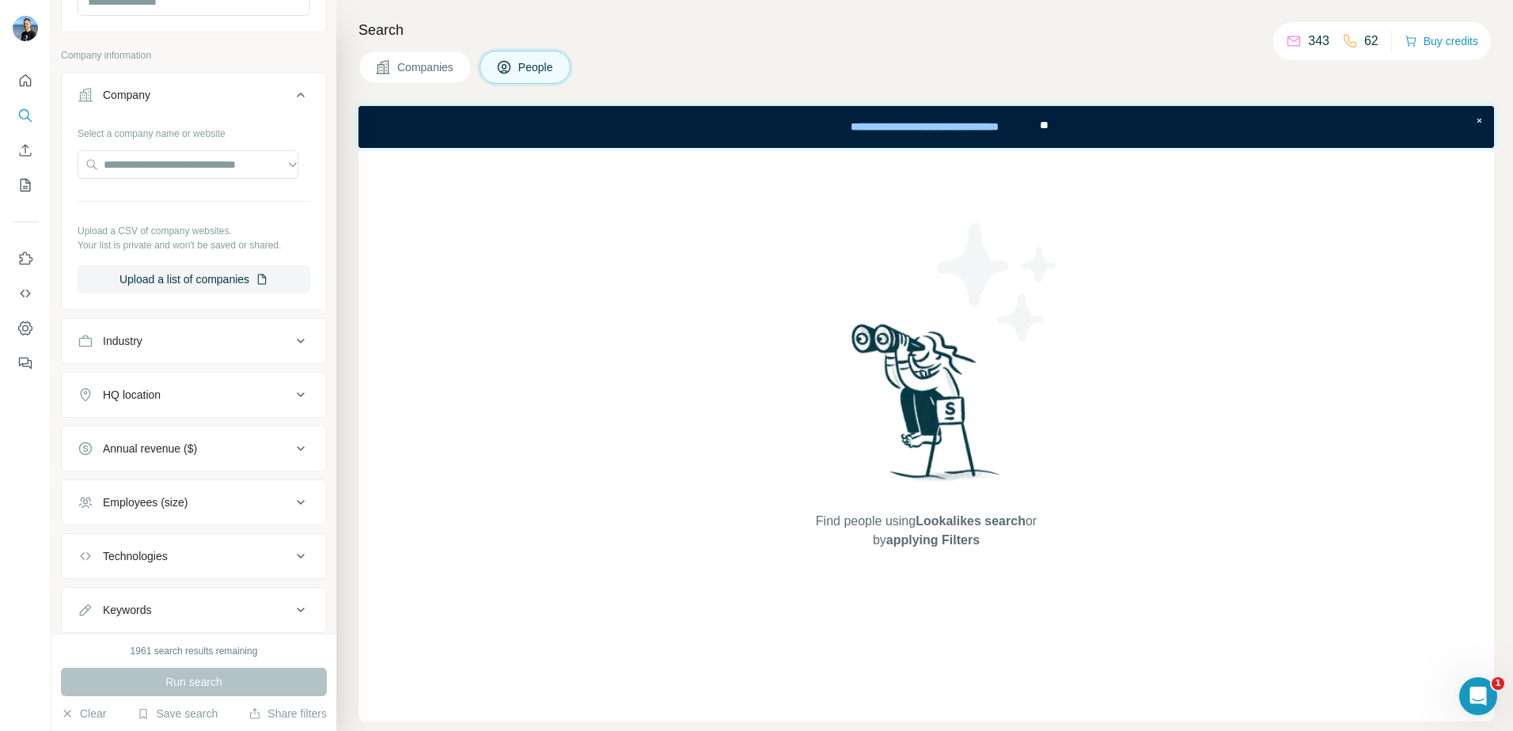
scroll to position [396, 0]
click at [150, 162] on input "text" at bounding box center [188, 165] width 221 height 28
type input "**********"
click at [205, 132] on div "Select a company name or website" at bounding box center [194, 131] width 233 height 21
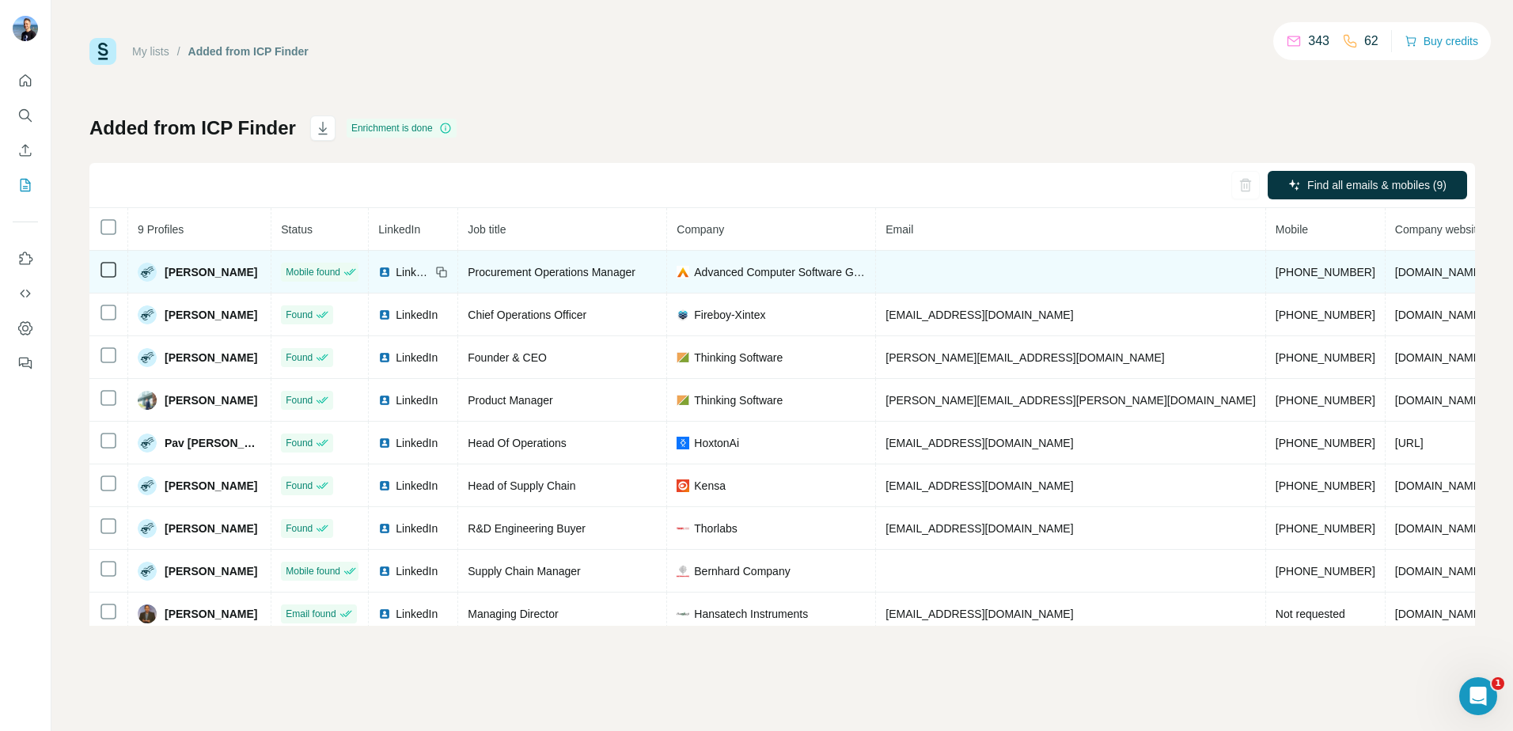
click at [1276, 276] on span "[PHONE_NUMBER]" at bounding box center [1326, 272] width 100 height 13
drag, startPoint x: 1169, startPoint y: 267, endPoint x: 1077, endPoint y: 266, distance: 91.8
click at [1266, 266] on td "[PHONE_NUMBER]" at bounding box center [1325, 272] width 119 height 43
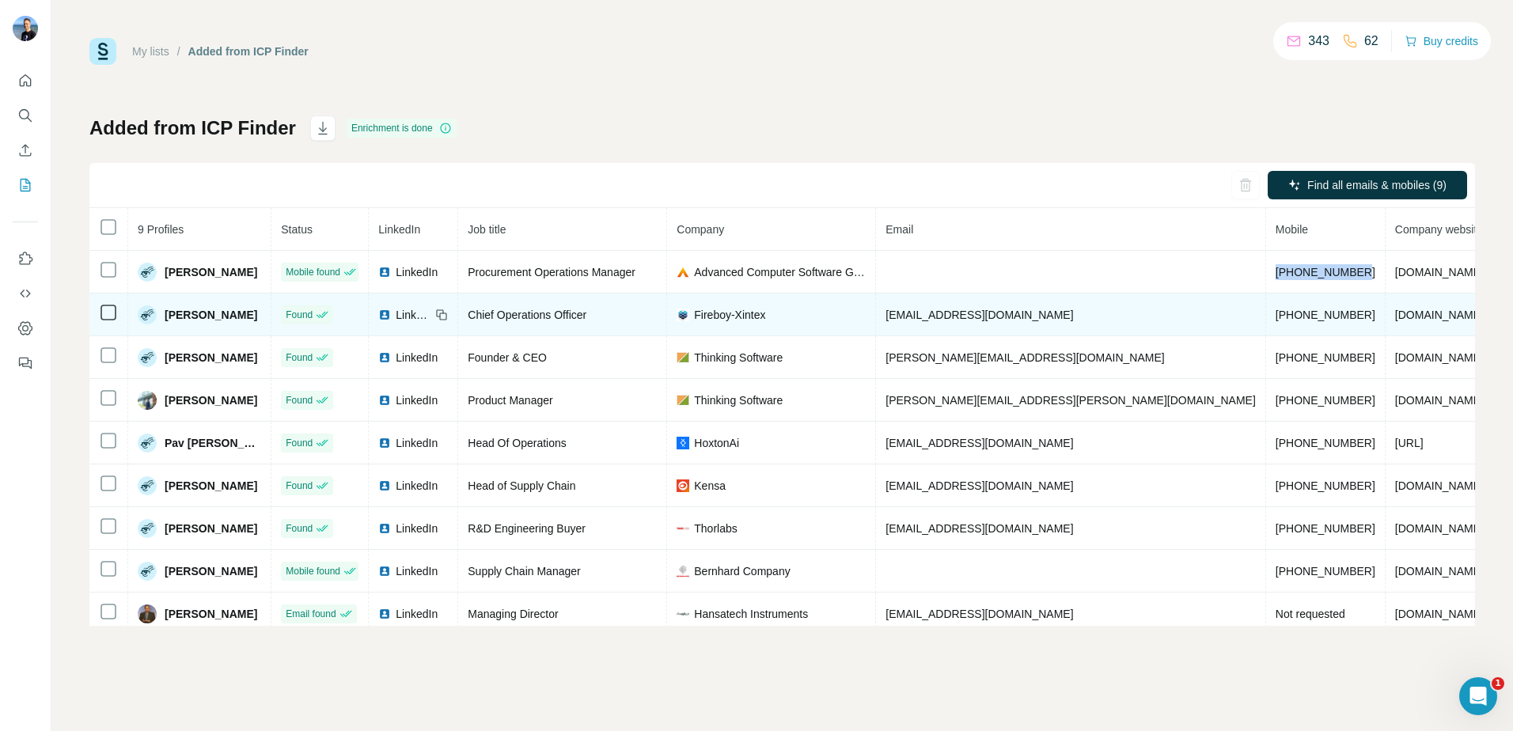
copy span "[PHONE_NUMBER]"
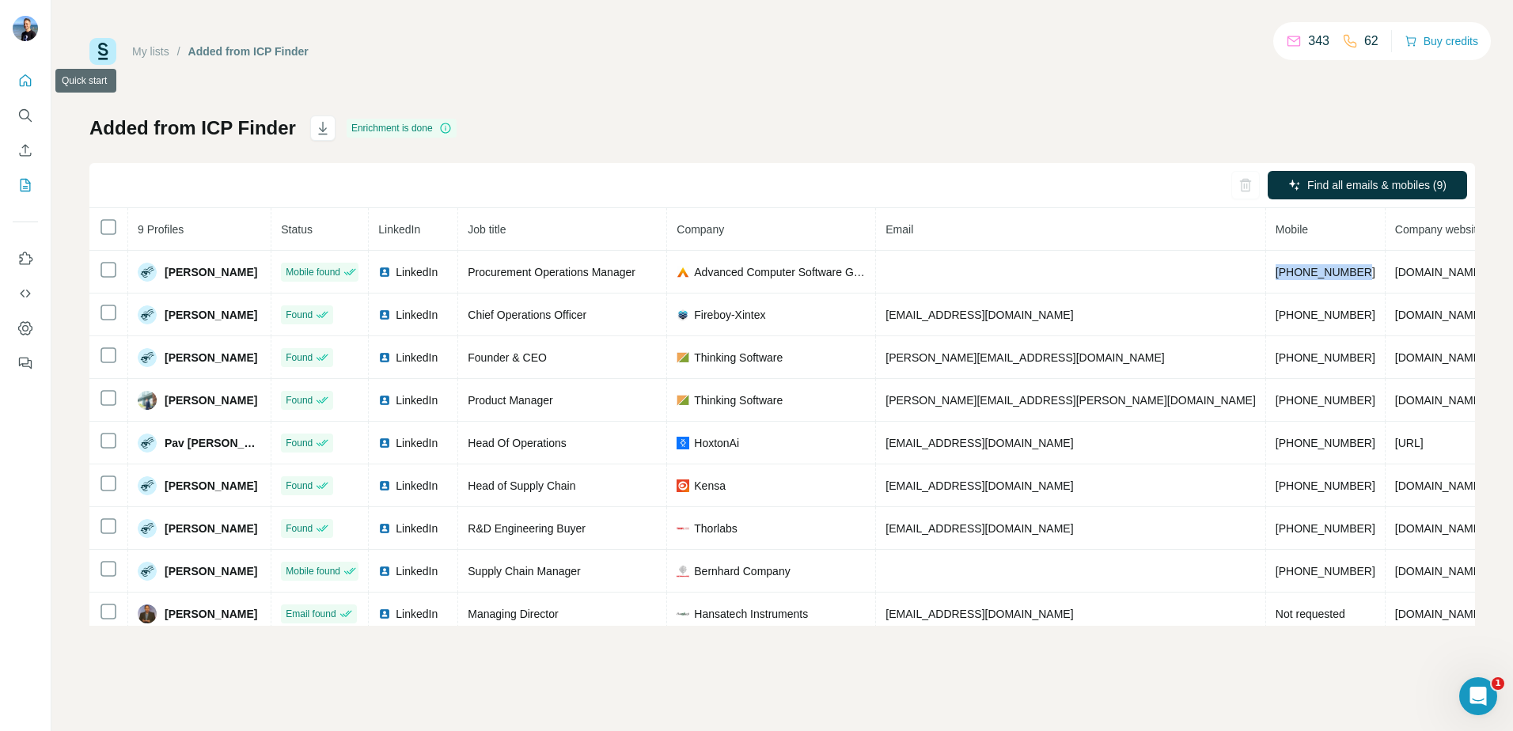
click at [28, 78] on icon "Quick start" at bounding box center [25, 81] width 16 height 16
